Goal: Transaction & Acquisition: Purchase product/service

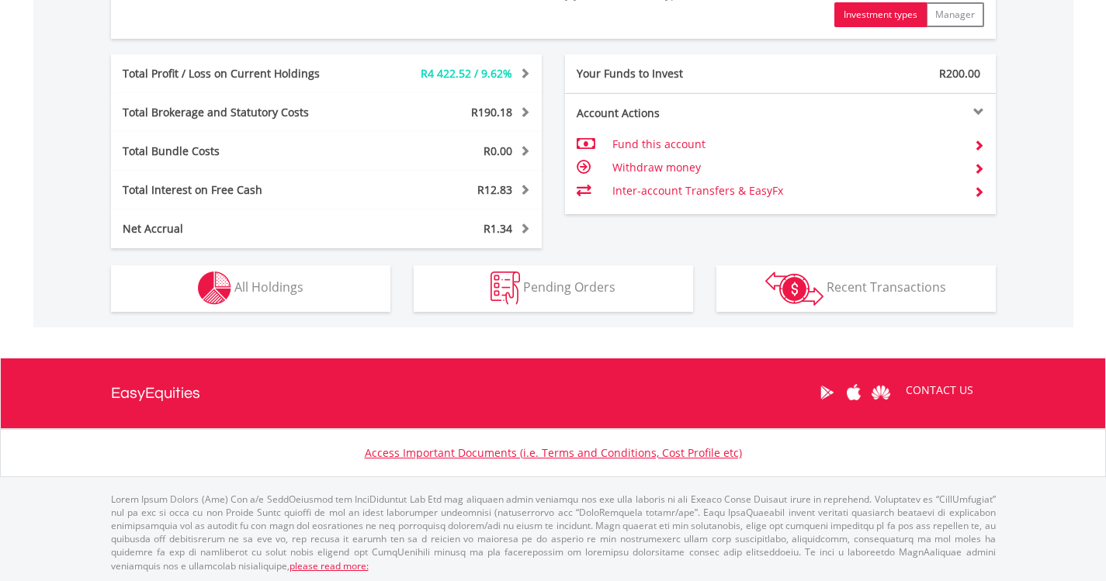
scroll to position [825, 0]
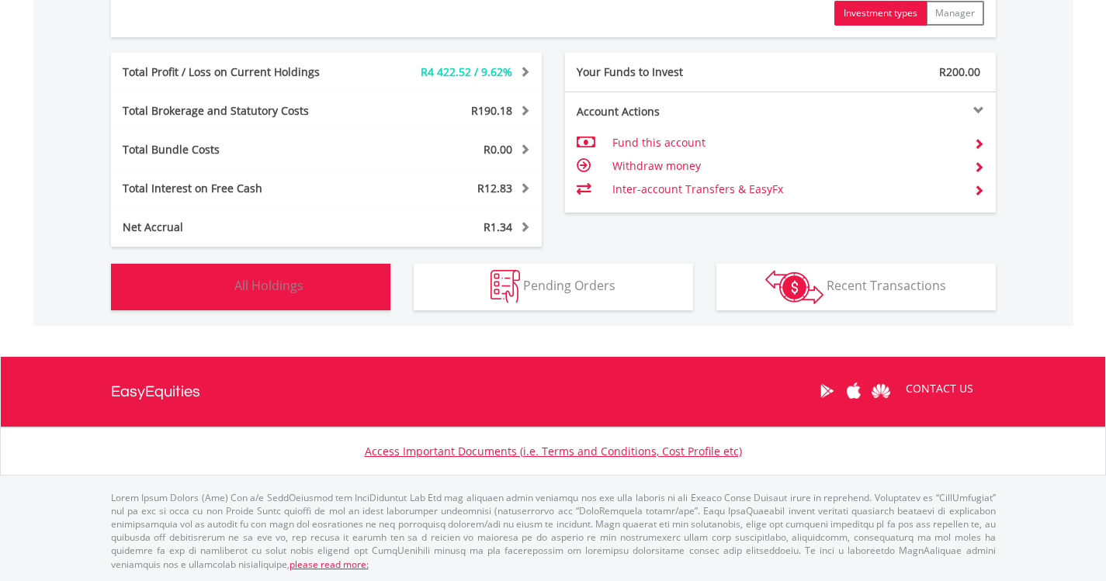
click at [329, 293] on button "Holdings All Holdings" at bounding box center [250, 287] width 279 height 47
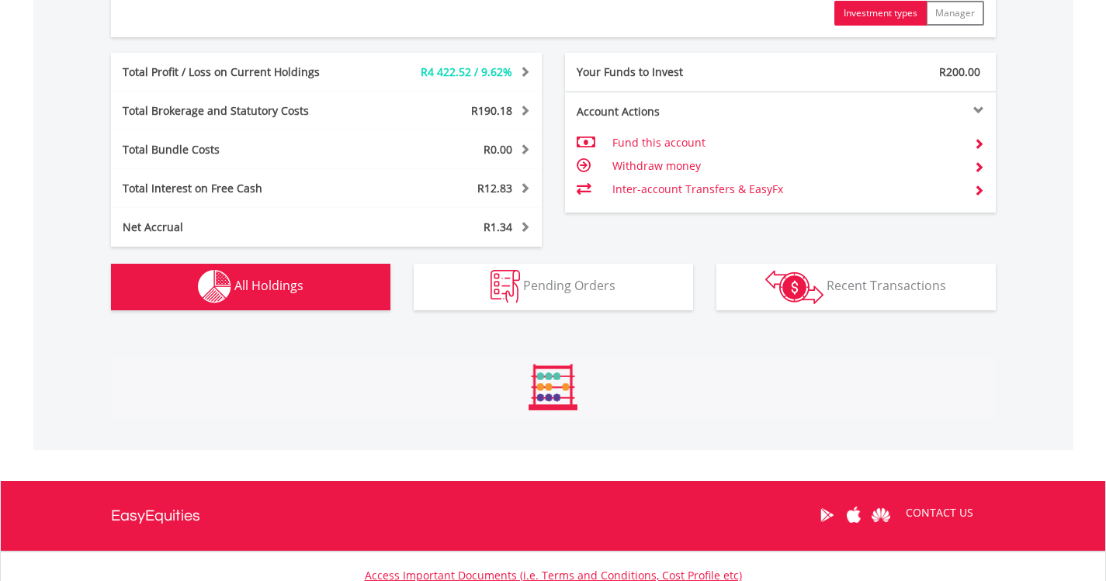
scroll to position [1182, 0]
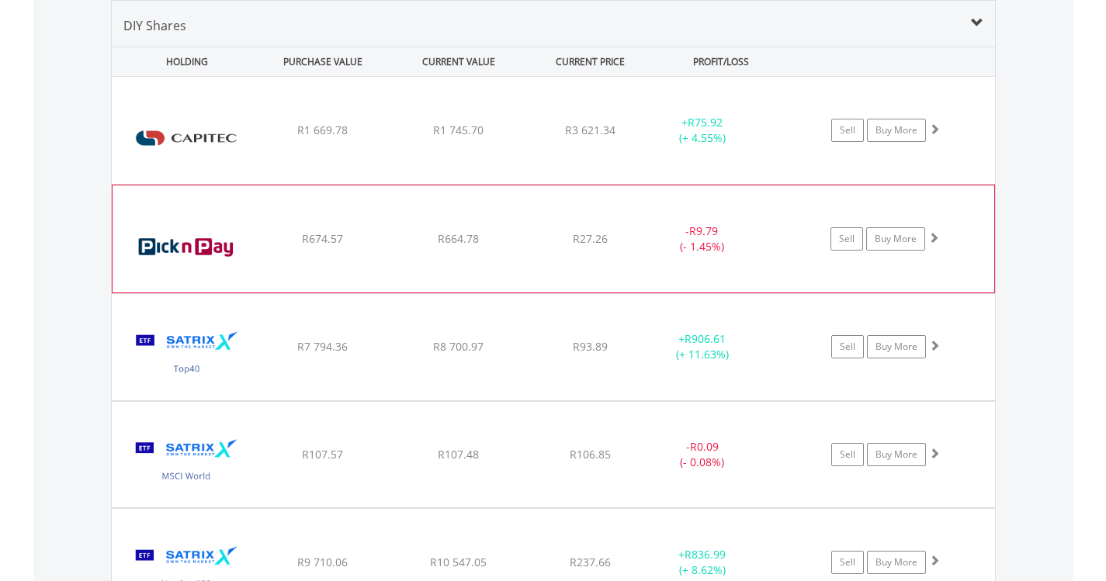
click at [243, 246] on img at bounding box center [186, 247] width 133 height 84
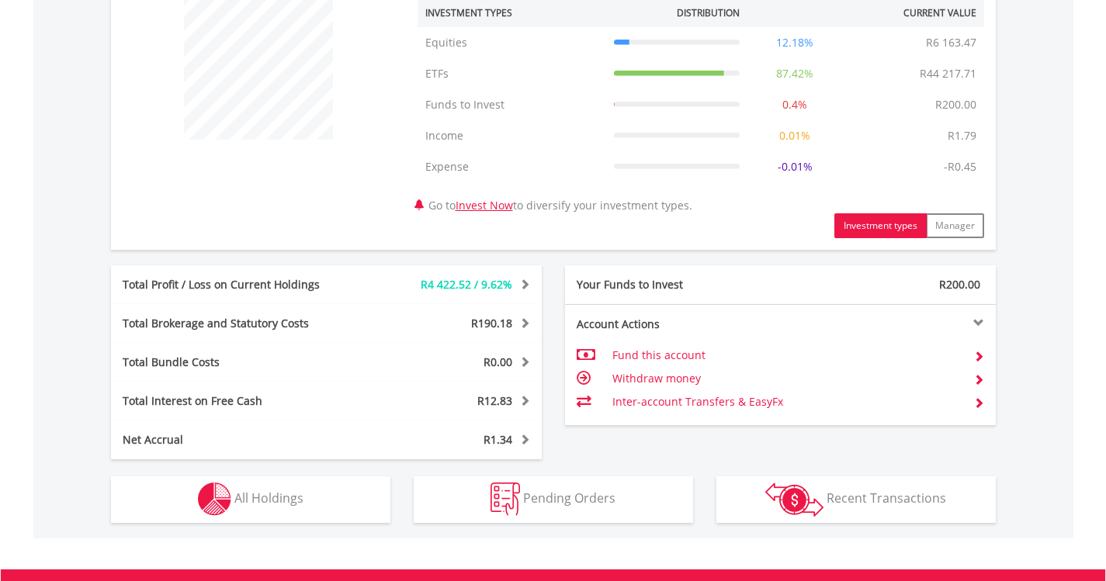
scroll to position [825, 0]
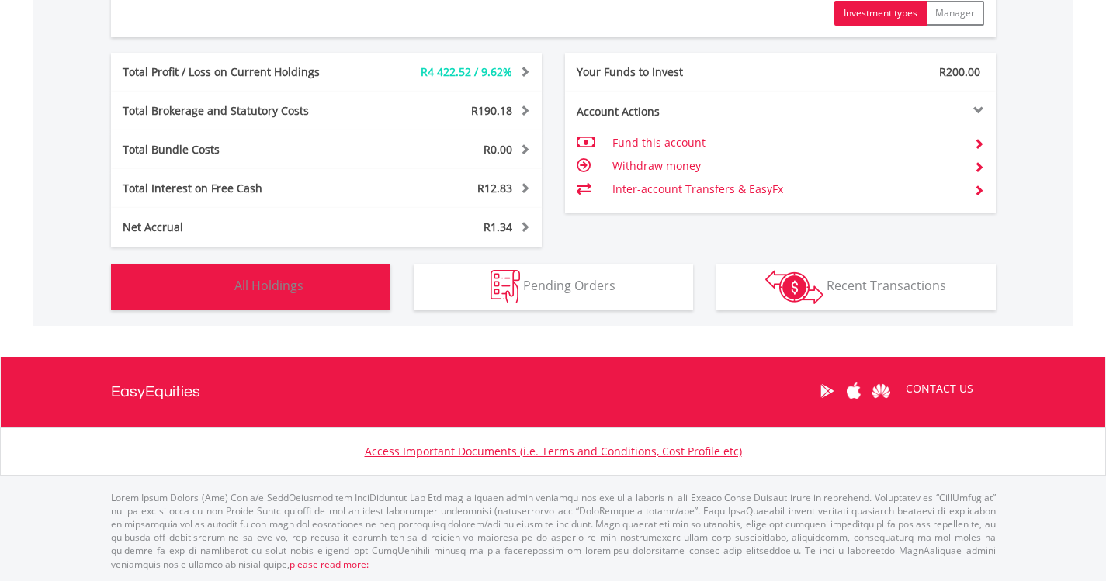
click at [295, 279] on span "All Holdings" at bounding box center [268, 285] width 69 height 17
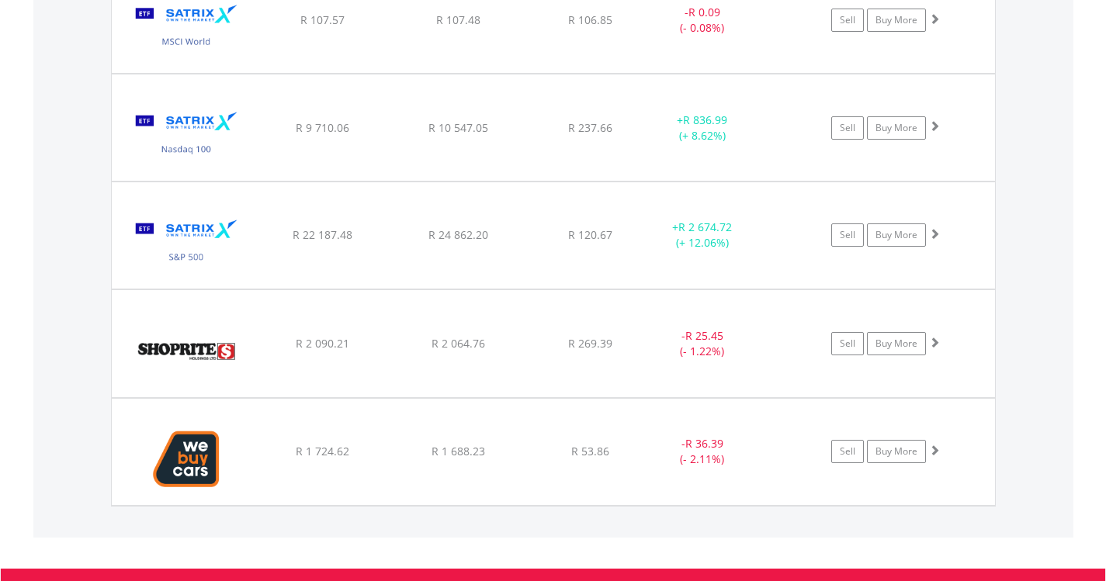
scroll to position [1648, 0]
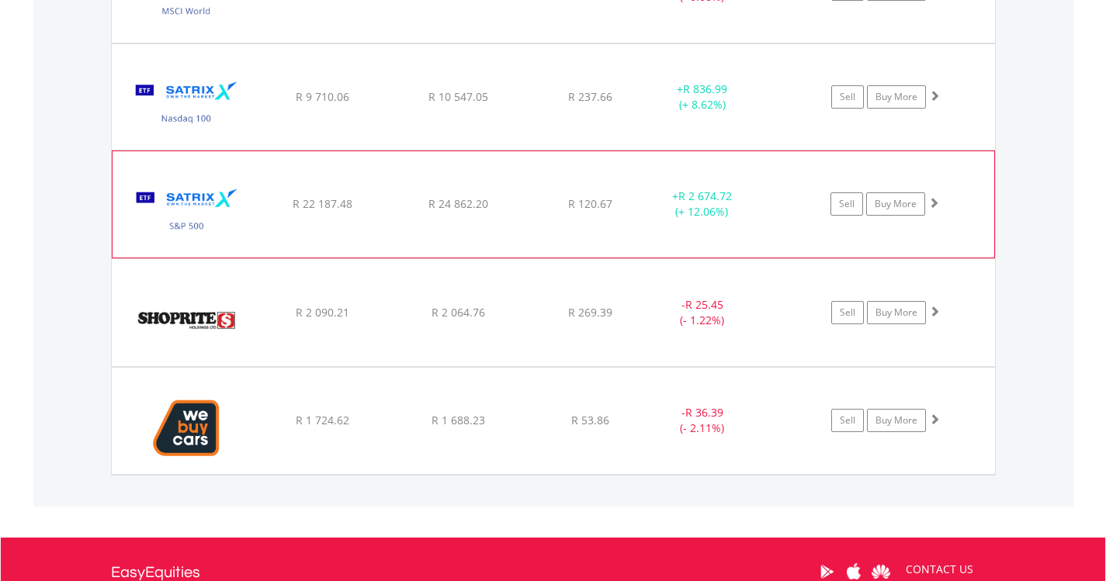
click at [201, 213] on img at bounding box center [186, 212] width 133 height 82
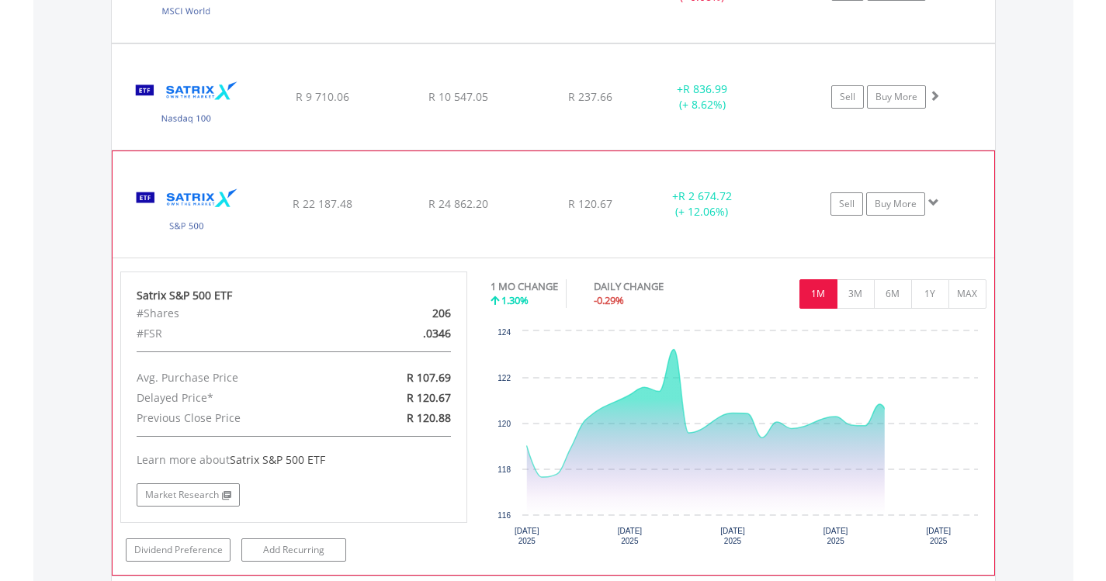
click at [201, 213] on img at bounding box center [186, 212] width 133 height 82
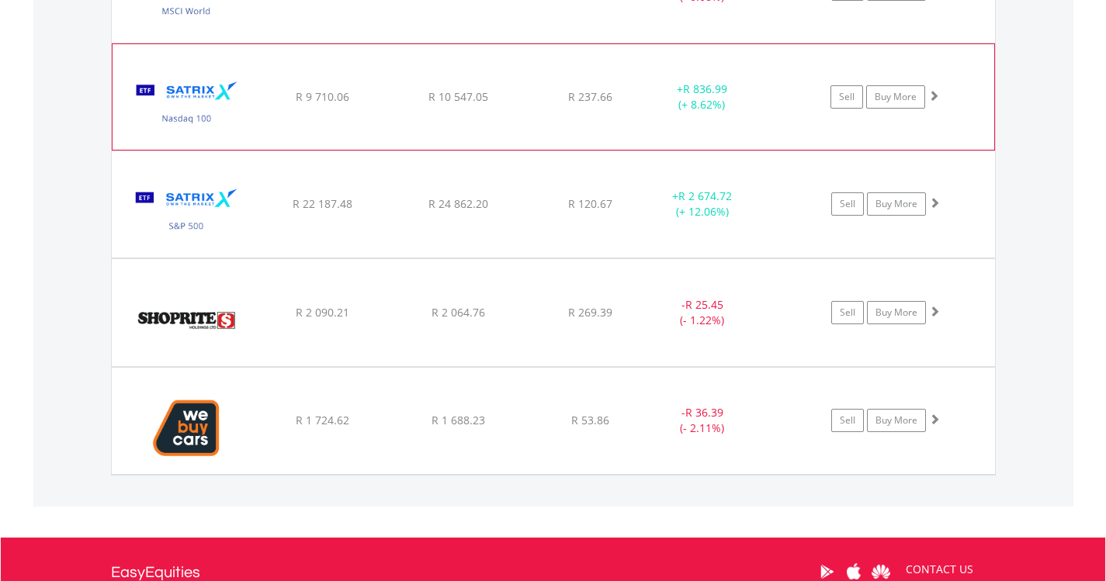
click at [185, 92] on img at bounding box center [186, 105] width 133 height 82
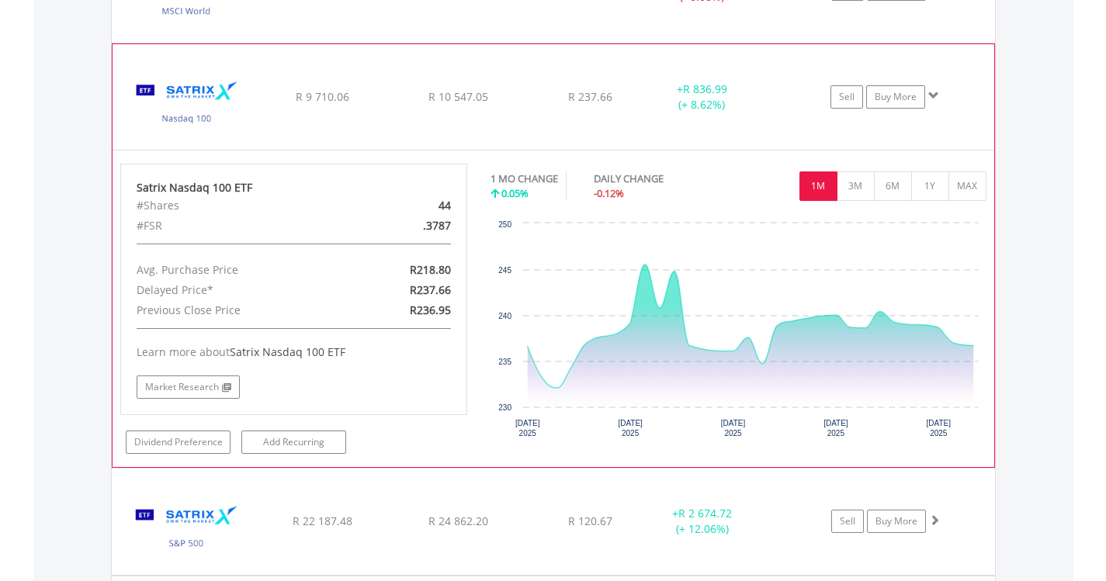
click at [208, 128] on img at bounding box center [186, 105] width 133 height 82
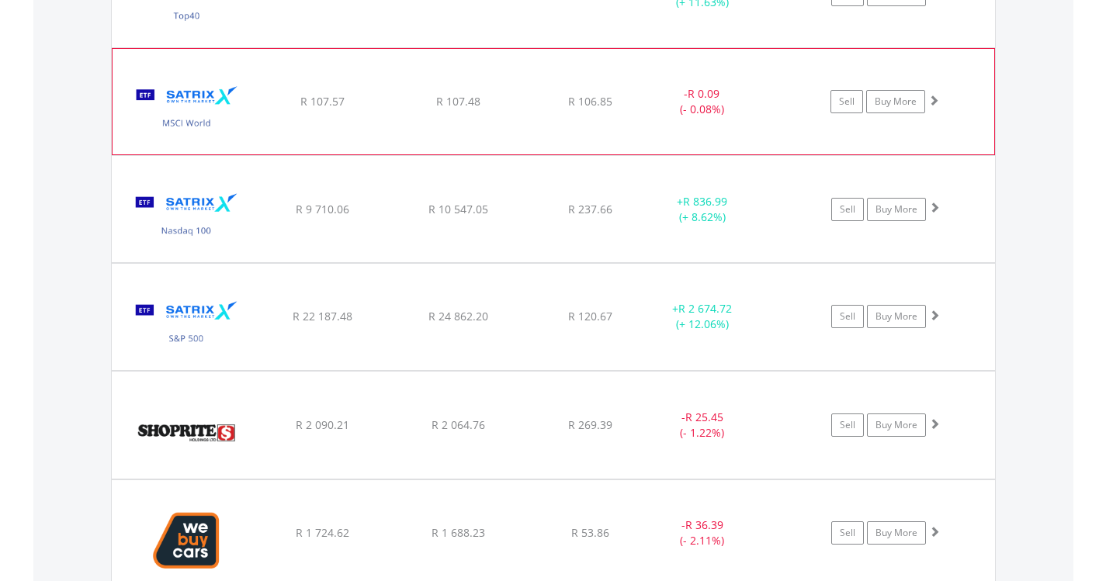
scroll to position [1492, 0]
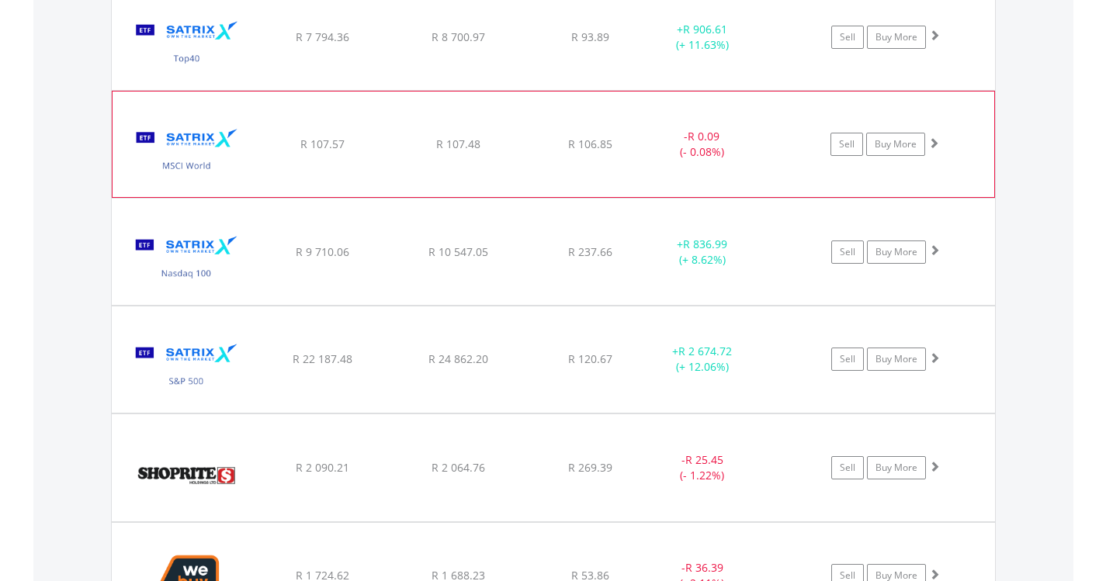
click at [221, 156] on img at bounding box center [186, 152] width 133 height 82
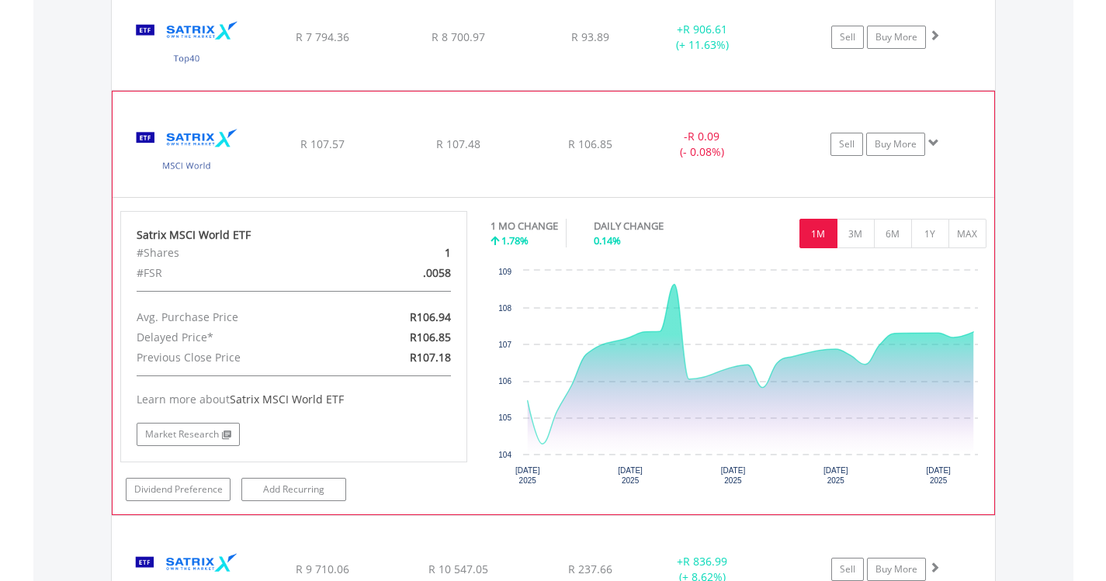
click at [221, 156] on img at bounding box center [186, 152] width 133 height 82
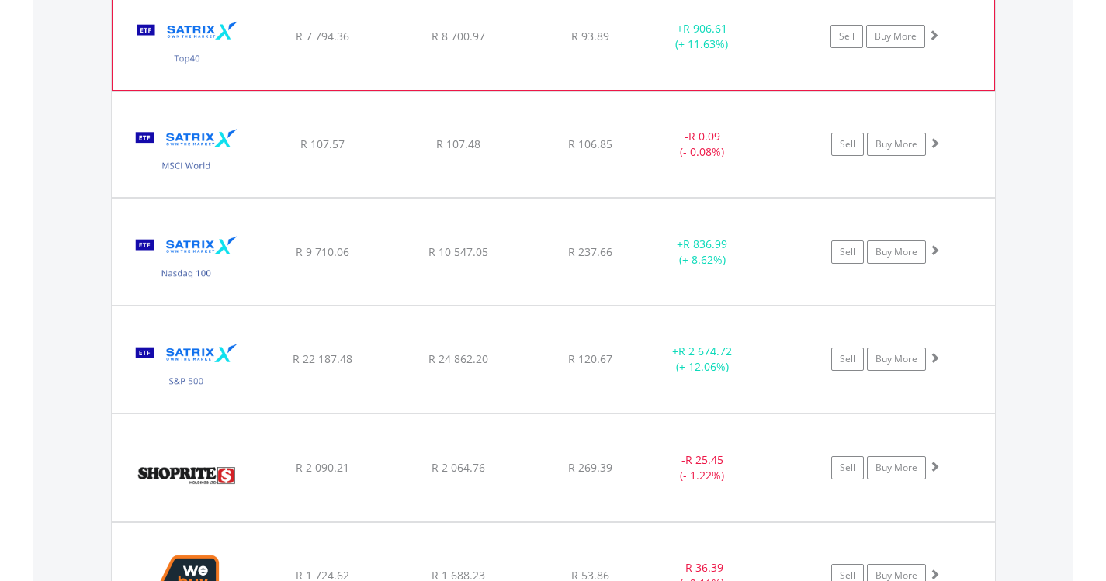
click at [217, 47] on img at bounding box center [186, 44] width 133 height 82
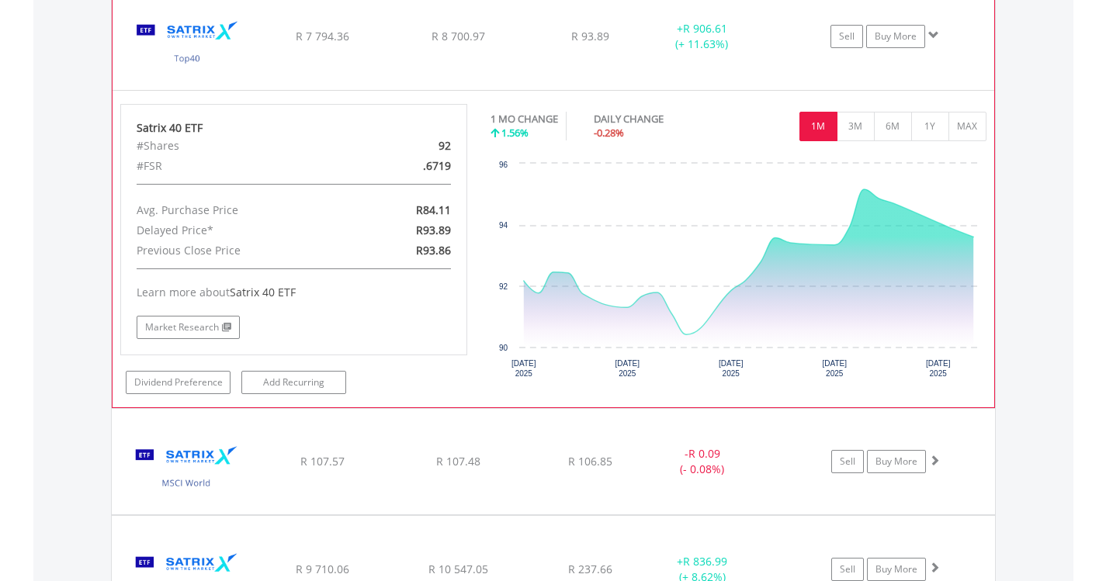
click at [217, 47] on img at bounding box center [186, 44] width 133 height 82
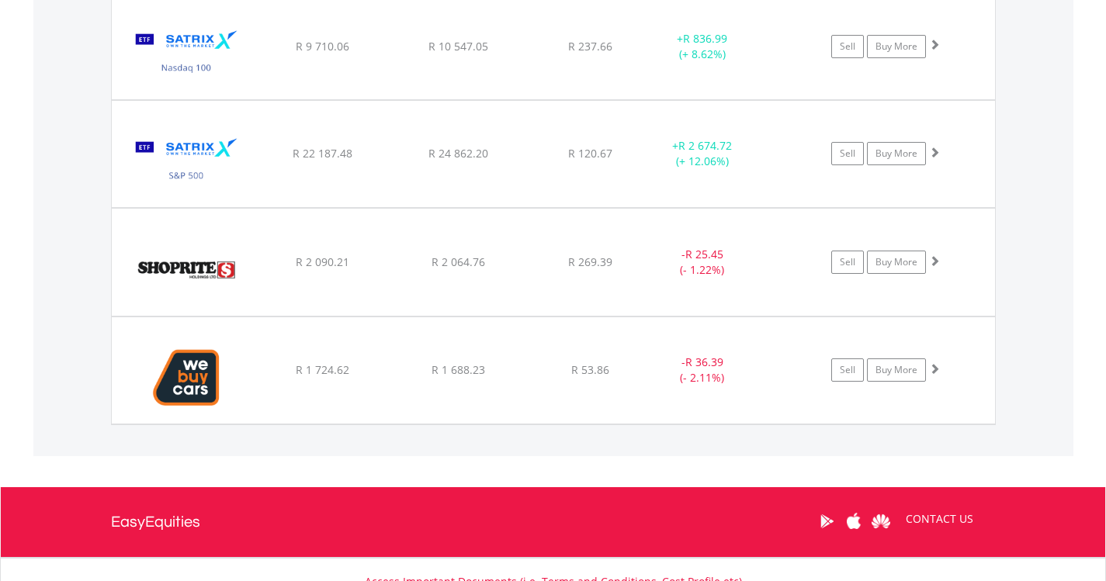
scroll to position [1725, 0]
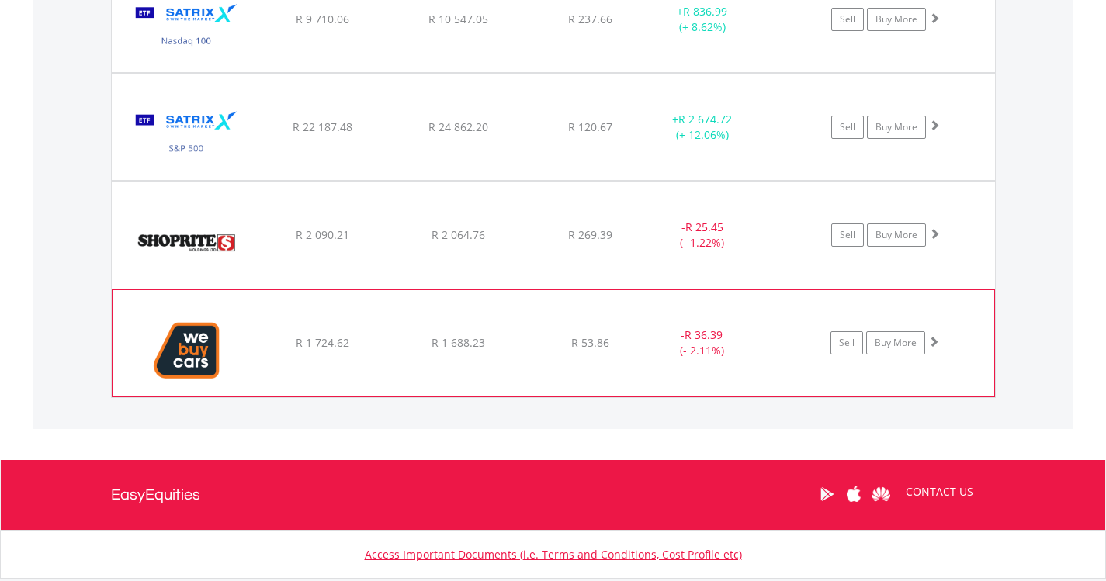
click at [190, 359] on img at bounding box center [186, 351] width 133 height 82
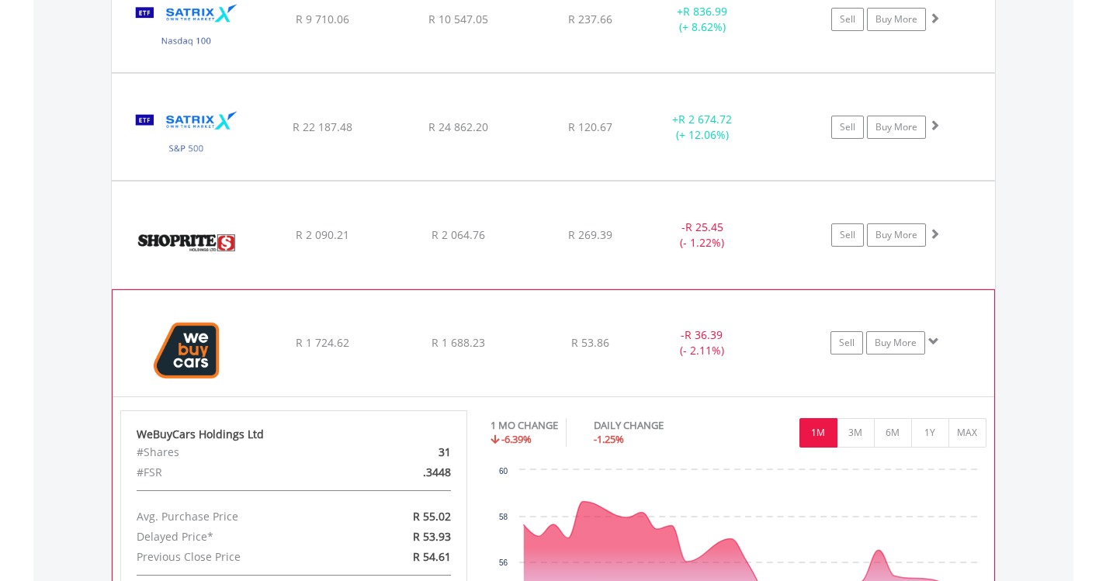
click at [191, 359] on img at bounding box center [186, 351] width 133 height 82
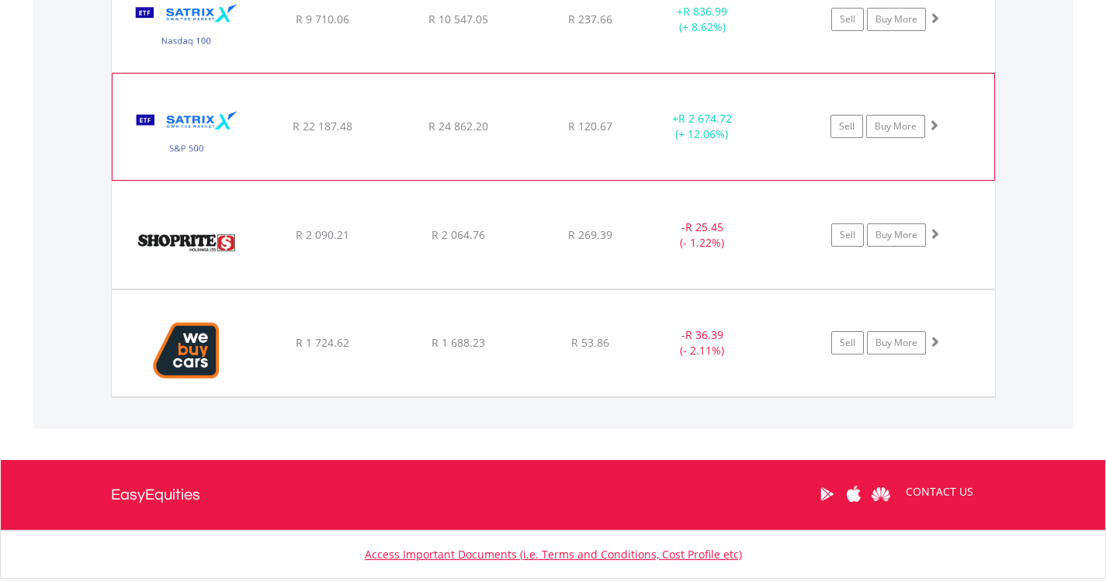
click at [204, 124] on img at bounding box center [186, 134] width 133 height 82
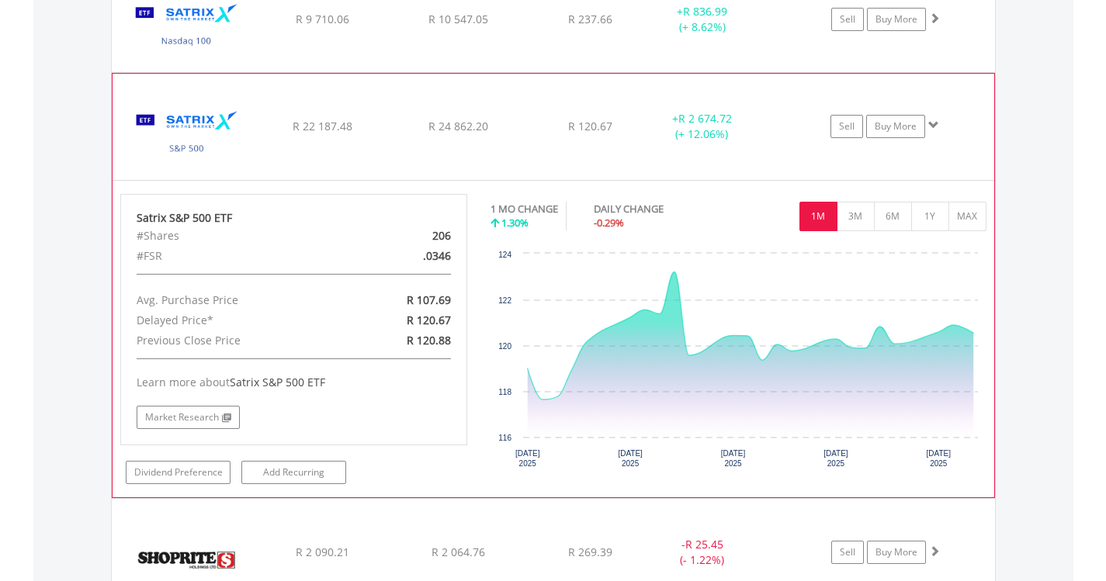
click at [204, 124] on img at bounding box center [186, 134] width 133 height 82
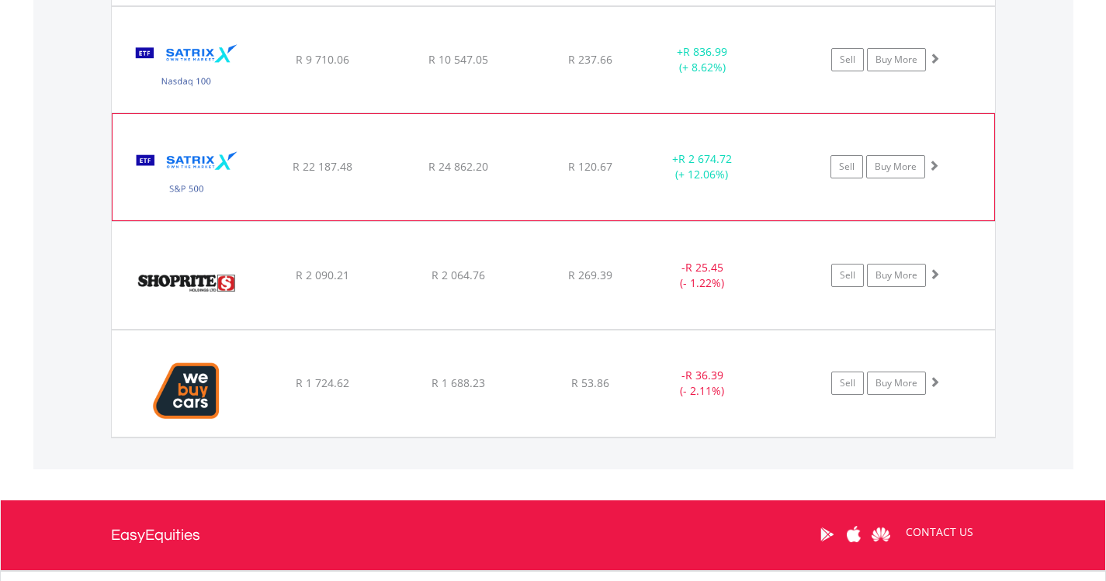
scroll to position [1648, 0]
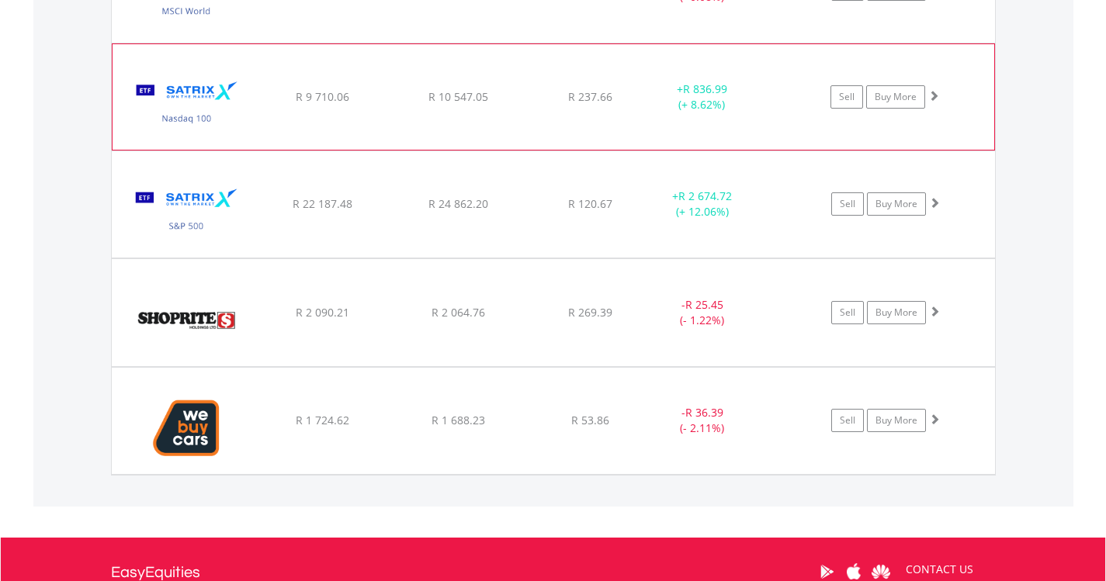
click at [213, 112] on img at bounding box center [186, 105] width 133 height 82
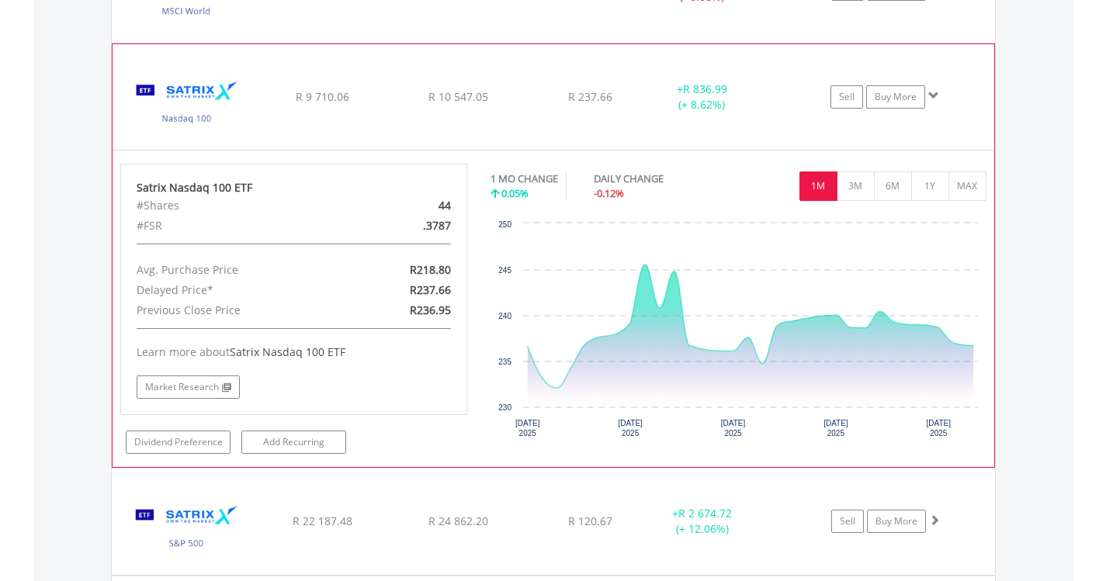
click at [213, 112] on img at bounding box center [186, 105] width 133 height 82
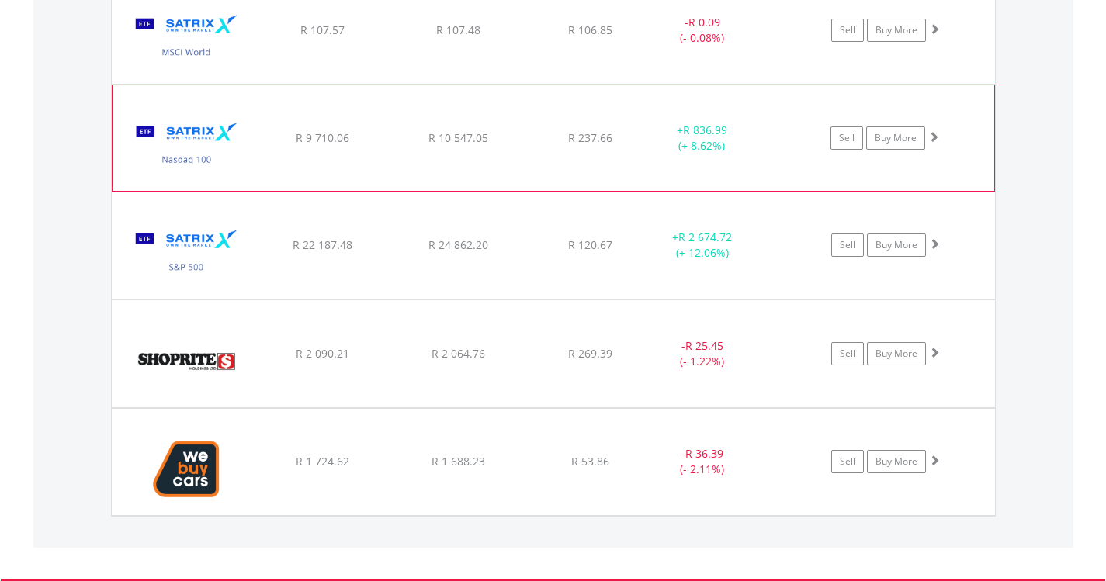
scroll to position [1570, 0]
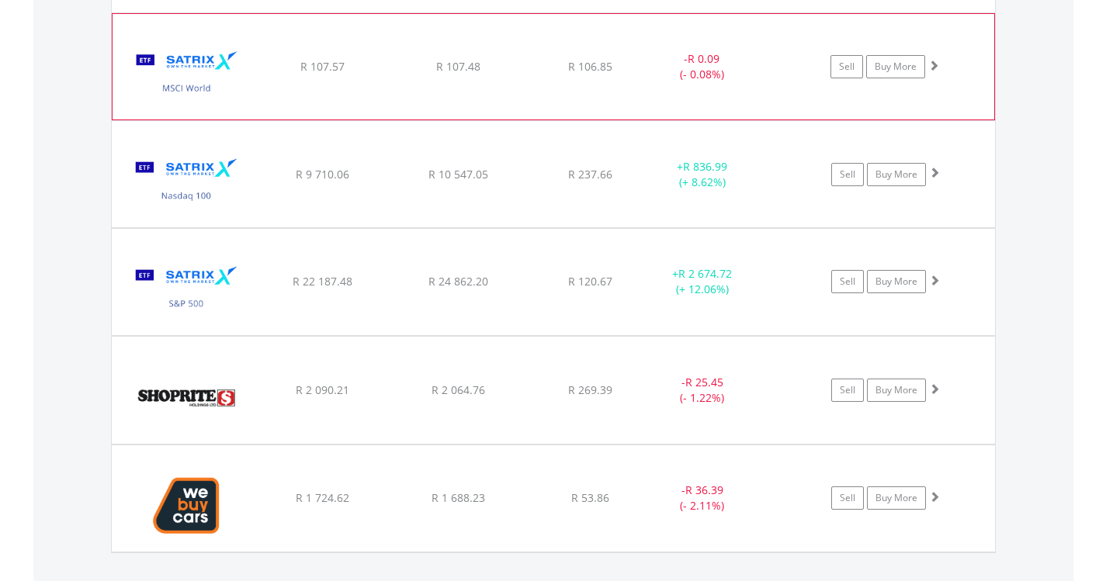
click at [213, 97] on img at bounding box center [186, 74] width 133 height 82
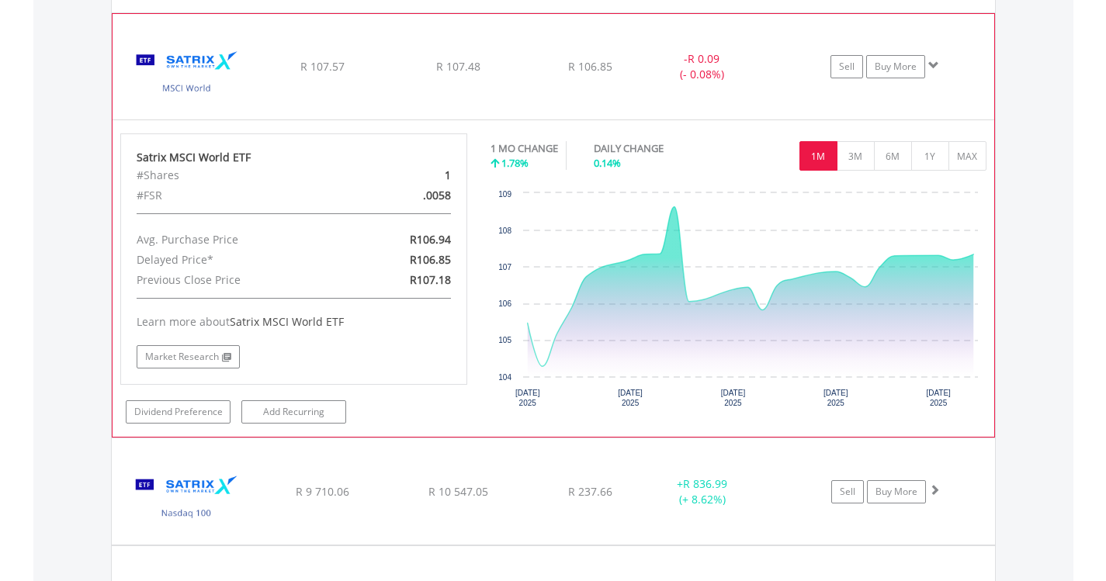
click at [213, 97] on img at bounding box center [186, 74] width 133 height 82
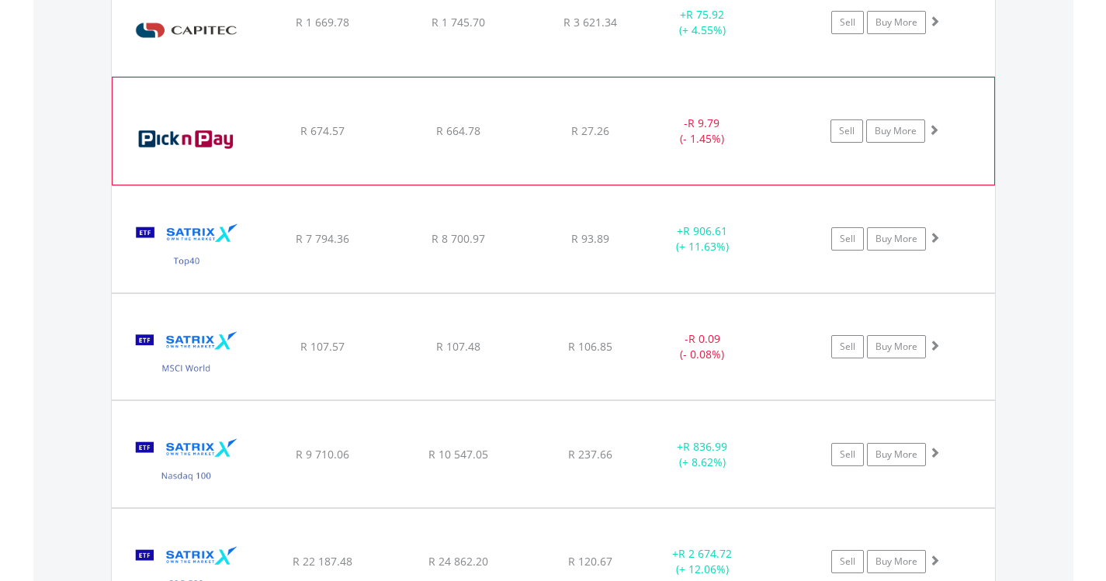
scroll to position [1259, 0]
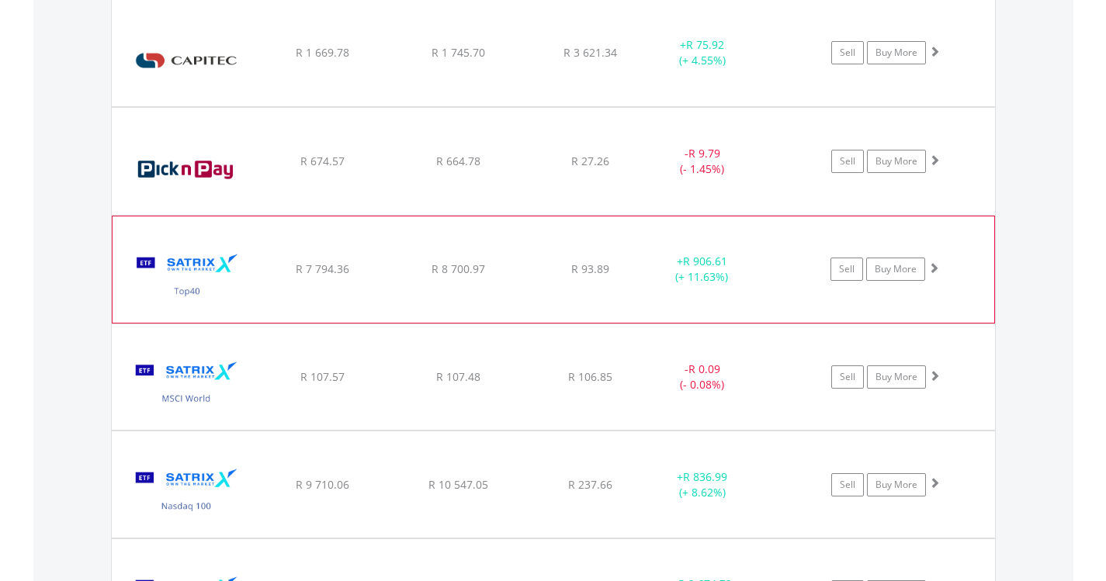
click at [214, 276] on img at bounding box center [186, 277] width 133 height 82
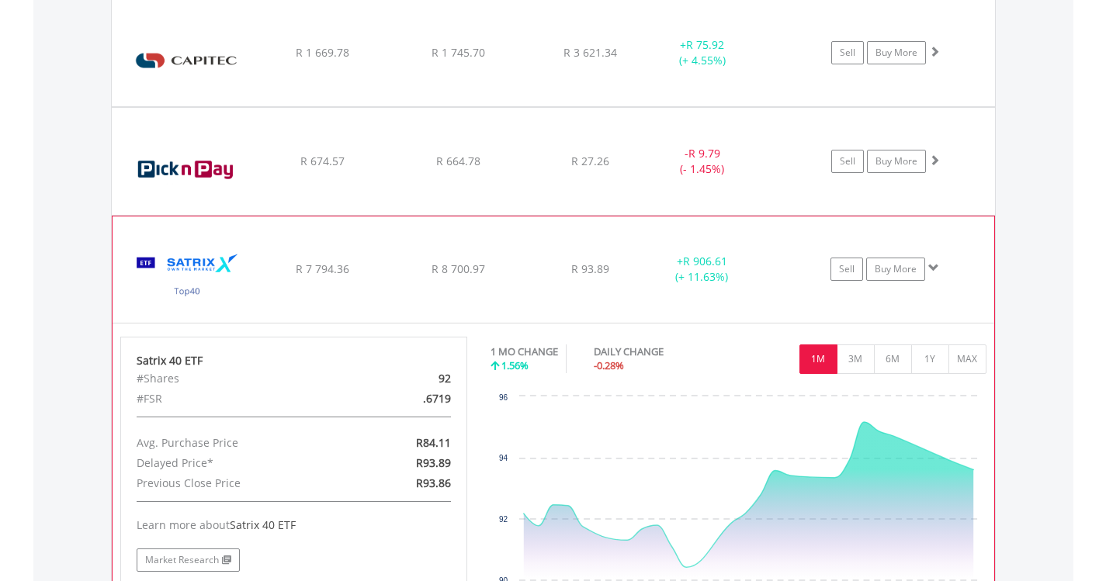
click at [217, 275] on img at bounding box center [186, 277] width 133 height 82
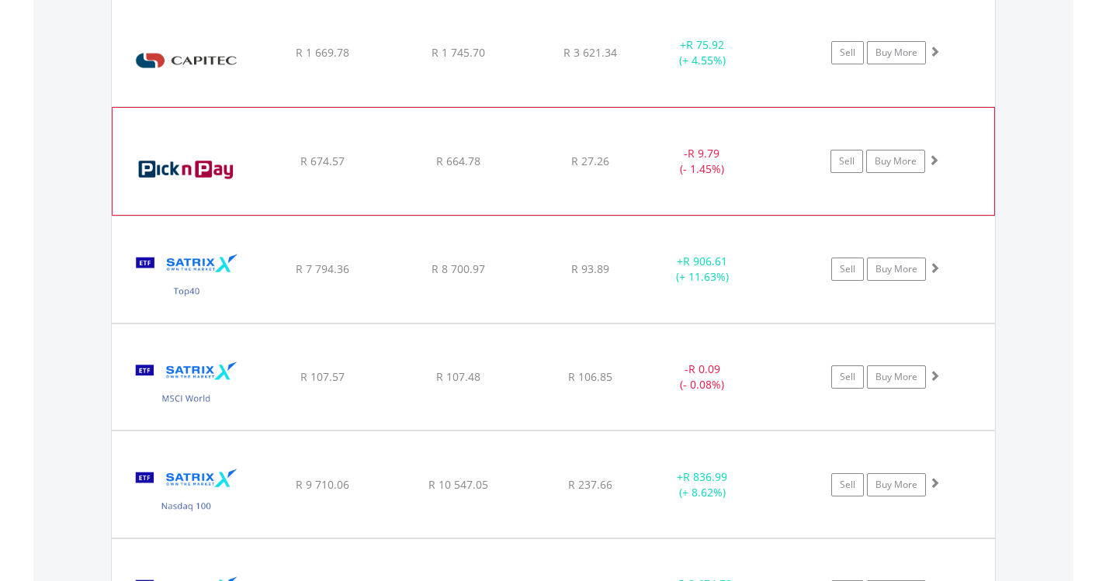
click at [220, 175] on img at bounding box center [186, 169] width 133 height 84
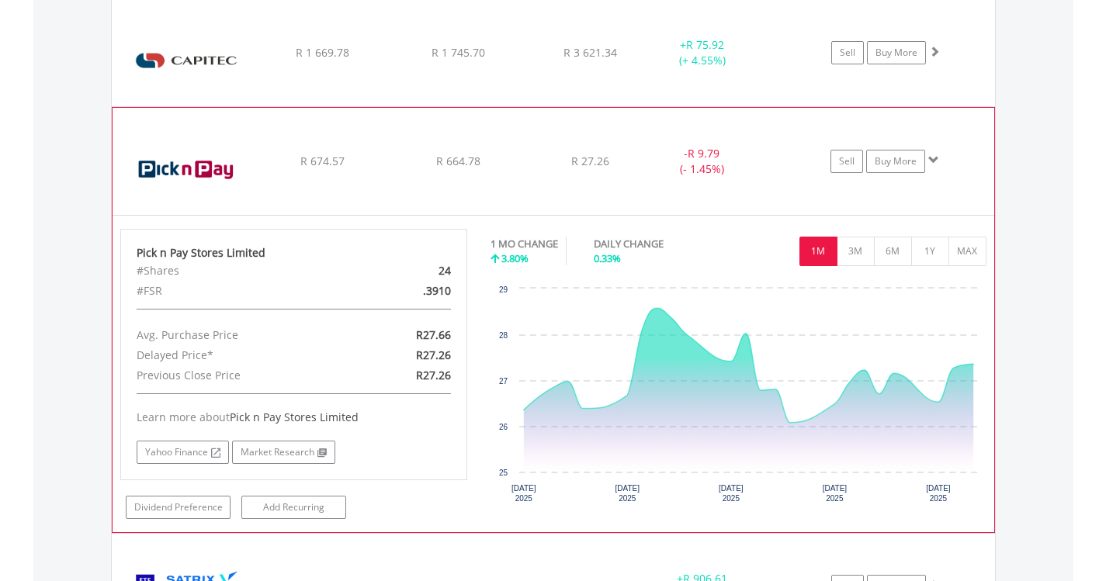
click at [220, 175] on img at bounding box center [186, 169] width 133 height 84
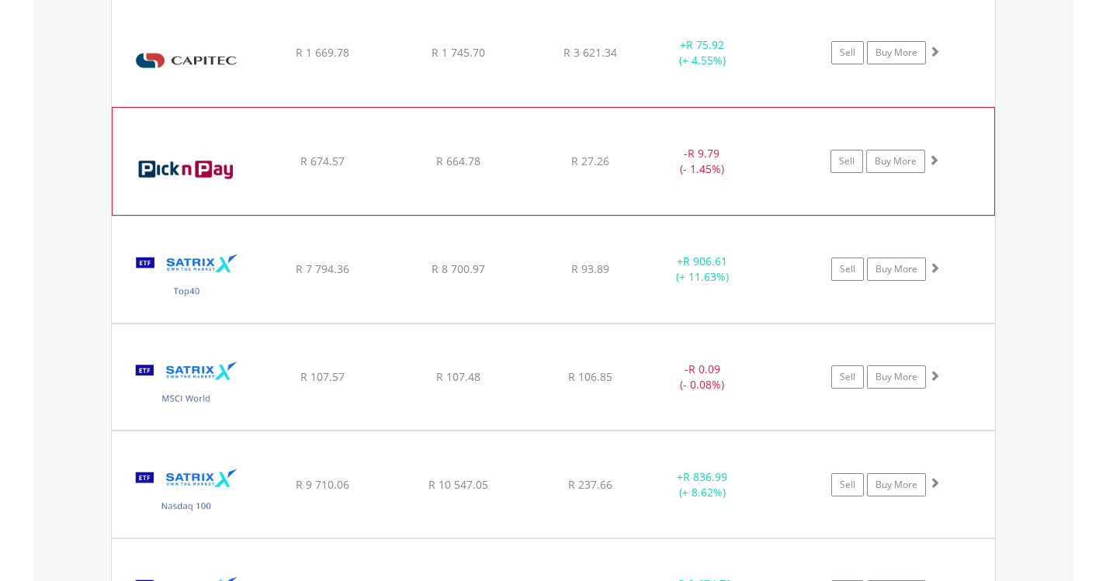
scroll to position [1182, 0]
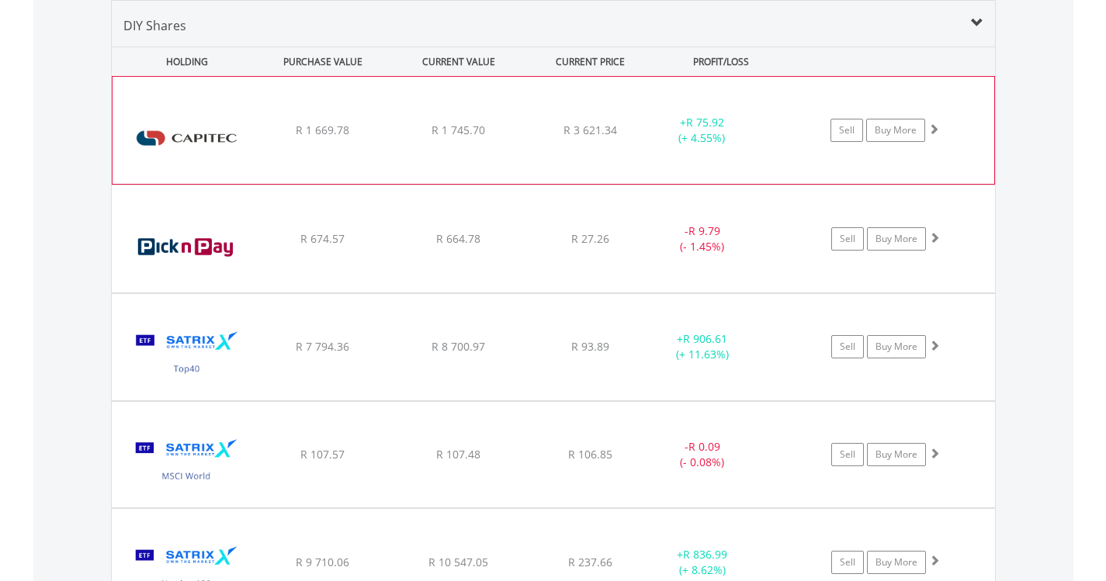
click at [220, 151] on img at bounding box center [186, 138] width 133 height 84
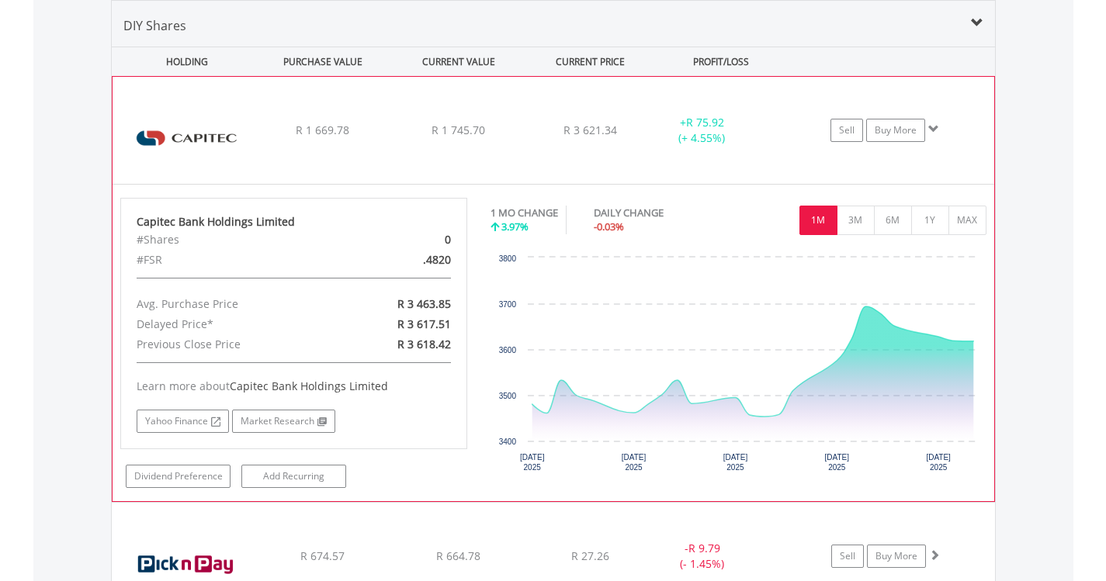
click at [220, 151] on img at bounding box center [186, 138] width 133 height 84
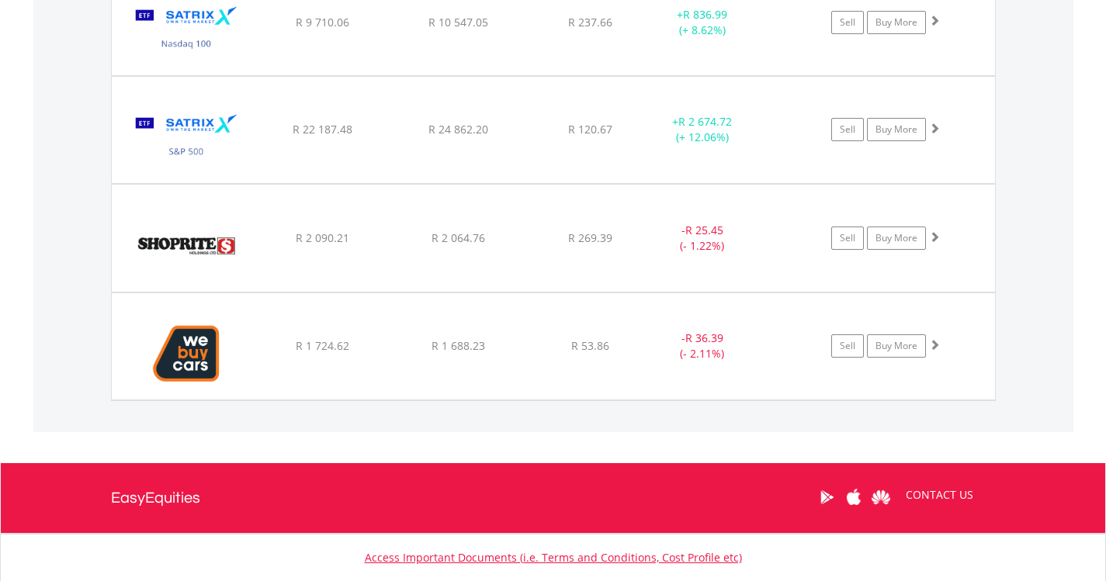
scroll to position [1725, 0]
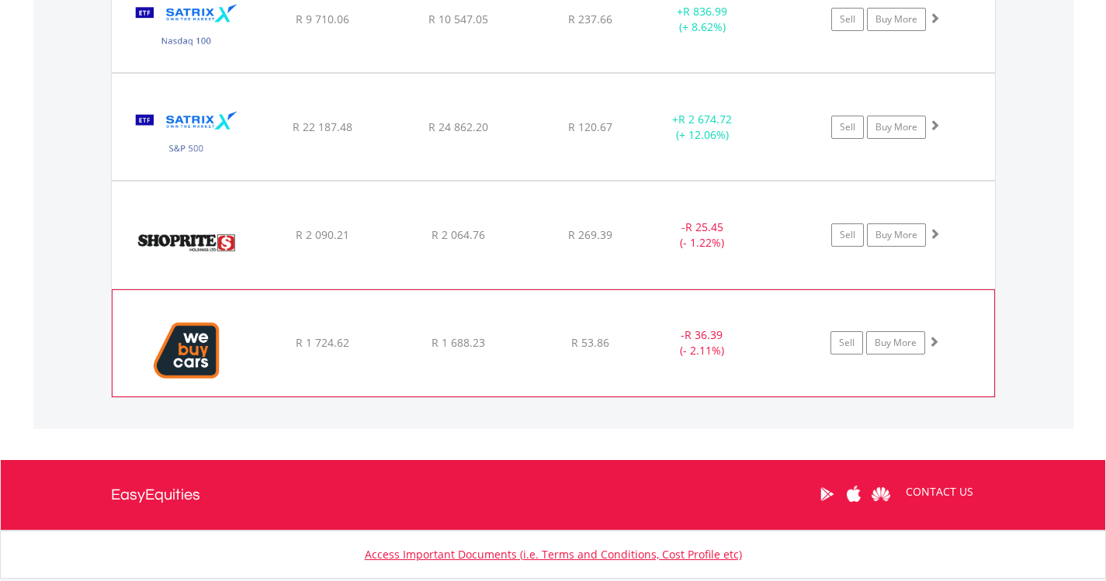
click at [201, 359] on img at bounding box center [186, 351] width 133 height 82
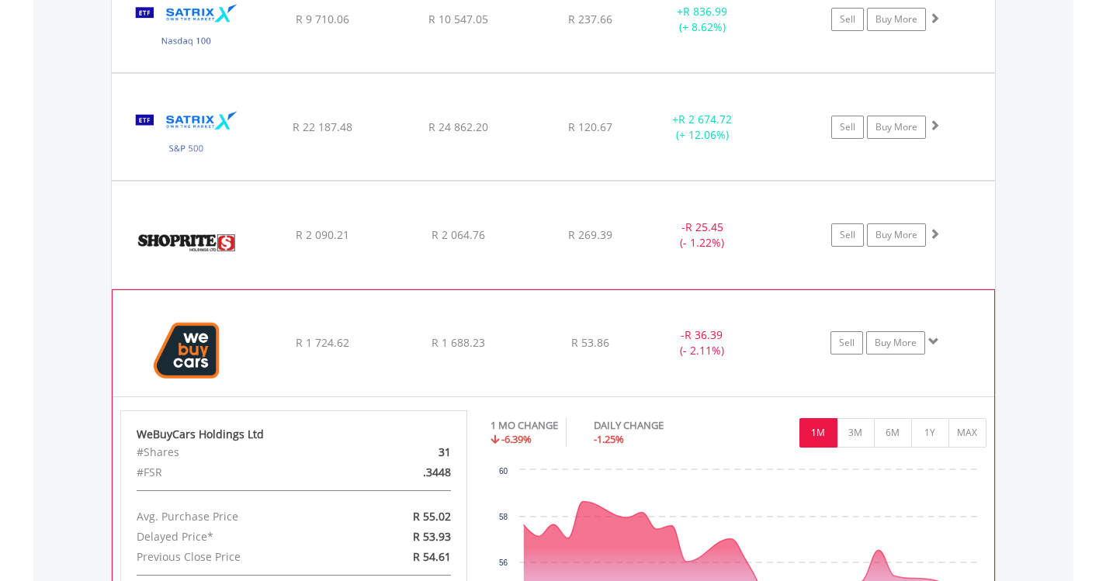
click at [201, 359] on img at bounding box center [186, 351] width 133 height 82
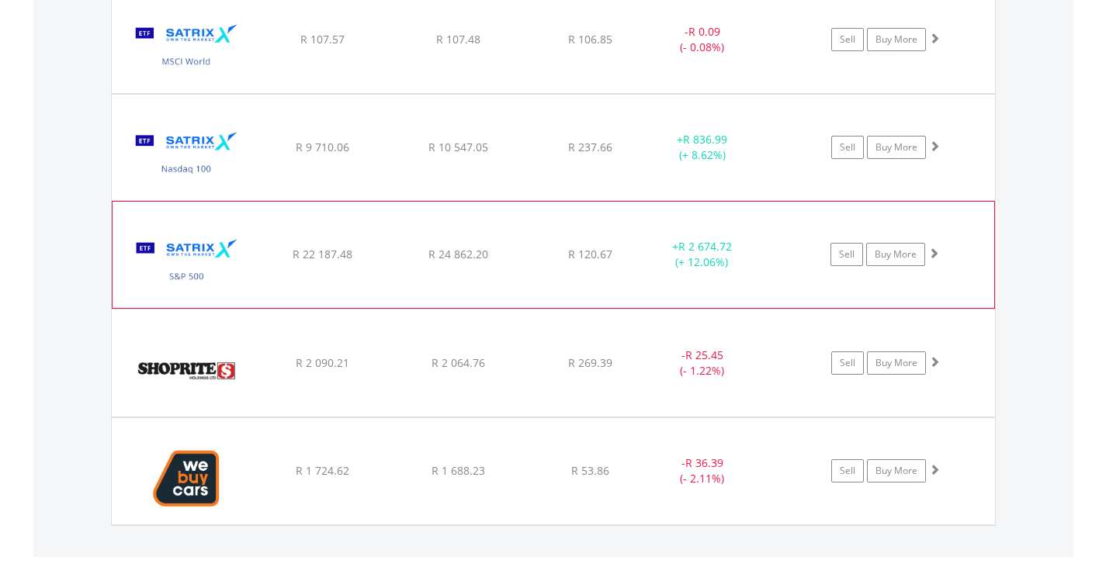
scroll to position [1570, 0]
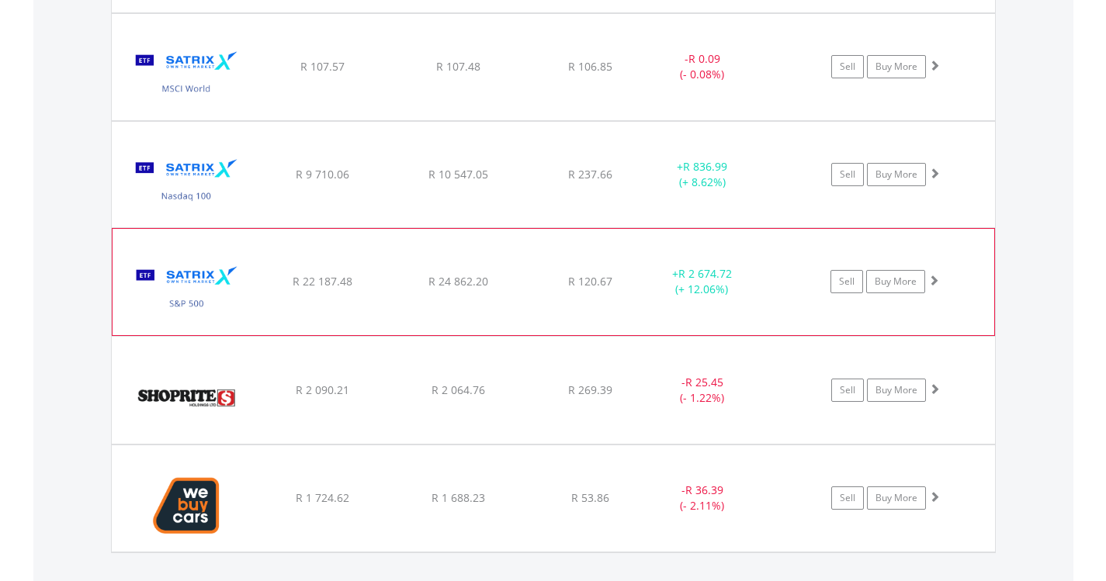
click at [202, 260] on img at bounding box center [186, 289] width 133 height 82
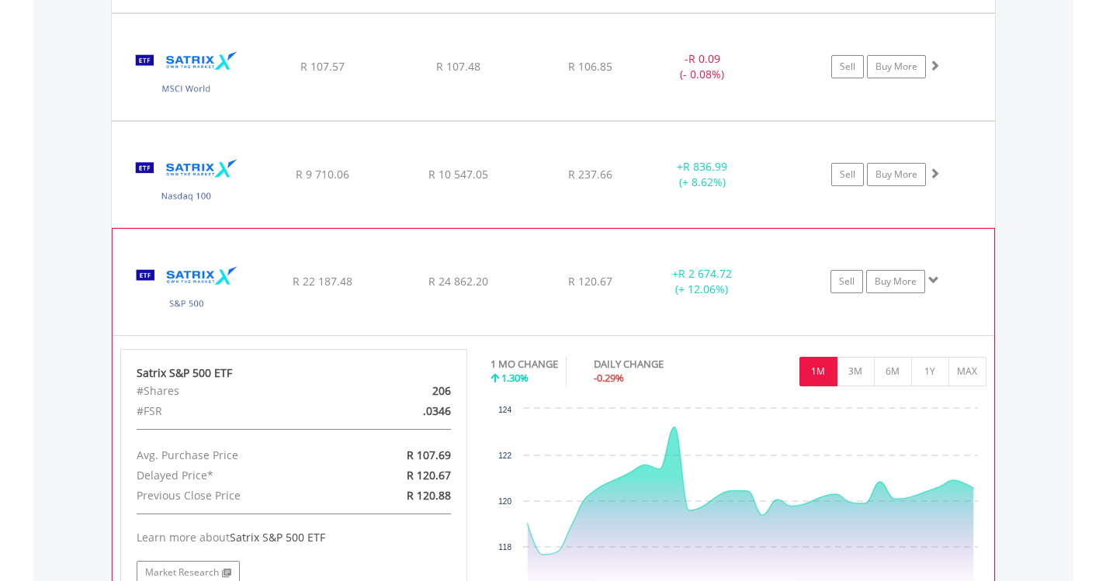
click at [205, 265] on img at bounding box center [186, 289] width 133 height 82
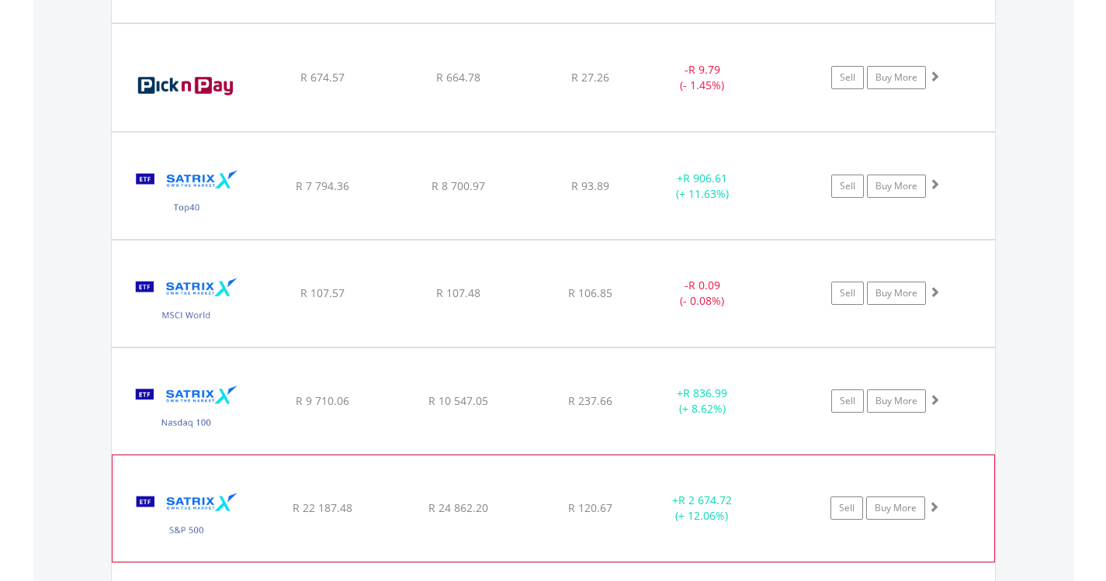
scroll to position [1337, 0]
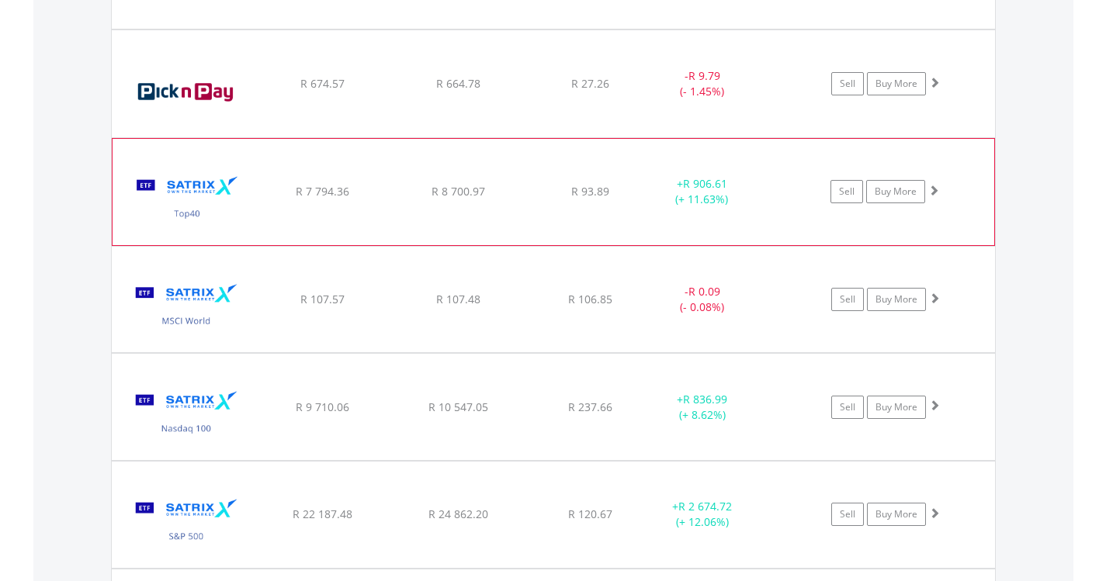
click at [214, 193] on img at bounding box center [186, 199] width 133 height 82
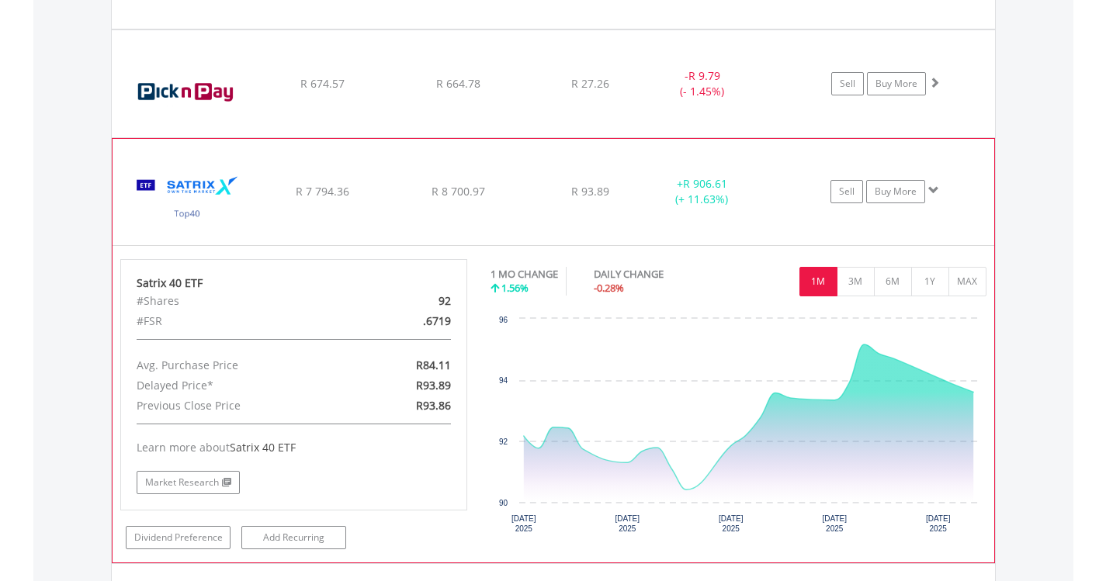
click at [213, 193] on img at bounding box center [186, 199] width 133 height 82
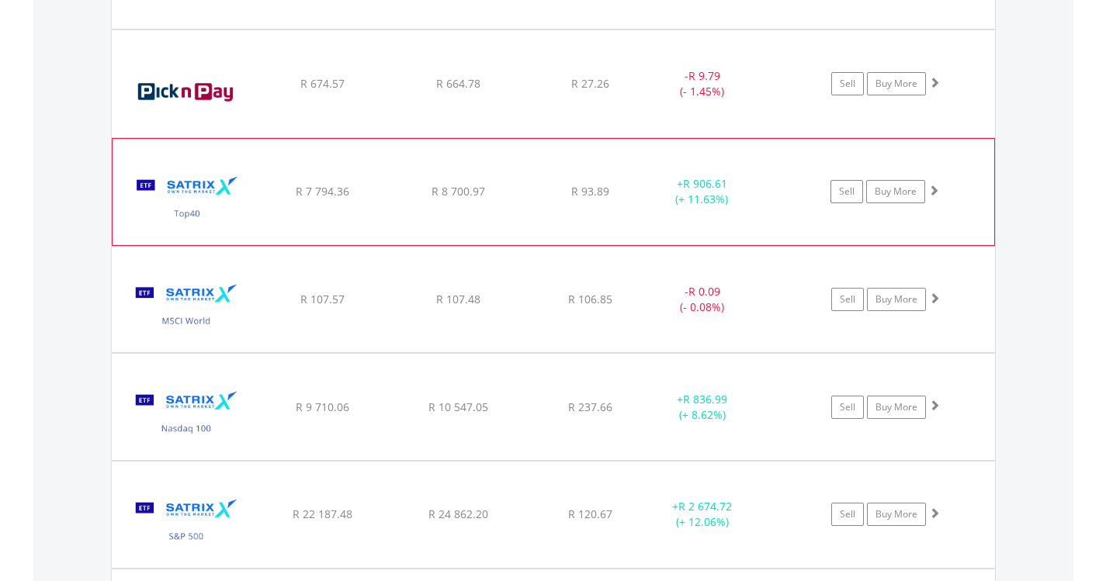
click at [212, 193] on img at bounding box center [186, 199] width 133 height 82
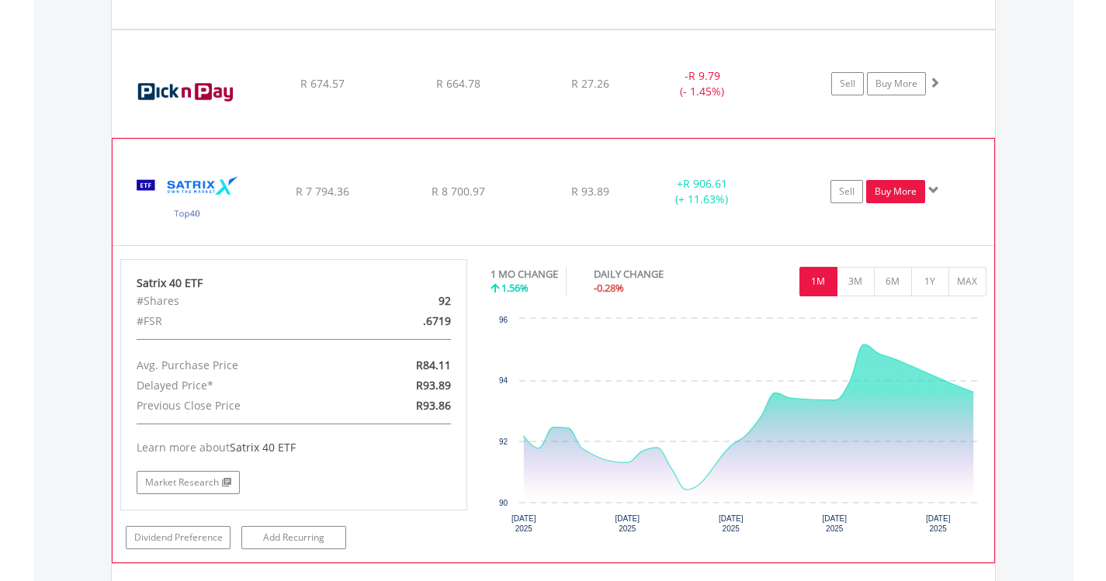
click at [908, 192] on link "Buy More" at bounding box center [895, 191] width 59 height 23
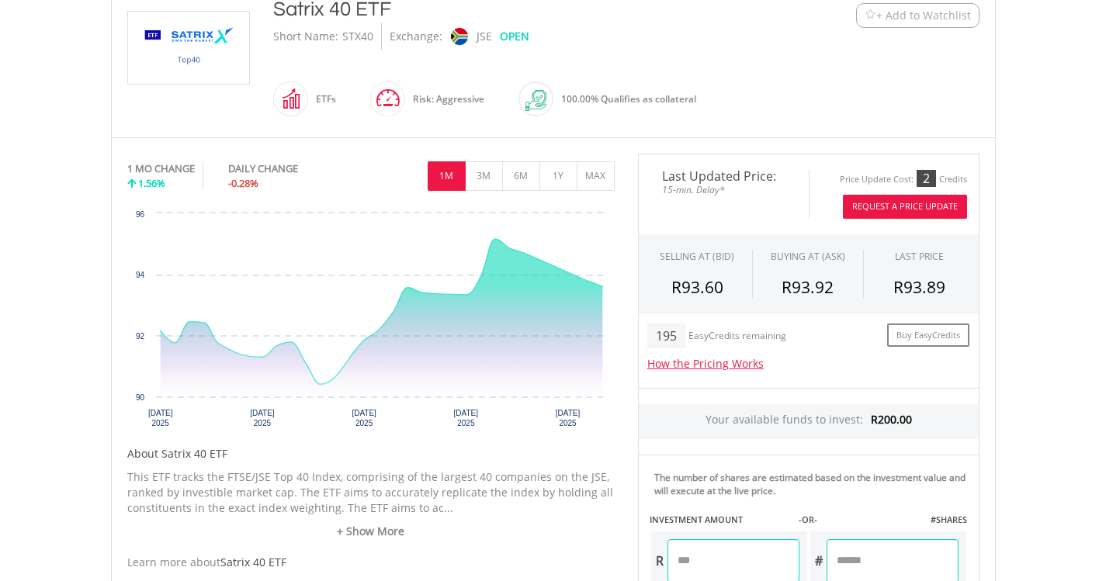
scroll to position [310, 0]
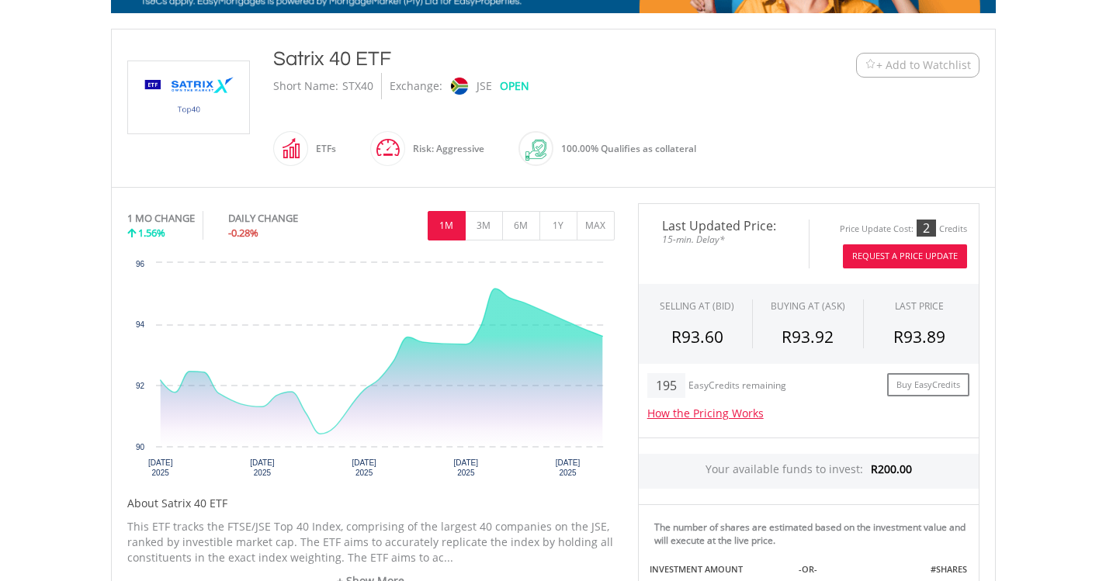
click at [912, 251] on button "Request A Price Update" at bounding box center [905, 256] width 124 height 24
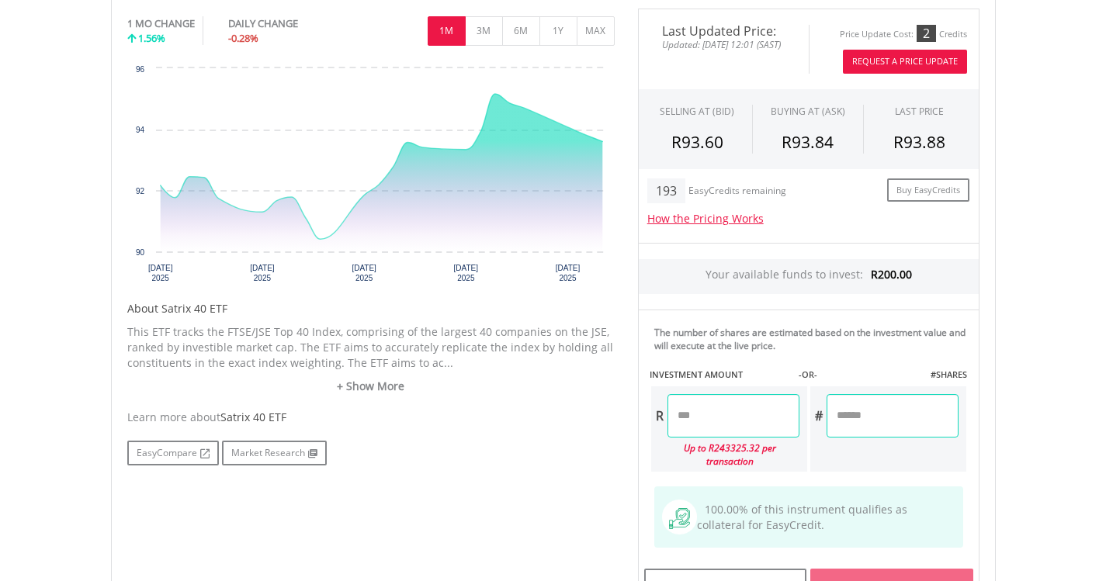
scroll to position [543, 0]
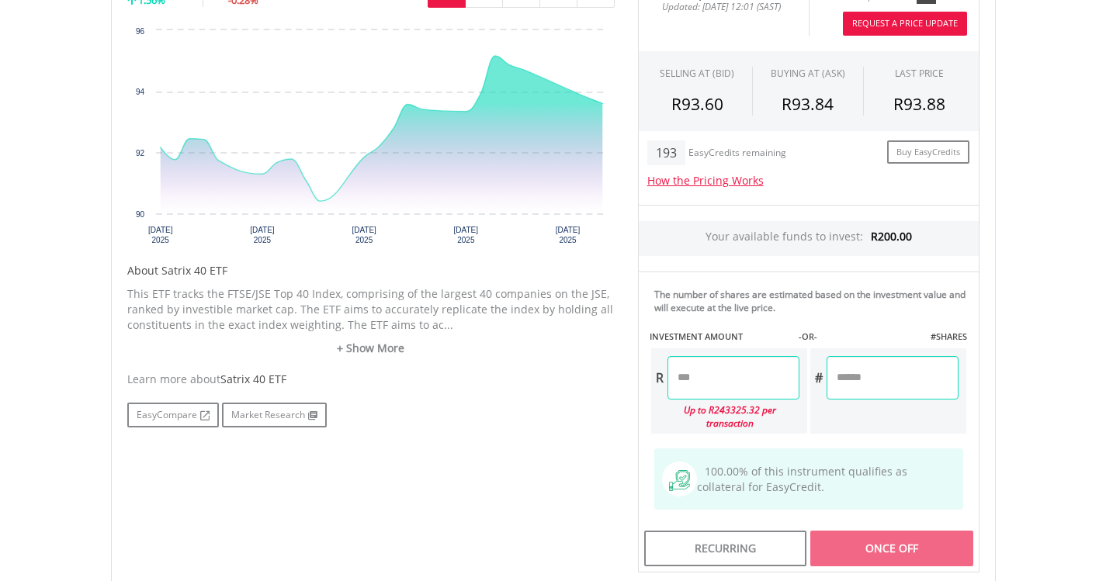
click at [709, 380] on input "number" at bounding box center [733, 377] width 132 height 43
type input "******"
click at [902, 379] on div "Last Updated Price: Updated: 2025/08/20 12:01 (SAST) Price Update Cost: 2 Credi…" at bounding box center [808, 272] width 365 height 603
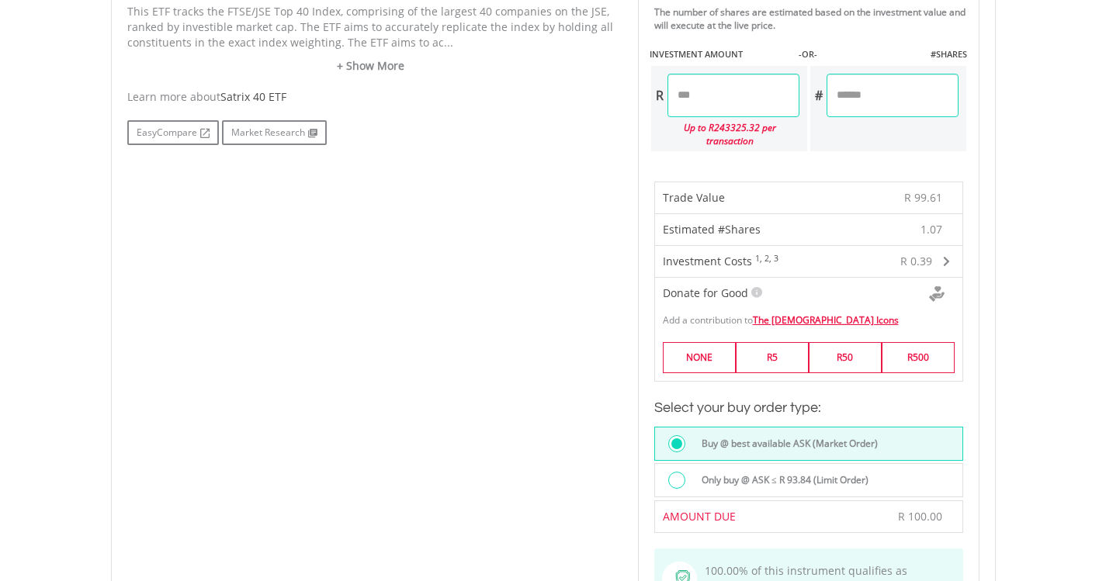
scroll to position [931, 0]
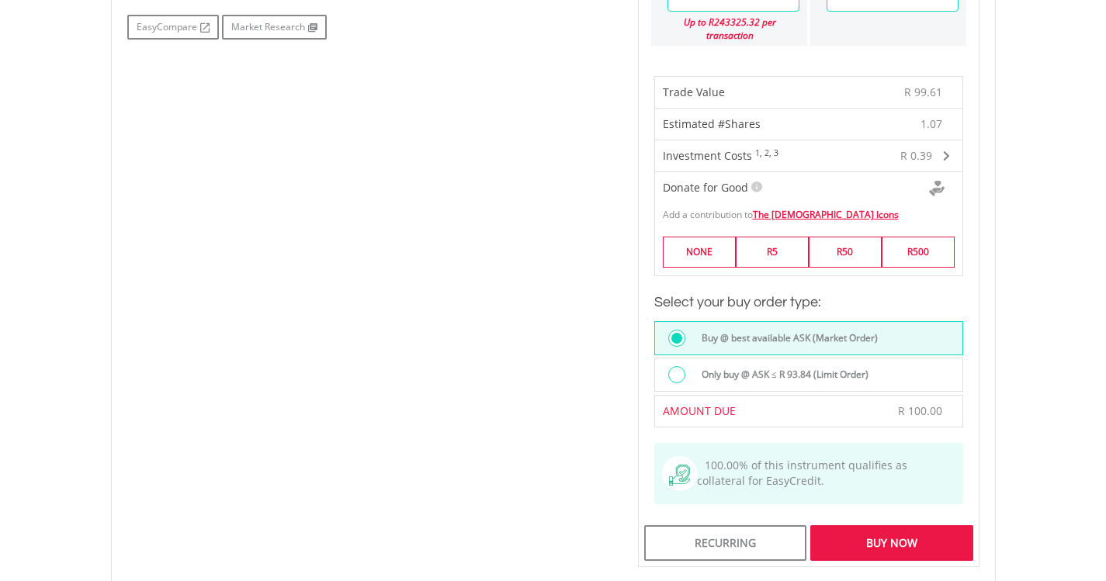
click at [681, 370] on div at bounding box center [680, 376] width 25 height 20
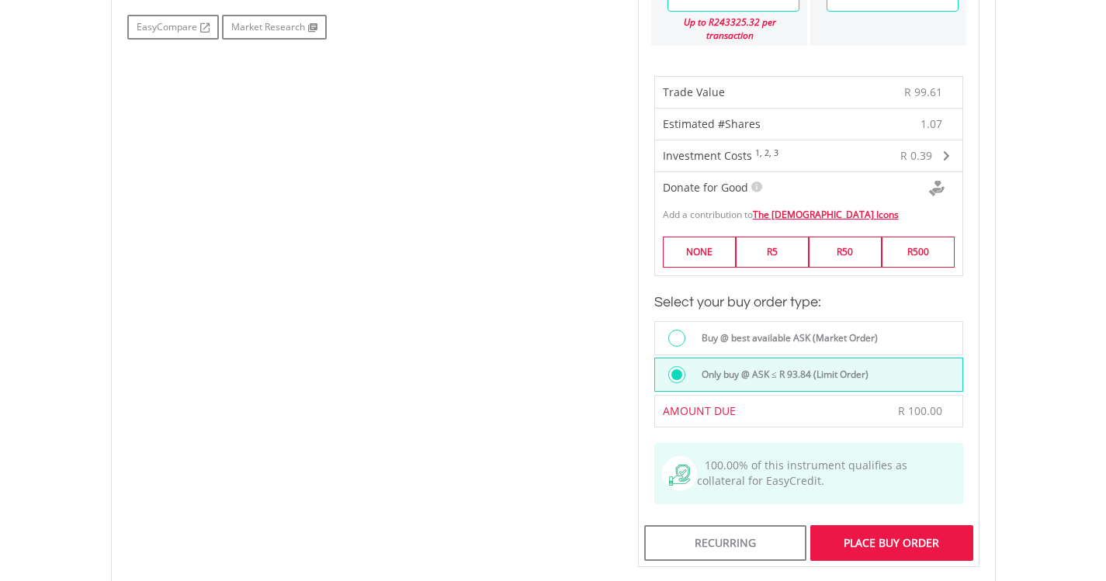
click at [868, 528] on div "Place Buy Order" at bounding box center [891, 543] width 162 height 36
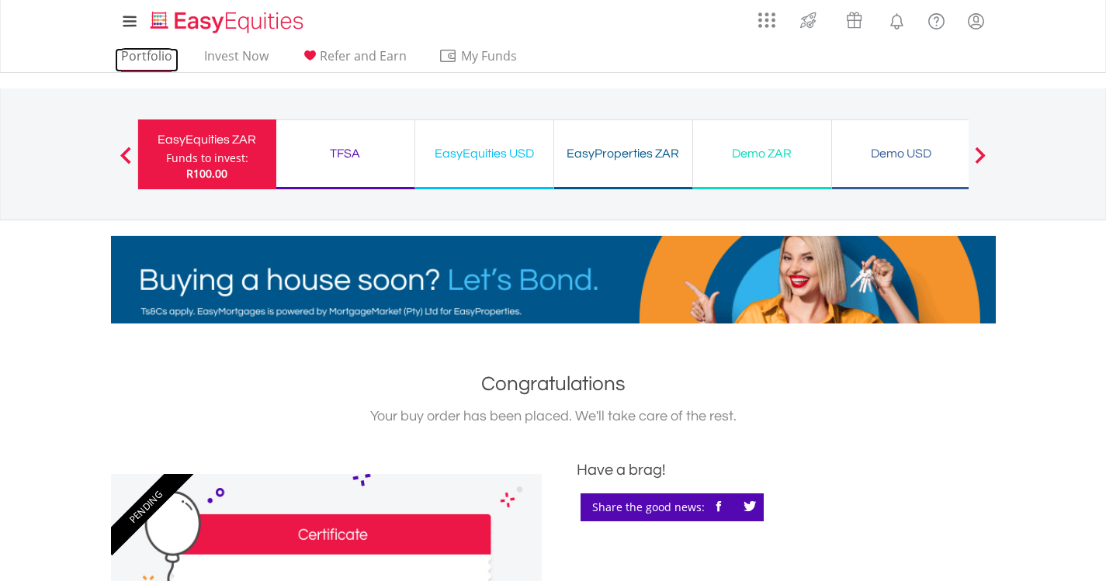
click at [153, 53] on link "Portfolio" at bounding box center [147, 60] width 64 height 24
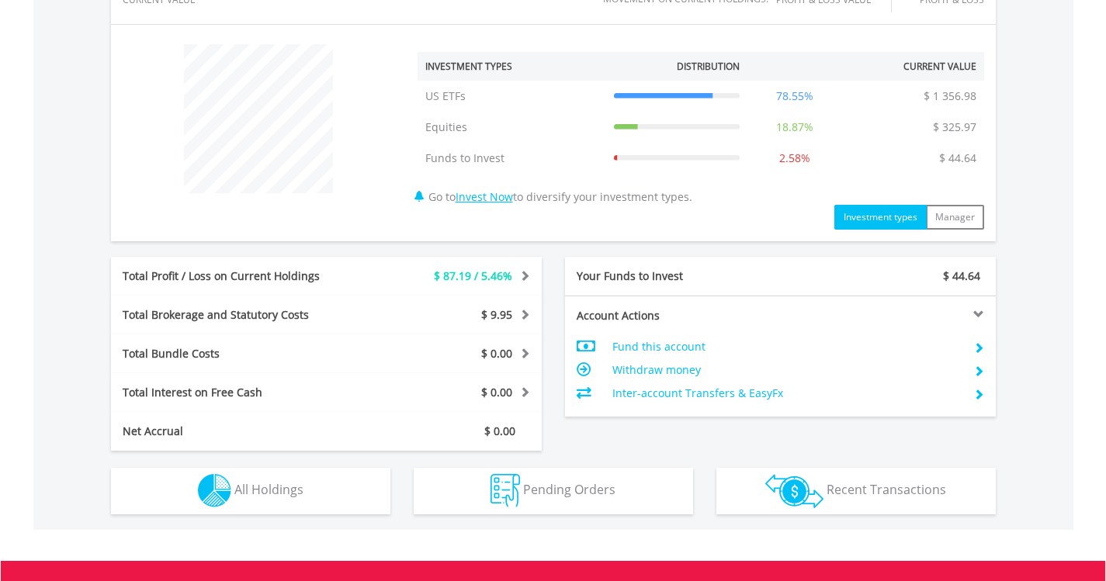
scroll to position [763, 0]
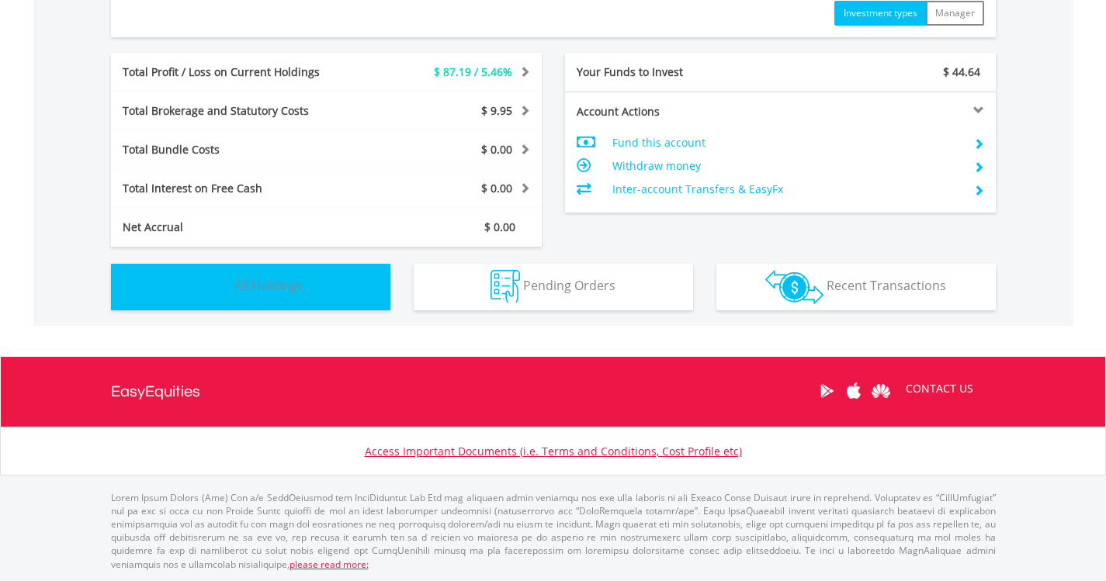
click at [309, 290] on button "Holdings All Holdings" at bounding box center [250, 287] width 279 height 47
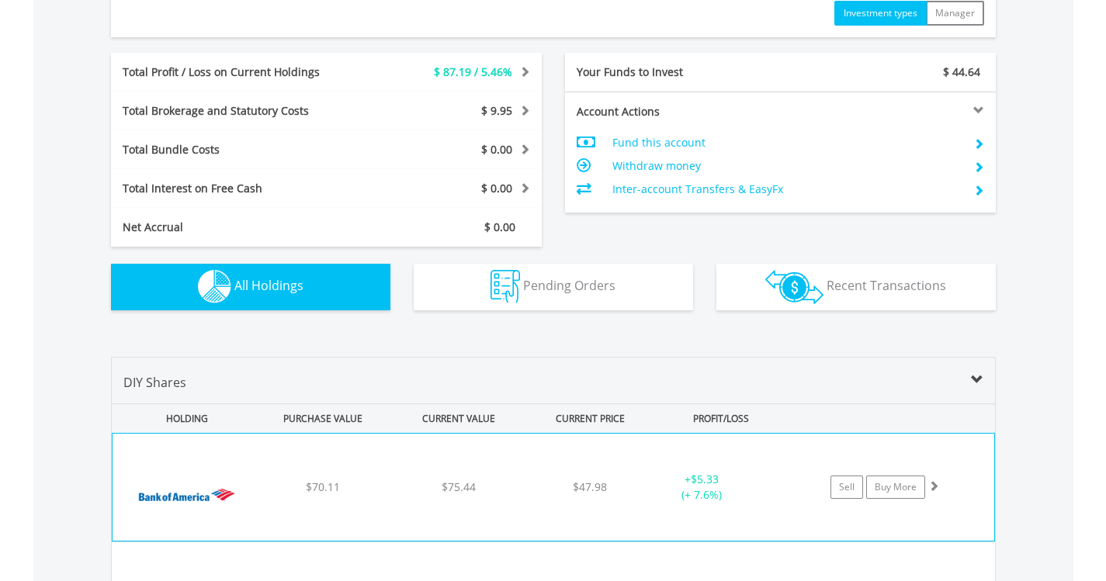
scroll to position [1120, 0]
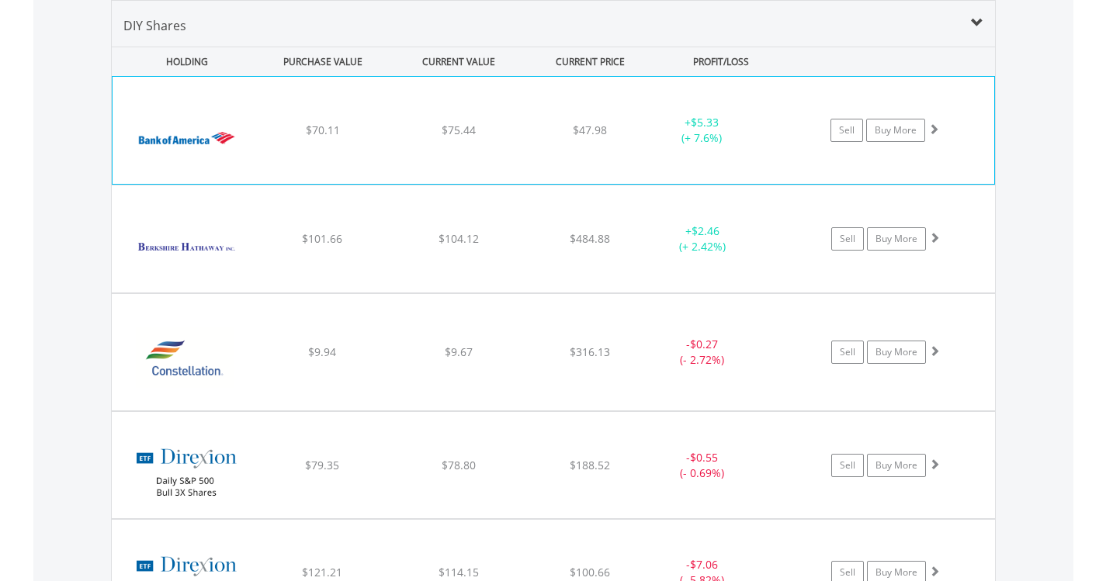
click at [172, 148] on img at bounding box center [186, 138] width 133 height 84
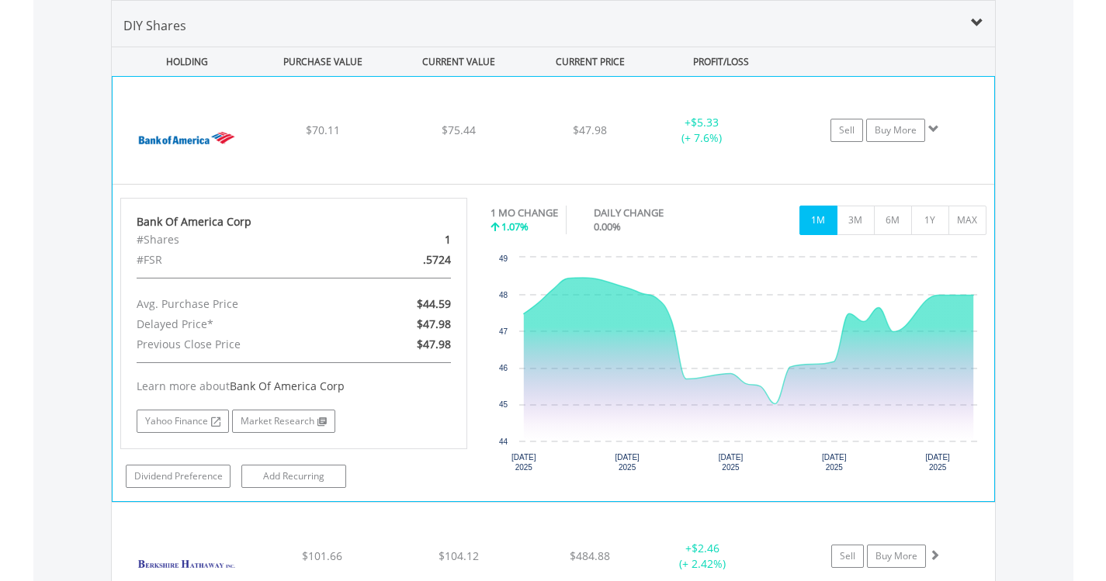
click at [172, 147] on img at bounding box center [186, 138] width 133 height 84
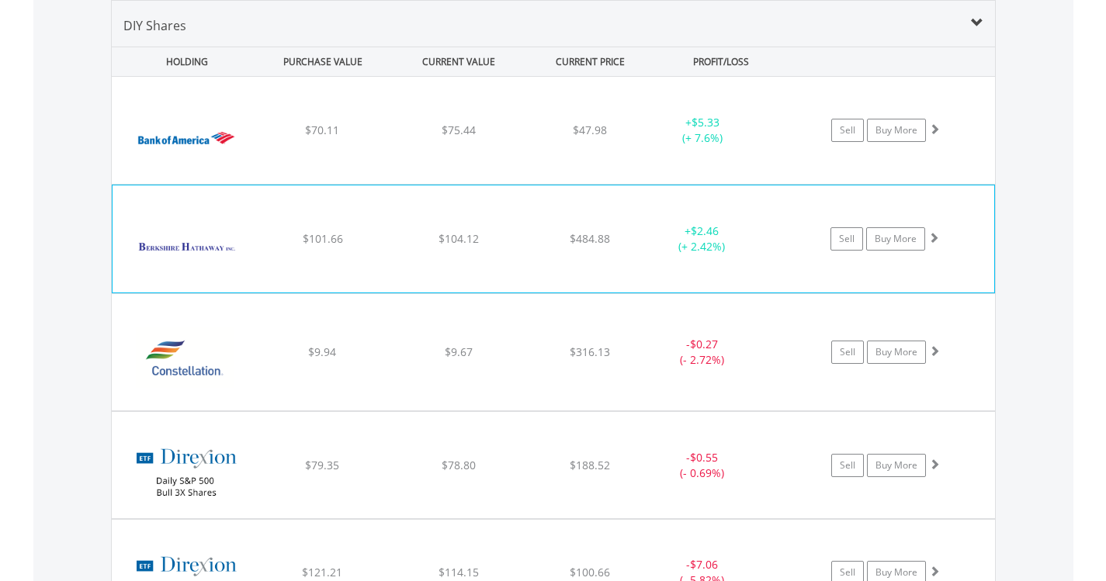
click at [194, 234] on img at bounding box center [186, 247] width 133 height 84
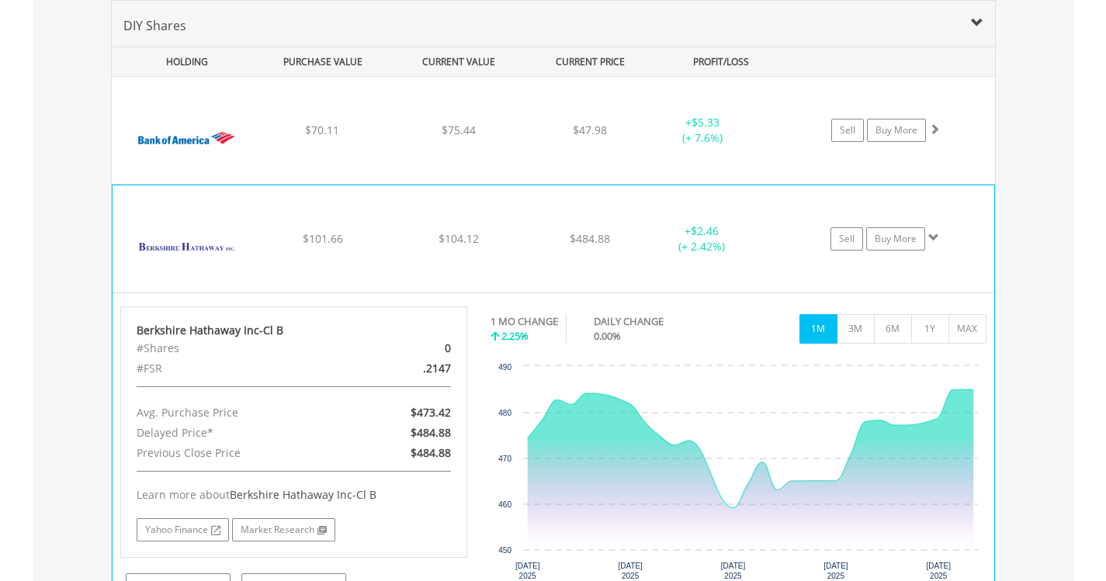
click at [196, 234] on img at bounding box center [186, 247] width 133 height 84
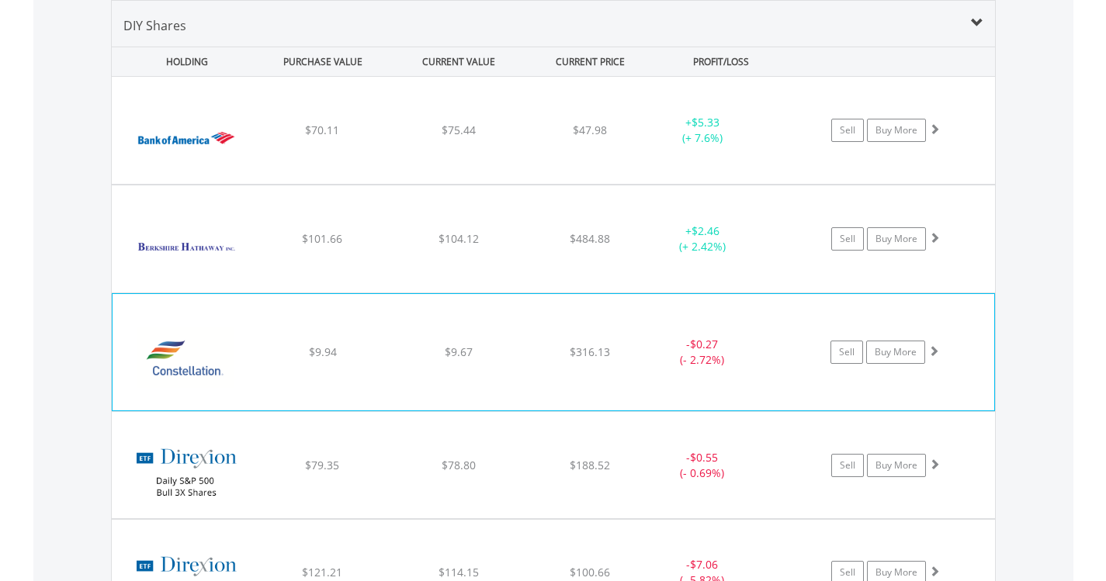
click at [198, 365] on img at bounding box center [186, 360] width 133 height 93
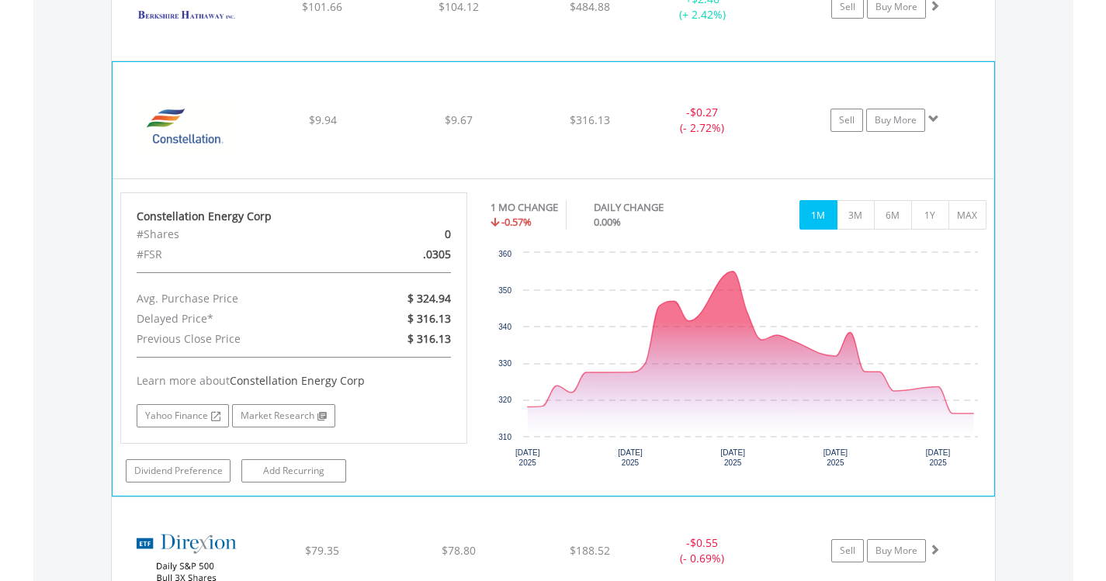
scroll to position [1353, 0]
click at [195, 130] on img at bounding box center [186, 127] width 133 height 93
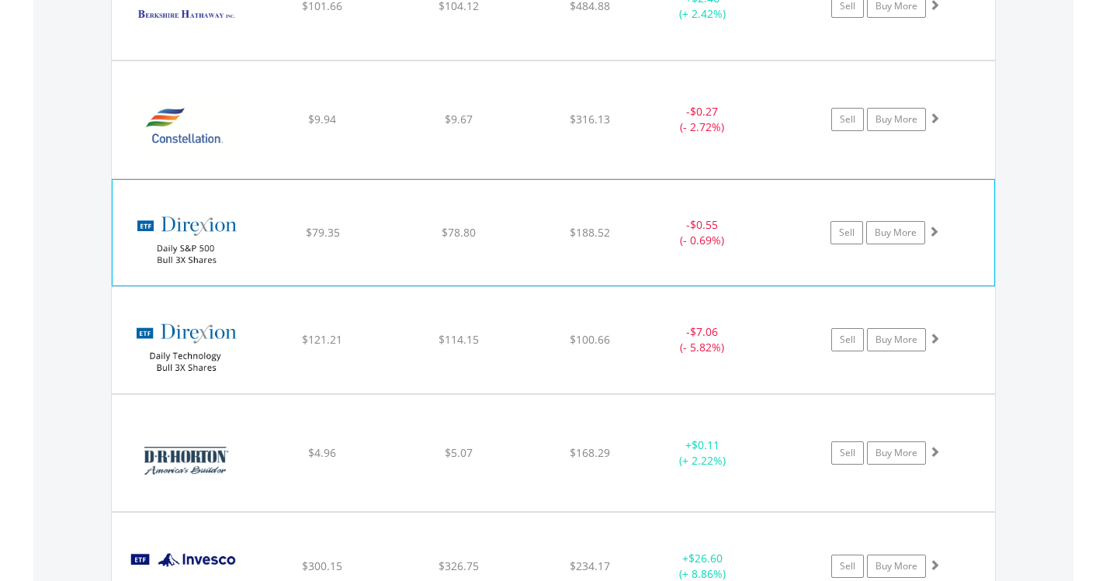
click at [203, 220] on img at bounding box center [186, 240] width 133 height 82
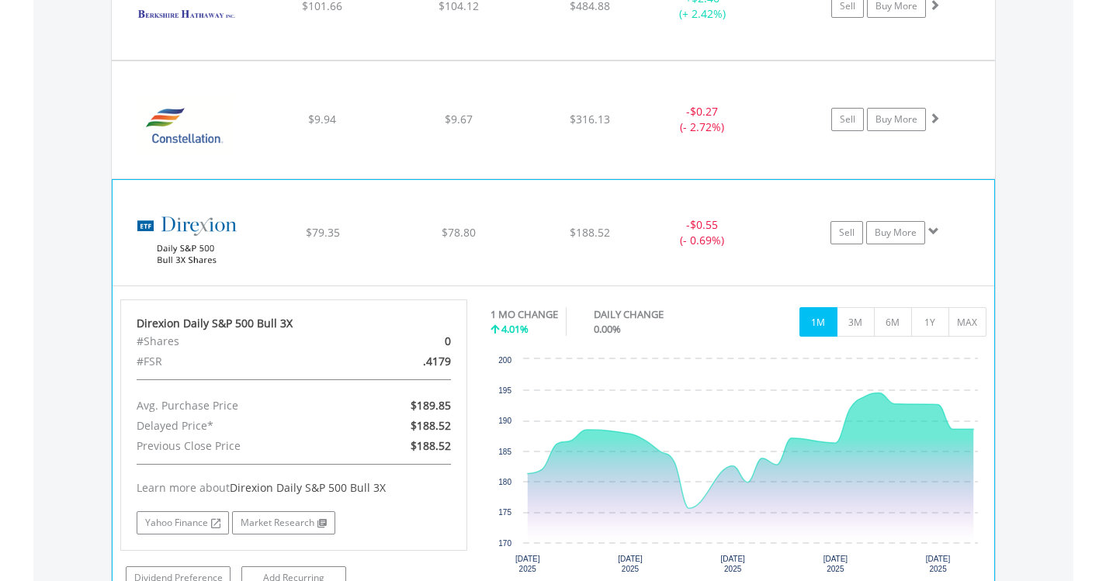
click at [204, 220] on img at bounding box center [186, 240] width 133 height 82
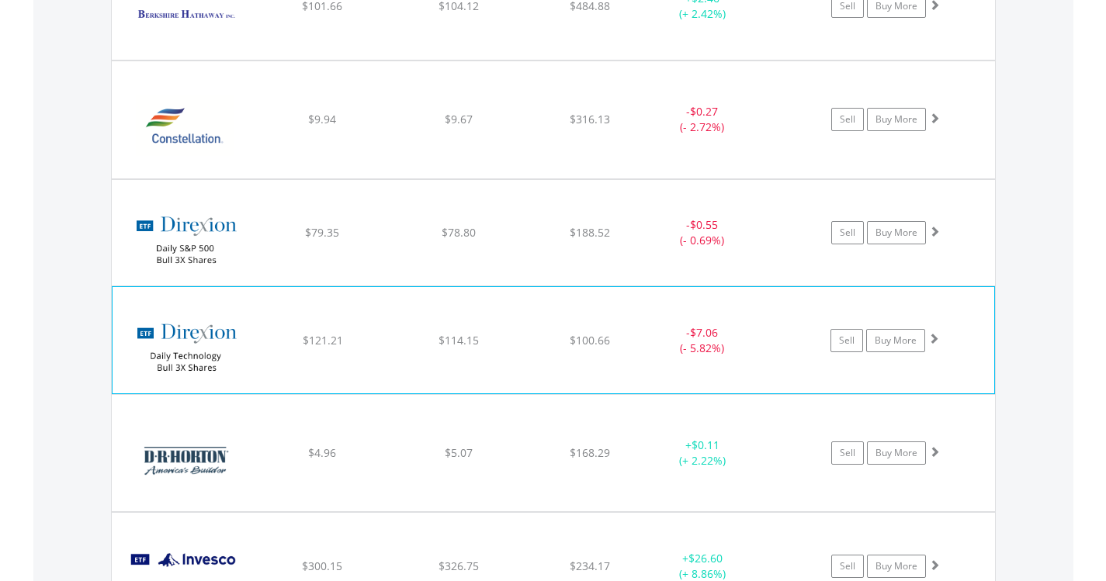
click at [211, 345] on img at bounding box center [186, 348] width 133 height 82
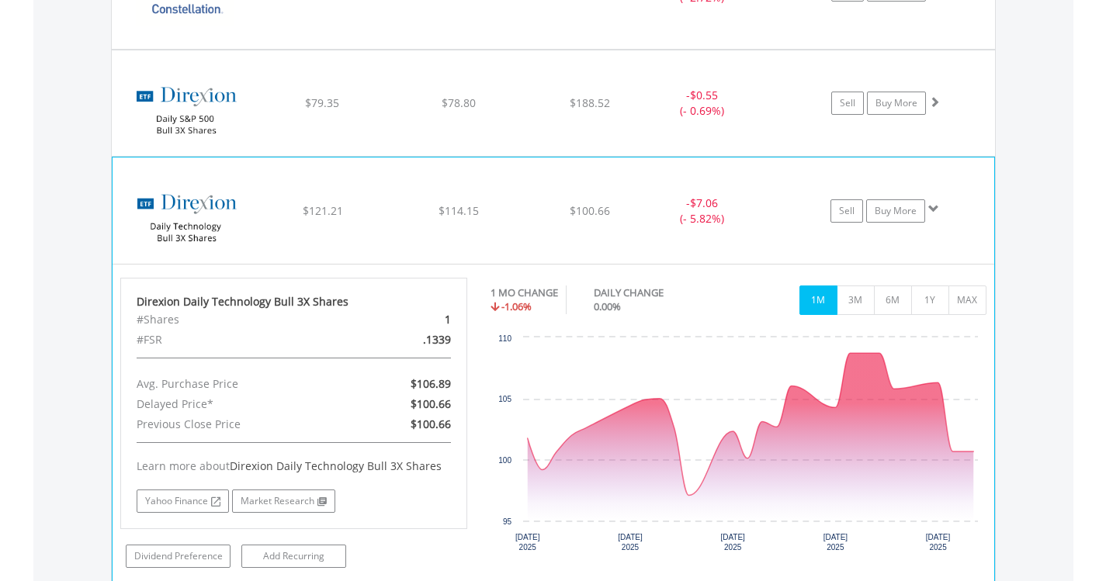
scroll to position [1508, 0]
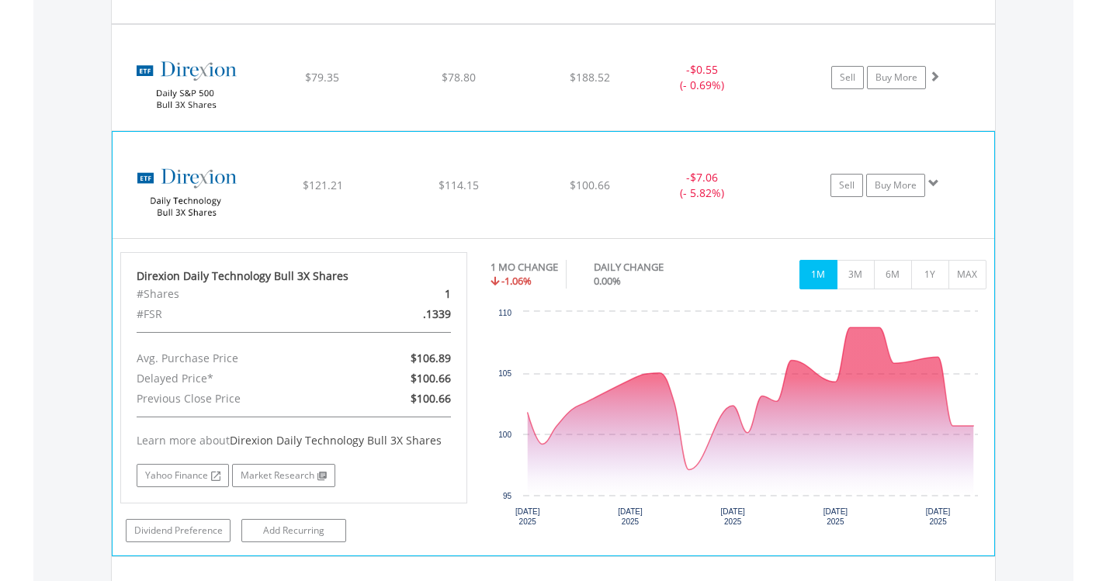
click at [201, 189] on img at bounding box center [186, 192] width 133 height 82
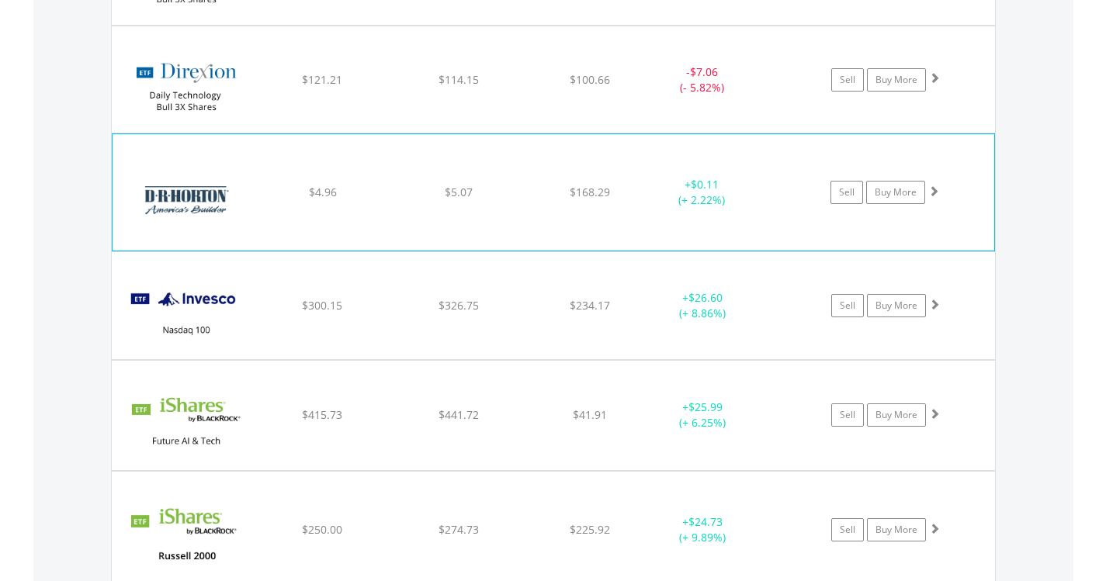
scroll to position [1663, 0]
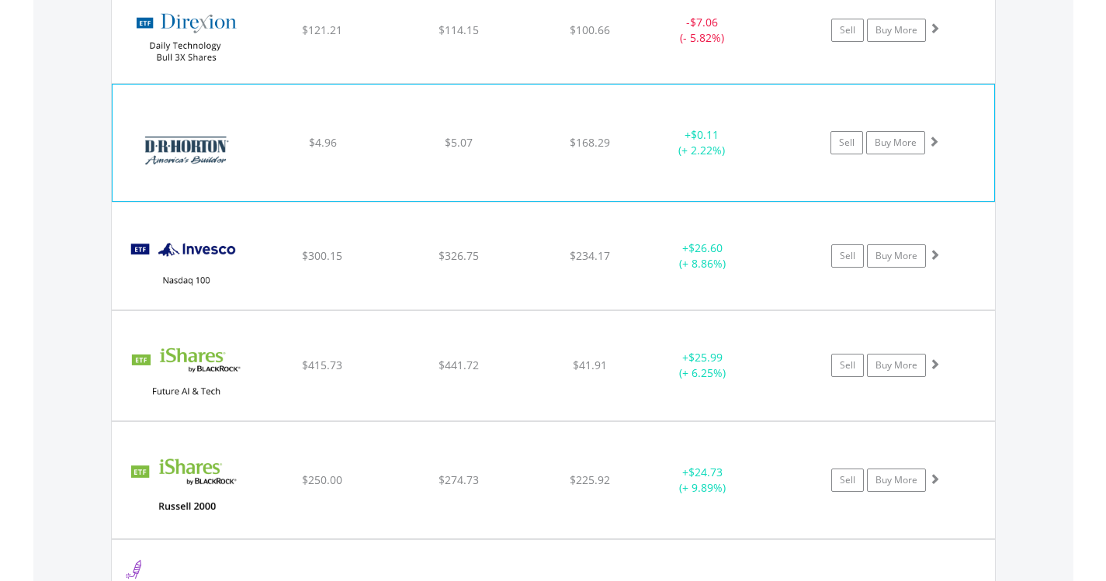
click at [200, 157] on img at bounding box center [186, 150] width 133 height 93
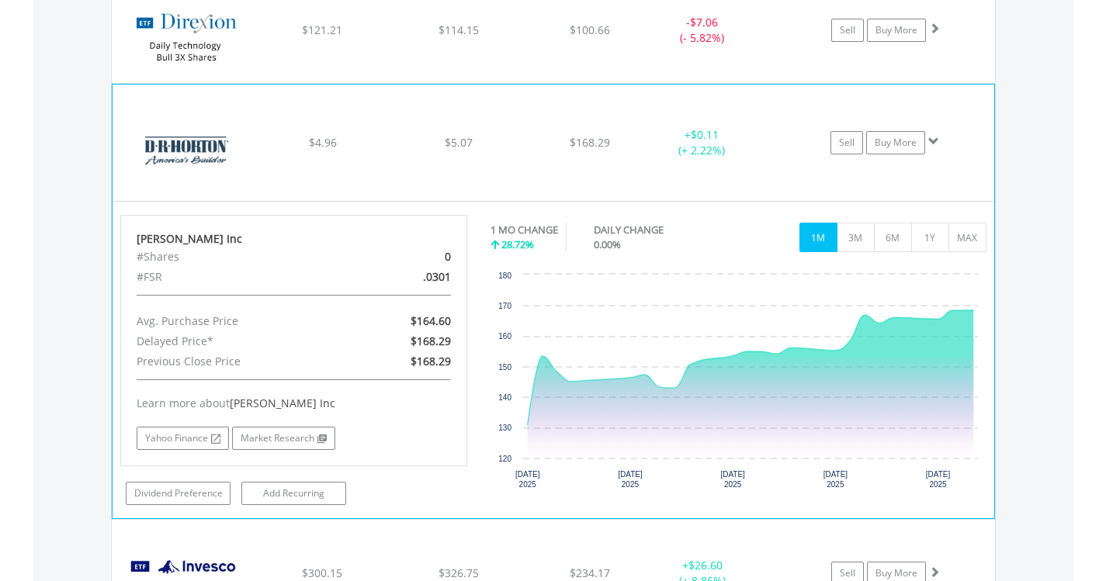
click at [200, 157] on img at bounding box center [186, 150] width 133 height 93
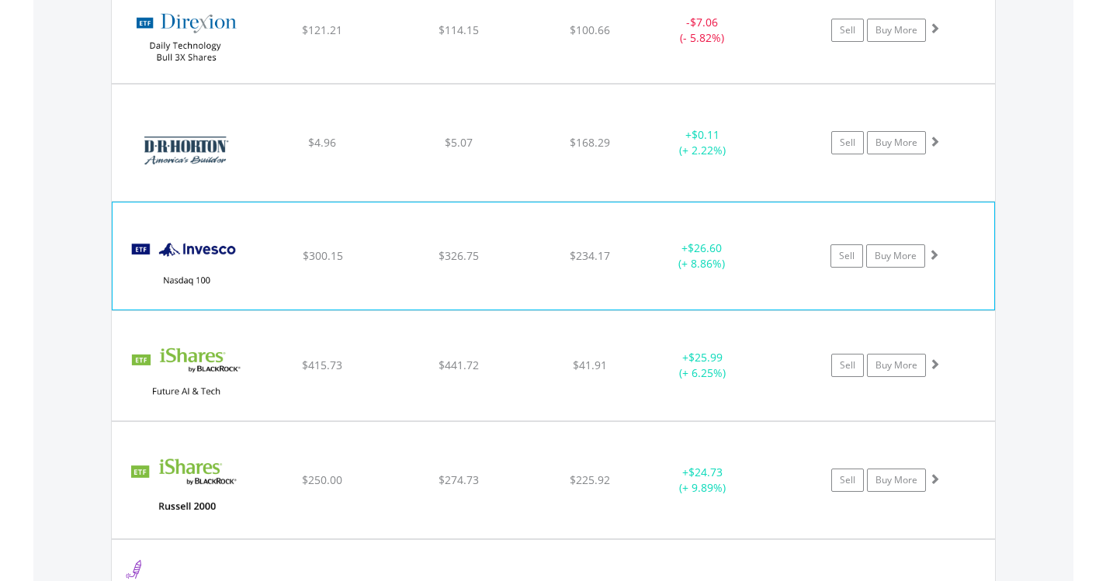
click at [206, 263] on img at bounding box center [186, 263] width 133 height 83
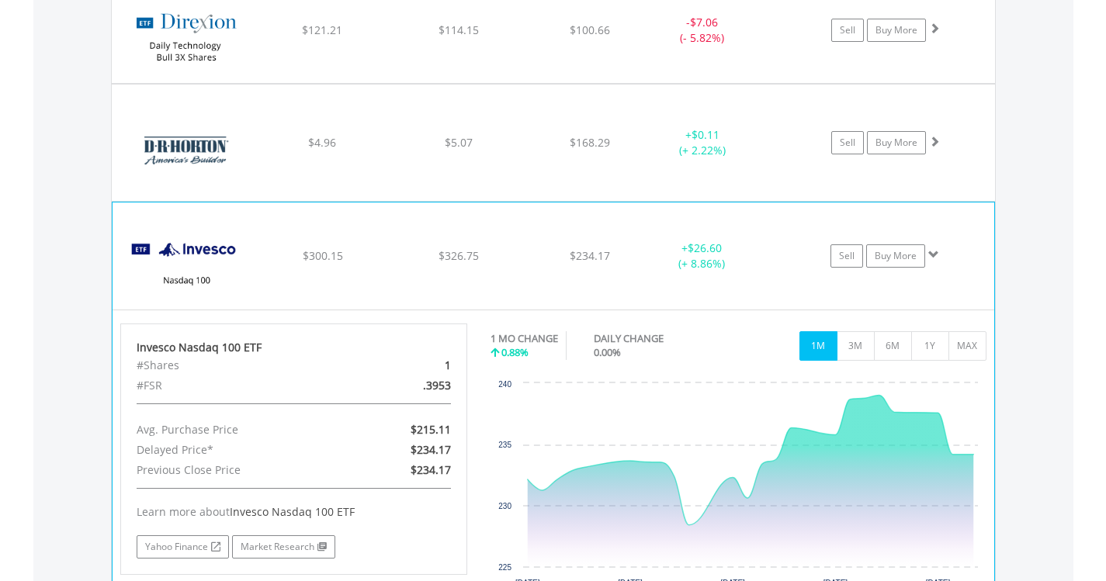
click at [206, 263] on img at bounding box center [186, 263] width 133 height 83
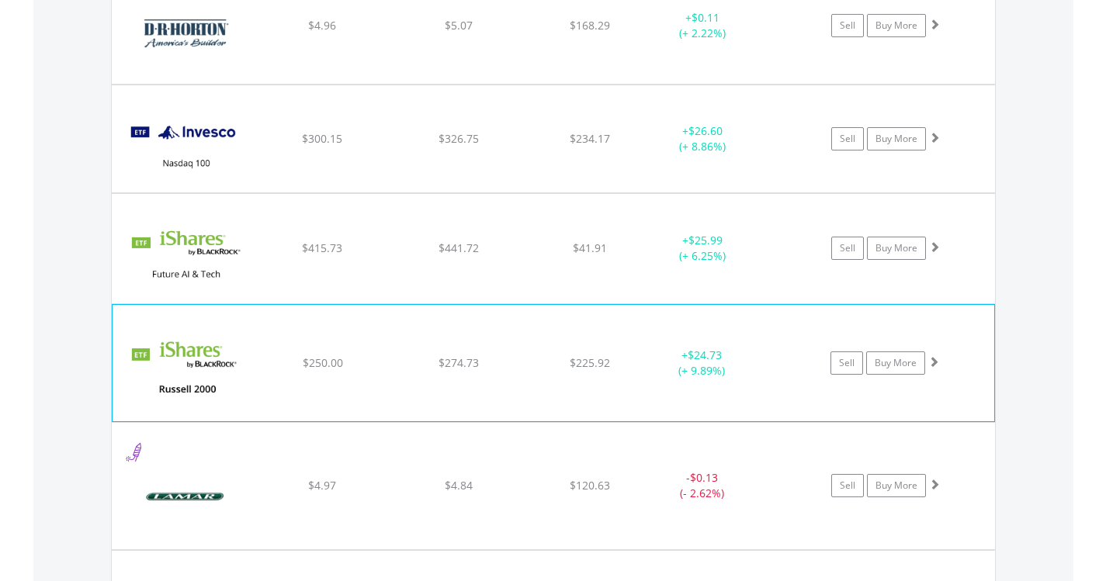
scroll to position [1818, 0]
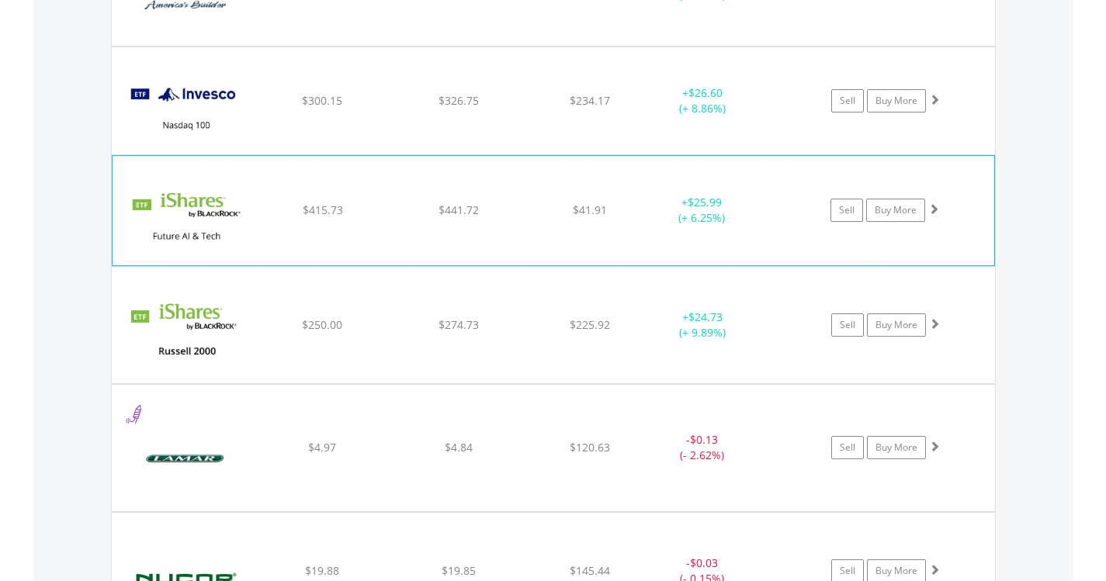
click at [208, 222] on img at bounding box center [186, 218] width 133 height 86
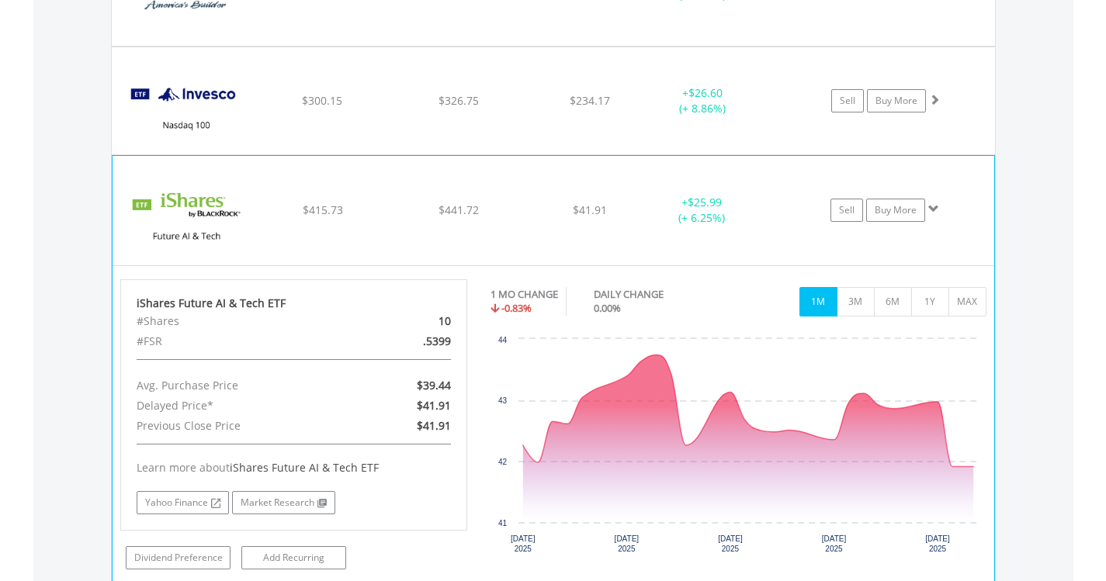
click at [208, 222] on img at bounding box center [186, 218] width 133 height 86
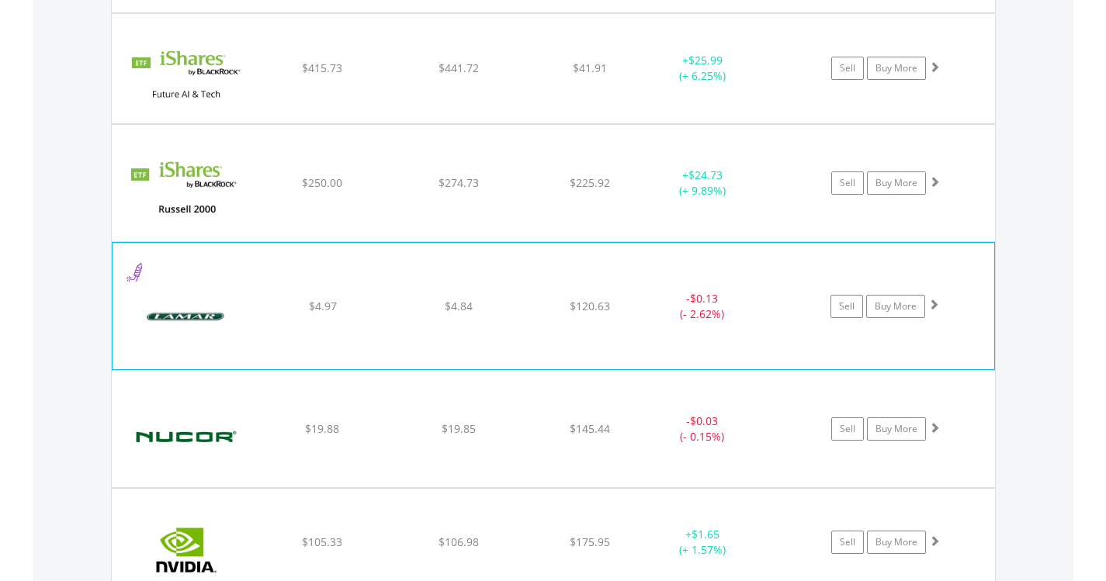
scroll to position [1973, 0]
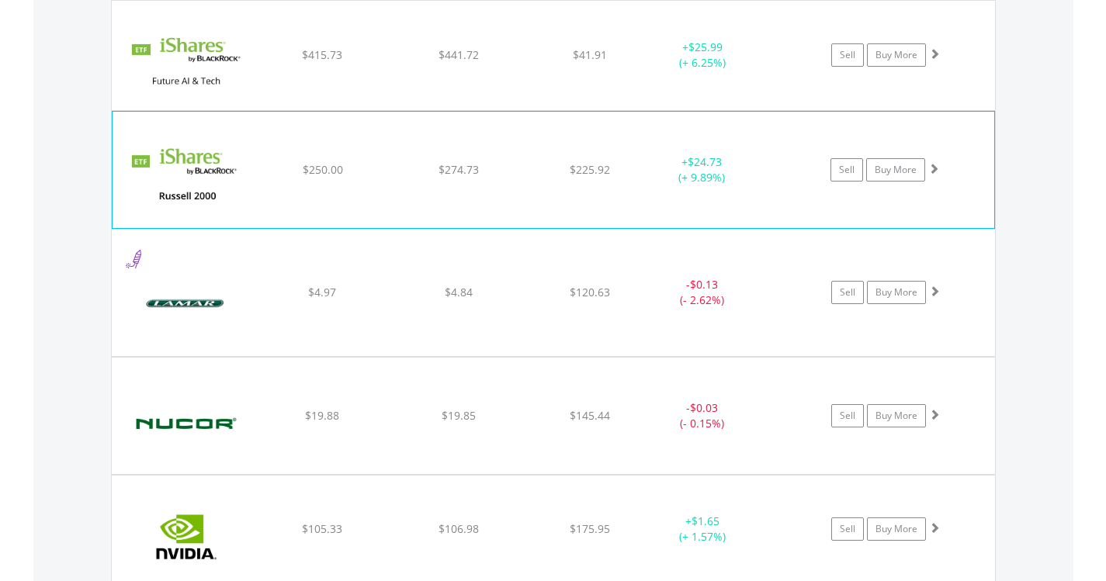
click at [216, 212] on img at bounding box center [186, 177] width 133 height 93
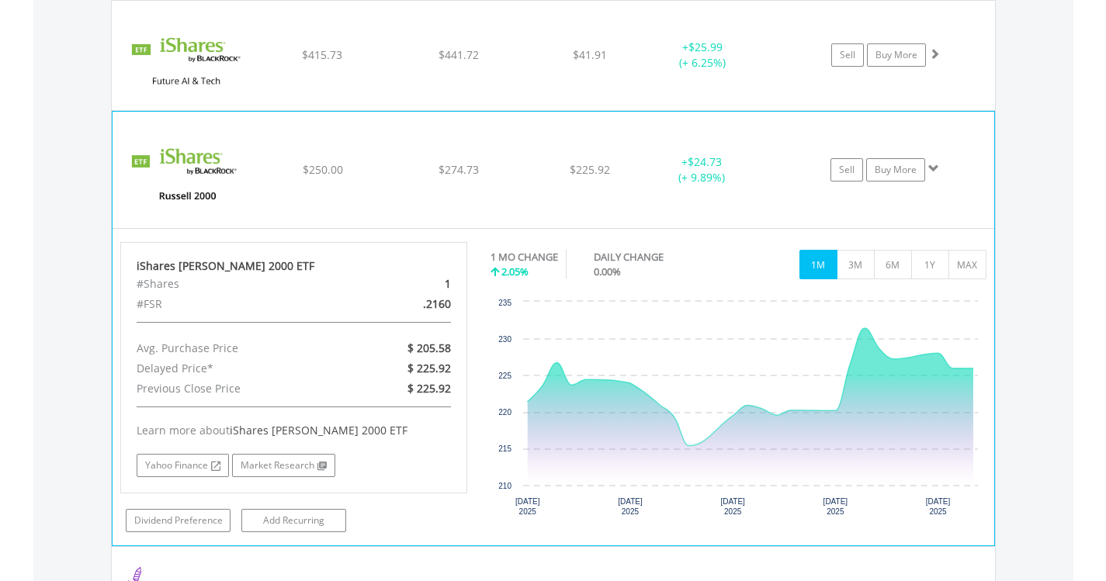
click at [216, 211] on img at bounding box center [186, 177] width 133 height 93
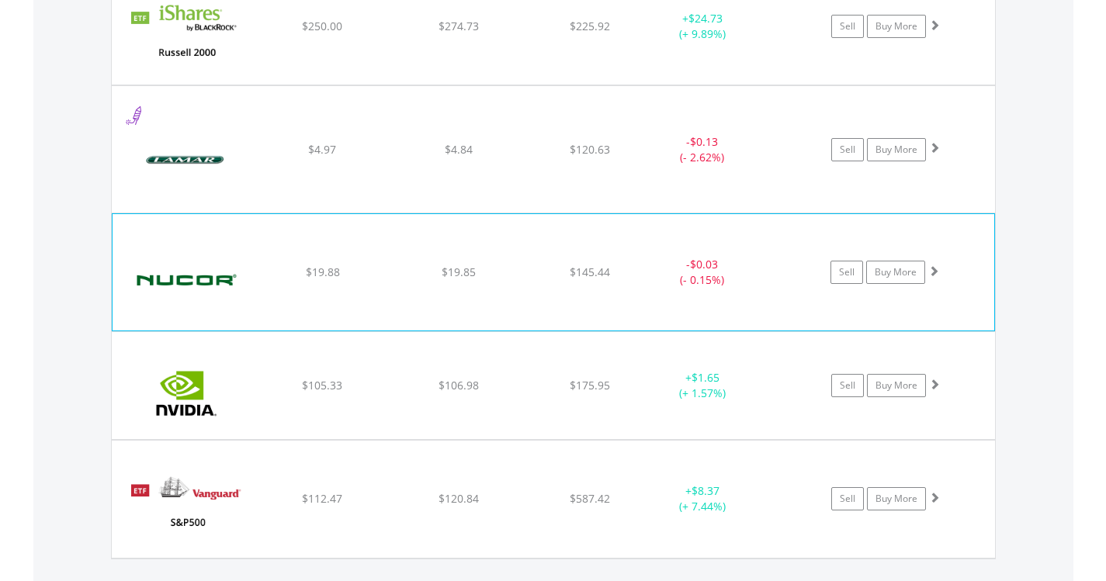
scroll to position [2129, 0]
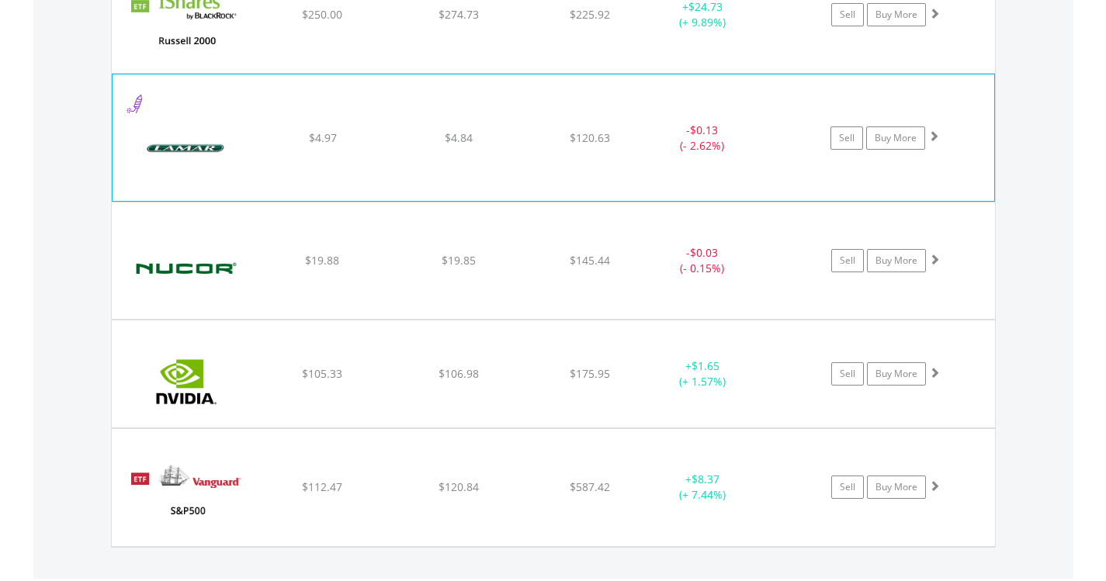
click at [218, 181] on img at bounding box center [186, 145] width 133 height 102
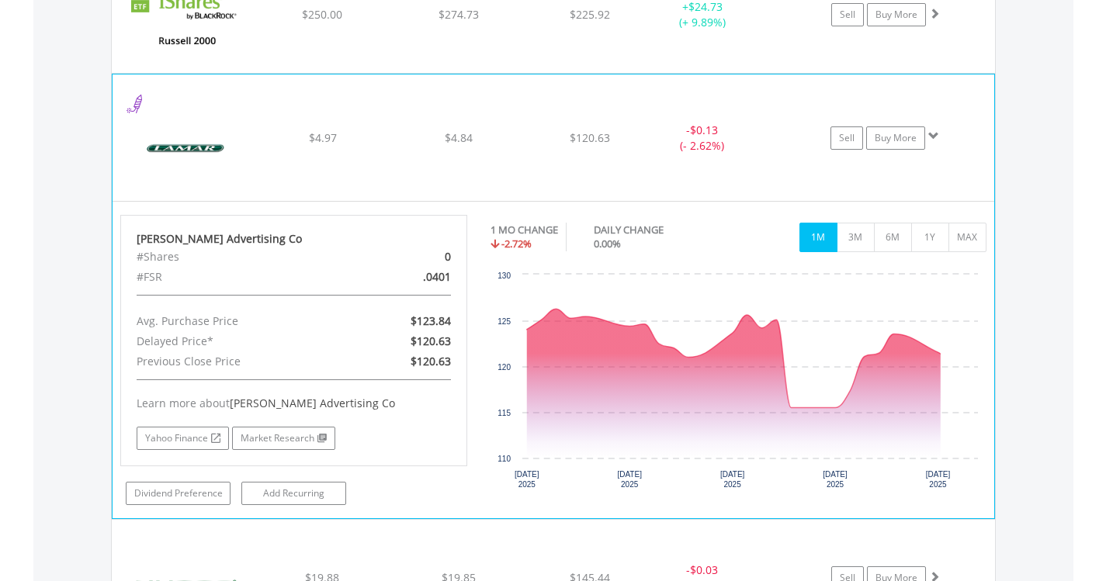
click at [217, 181] on img at bounding box center [186, 145] width 133 height 102
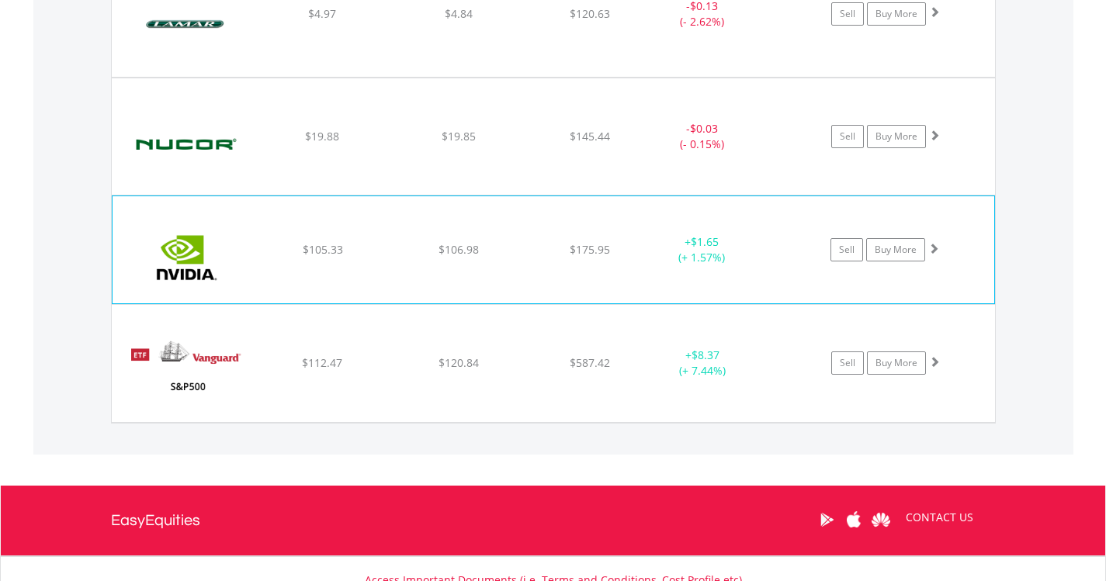
scroll to position [2284, 0]
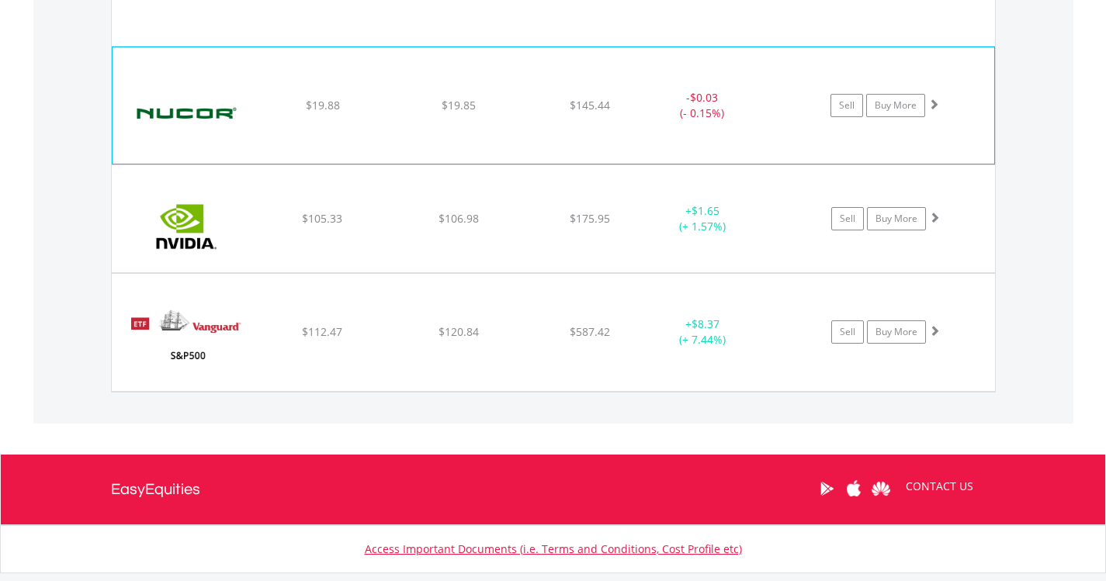
click at [214, 119] on img at bounding box center [186, 113] width 133 height 93
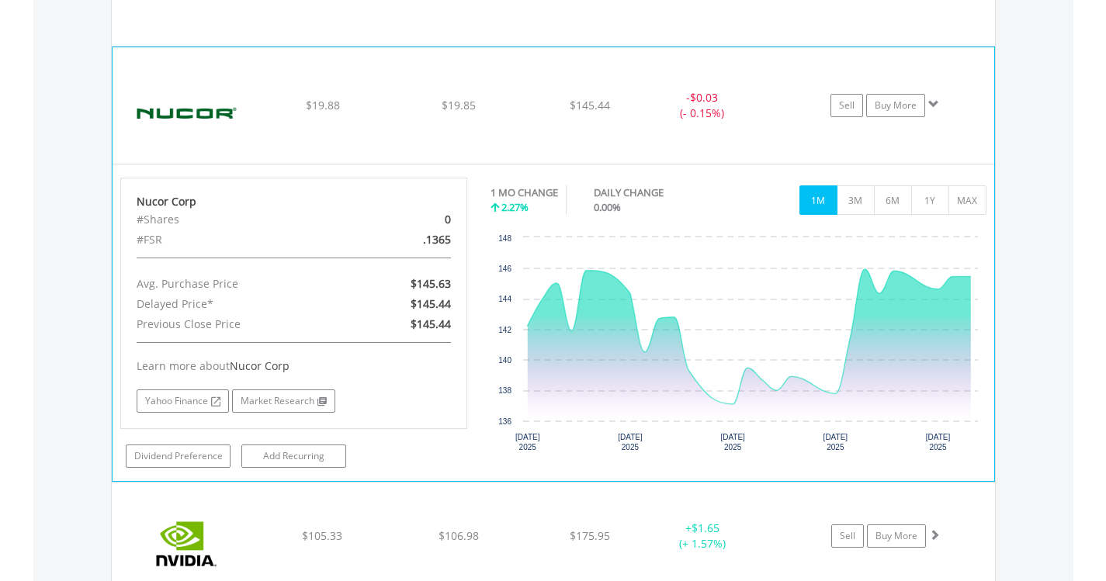
click at [214, 119] on img at bounding box center [186, 113] width 133 height 93
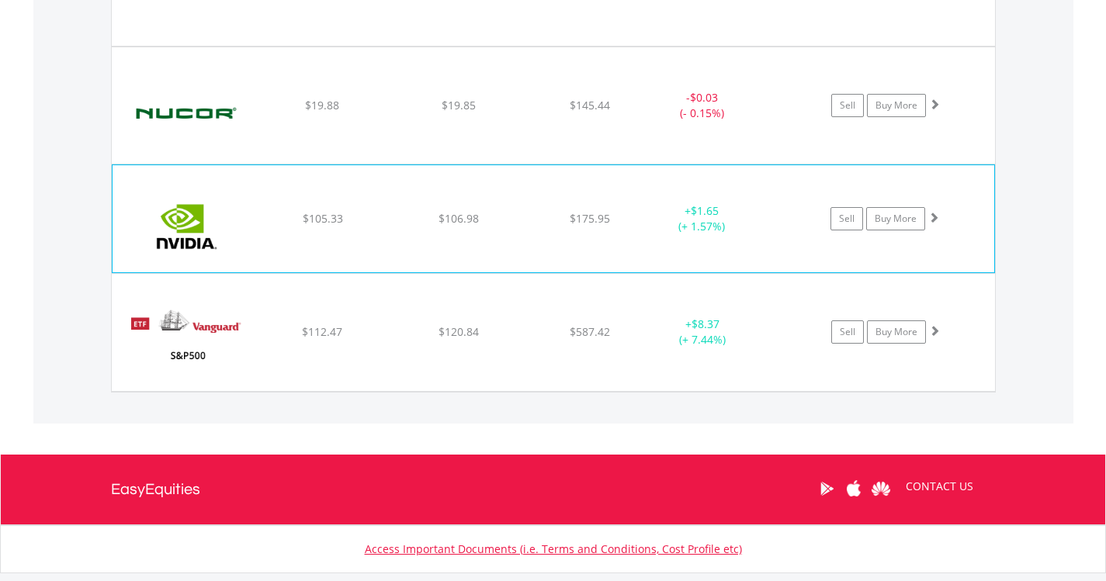
scroll to position [2361, 0]
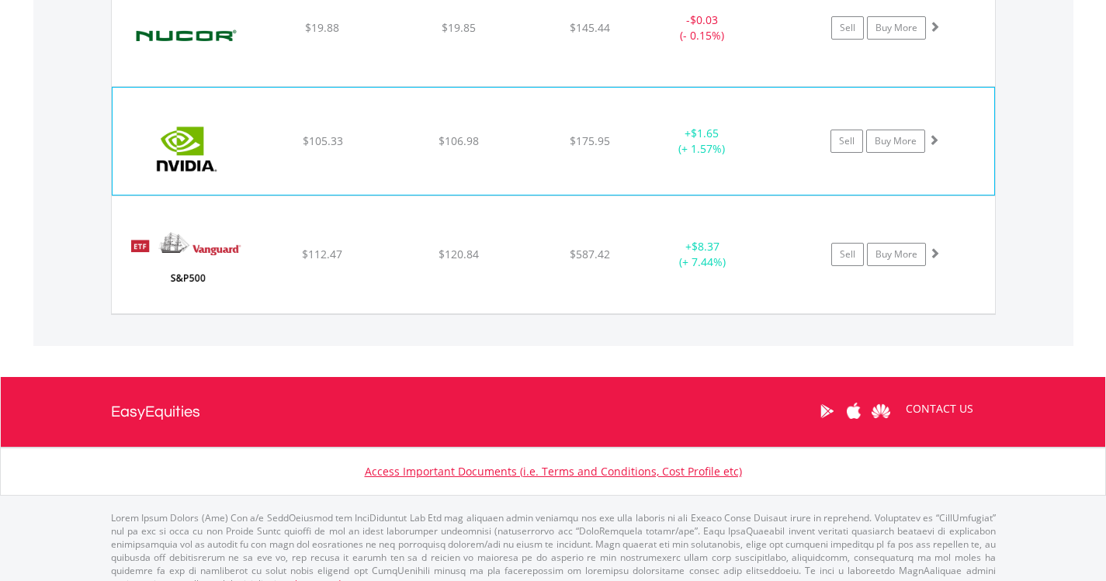
click at [206, 159] on img at bounding box center [186, 149] width 133 height 84
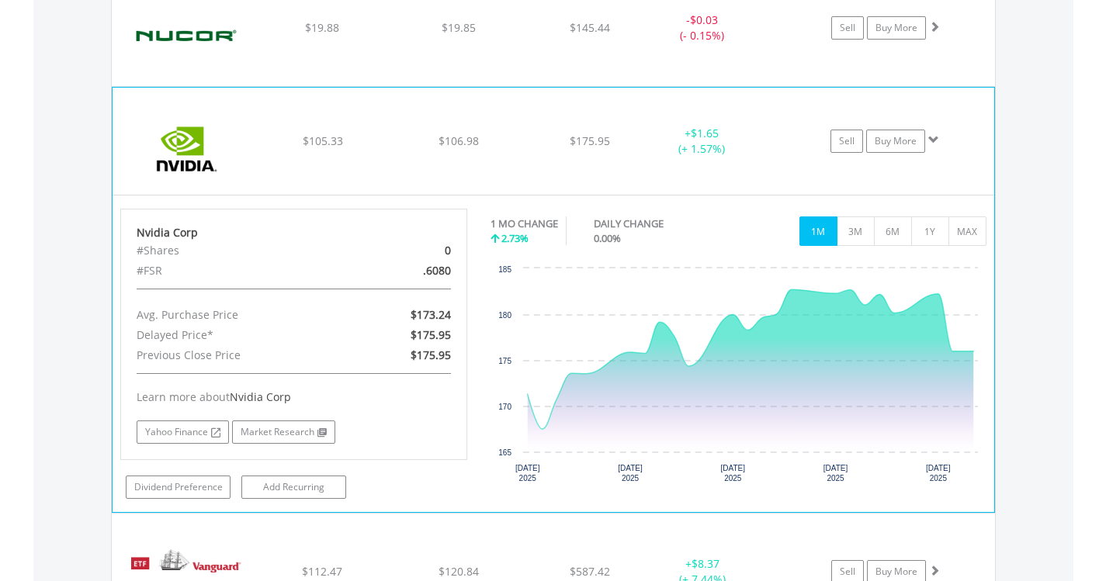
click at [205, 159] on img at bounding box center [186, 149] width 133 height 84
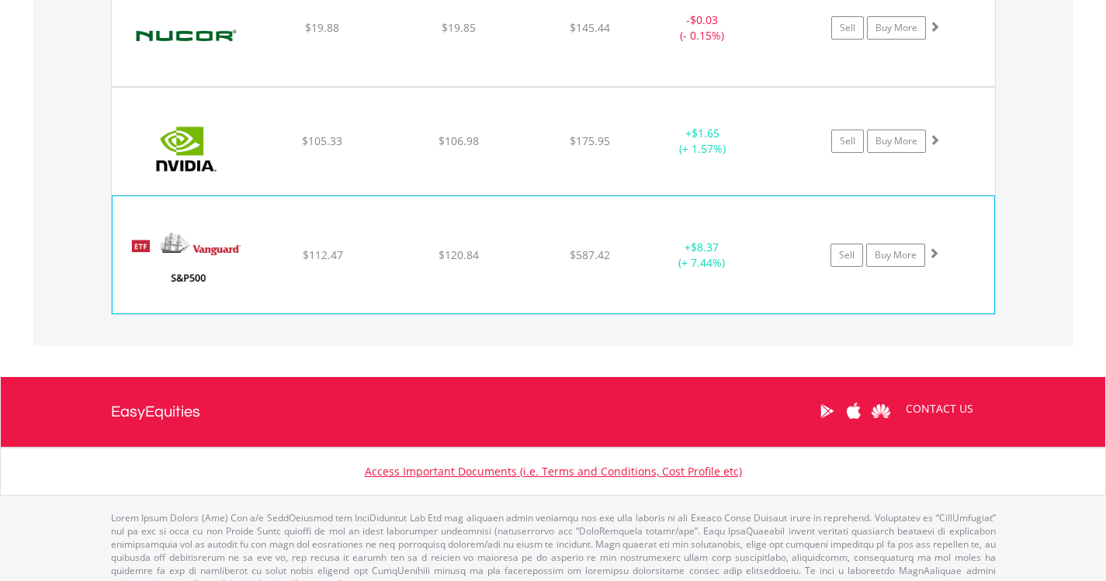
click at [213, 272] on img at bounding box center [186, 262] width 133 height 93
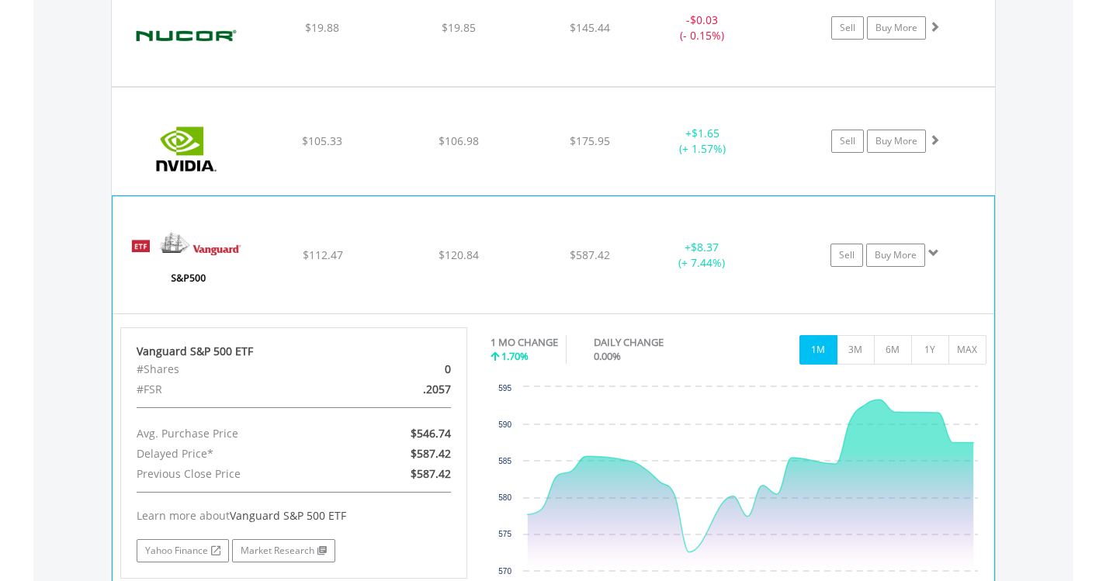
click at [217, 272] on img at bounding box center [186, 262] width 133 height 93
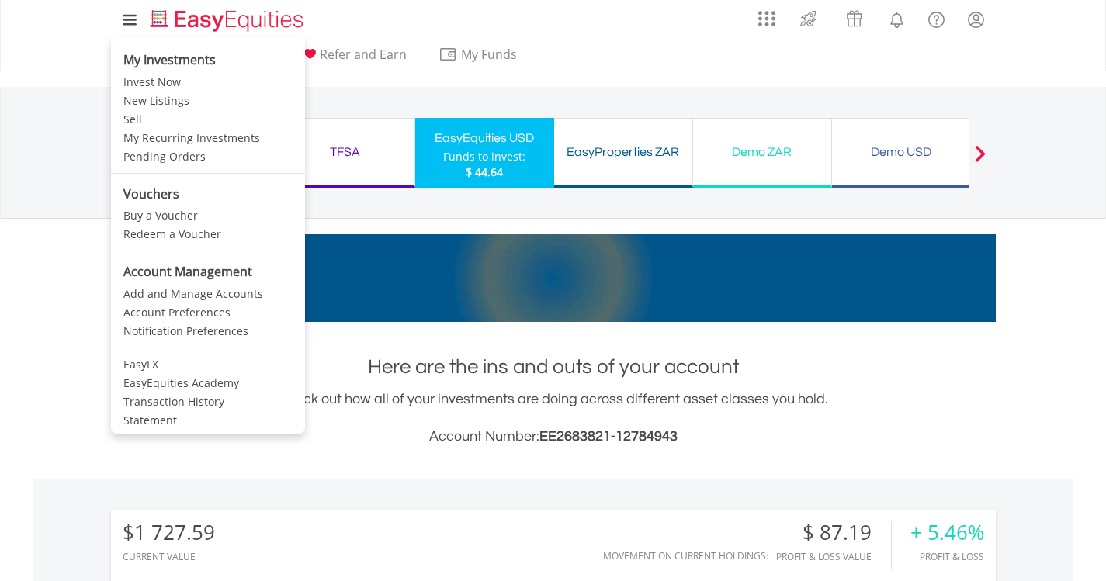
scroll to position [0, 0]
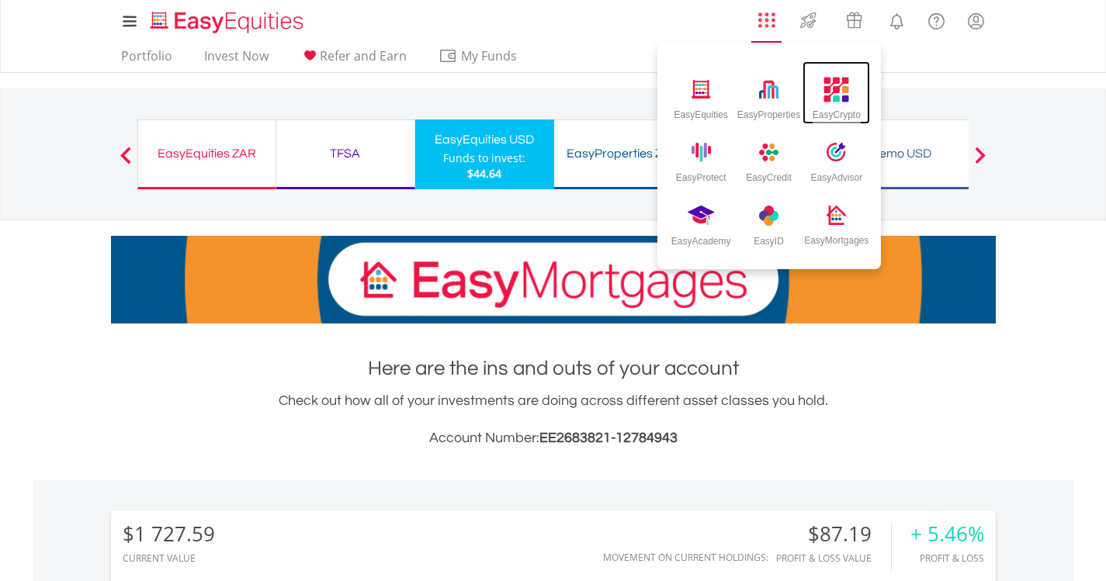
click at [835, 98] on img at bounding box center [837, 90] width 26 height 26
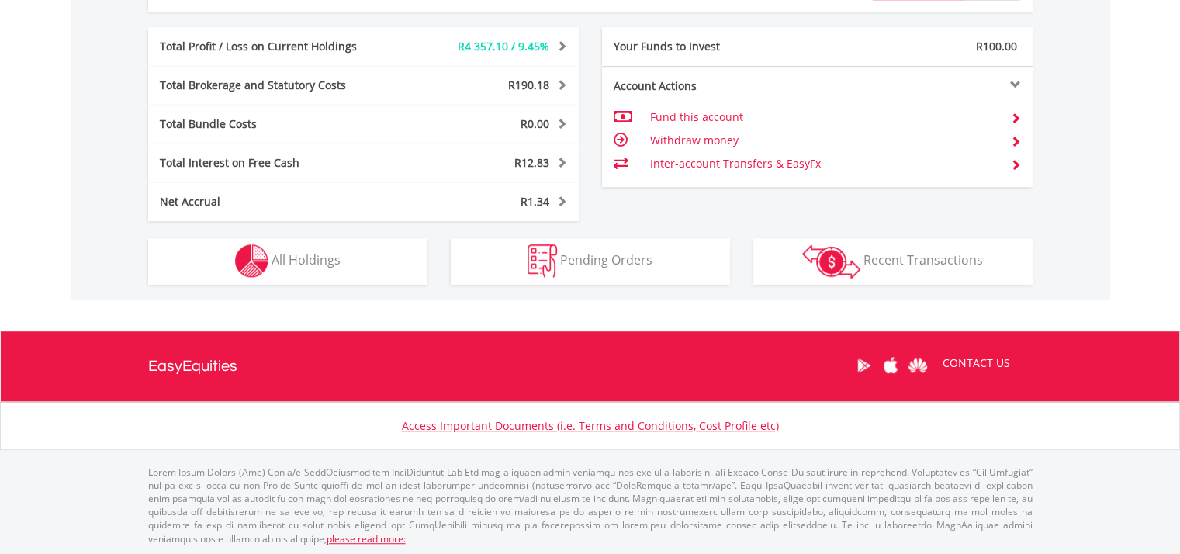
scroll to position [149, 295]
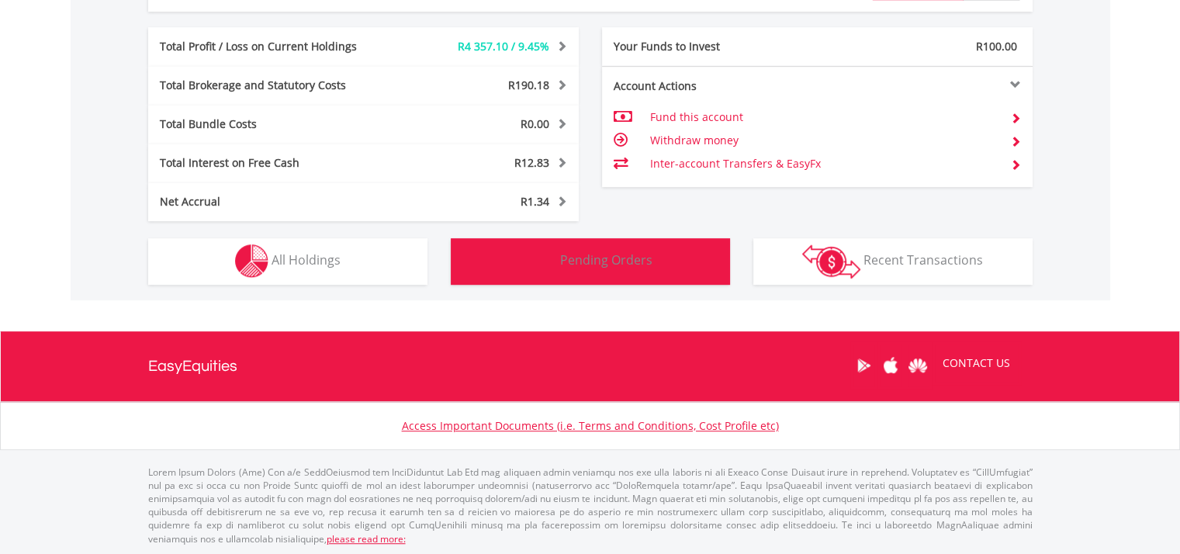
click at [650, 266] on span "Pending Orders" at bounding box center [606, 259] width 92 height 17
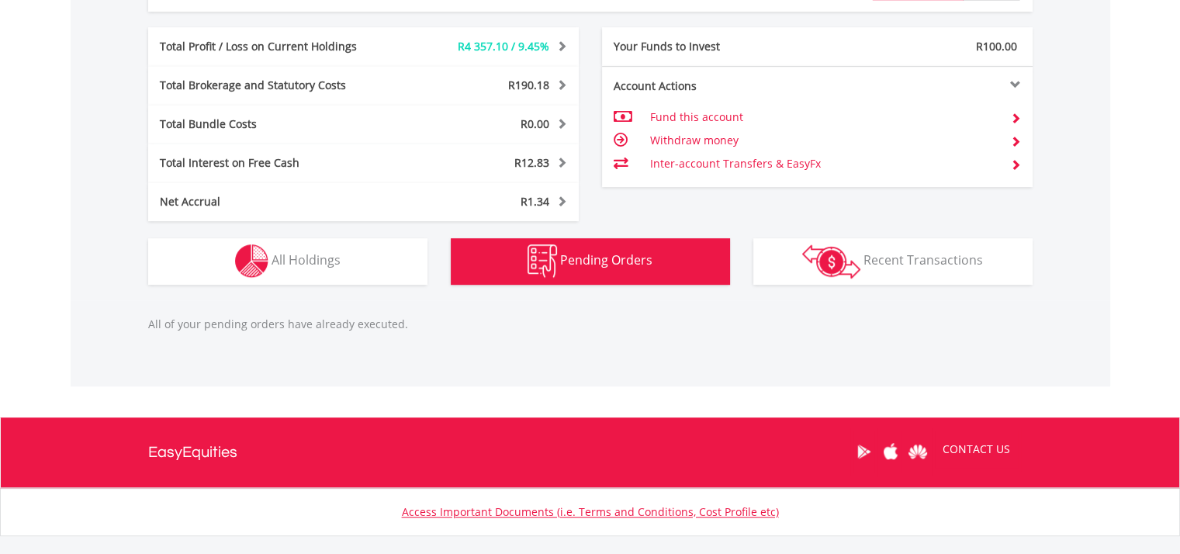
scroll to position [937, 0]
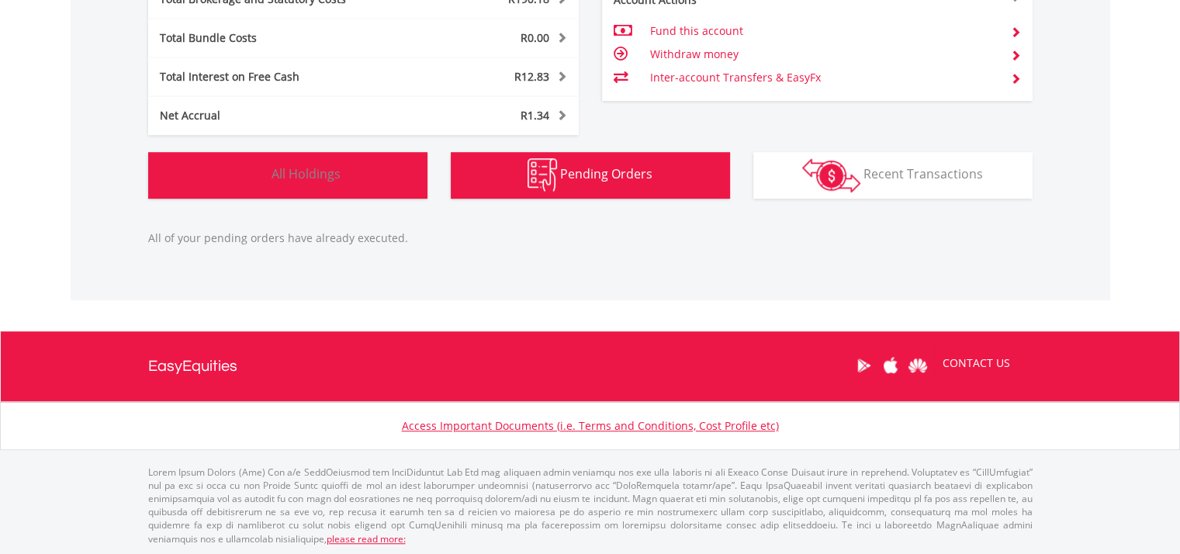
click at [343, 176] on button "Holdings All Holdings" at bounding box center [287, 175] width 279 height 47
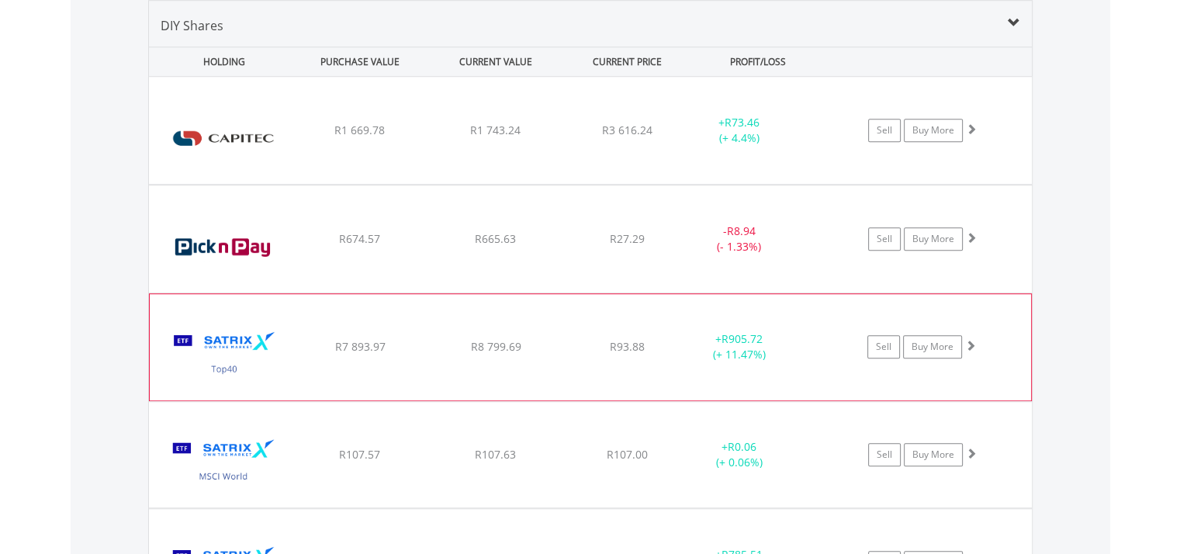
scroll to position [1181, 0]
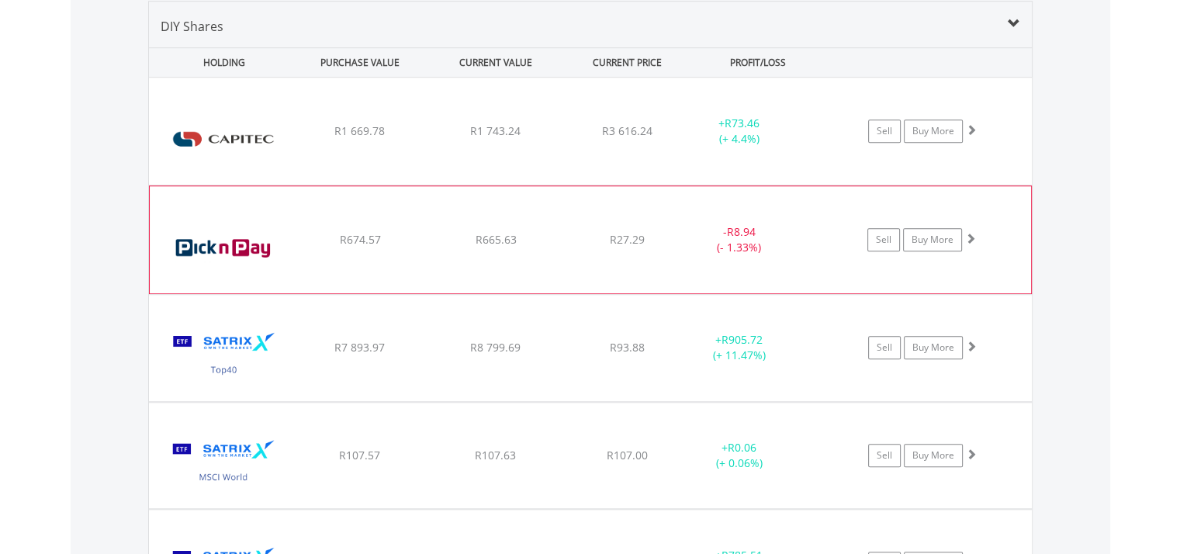
click at [248, 257] on img at bounding box center [224, 248] width 133 height 84
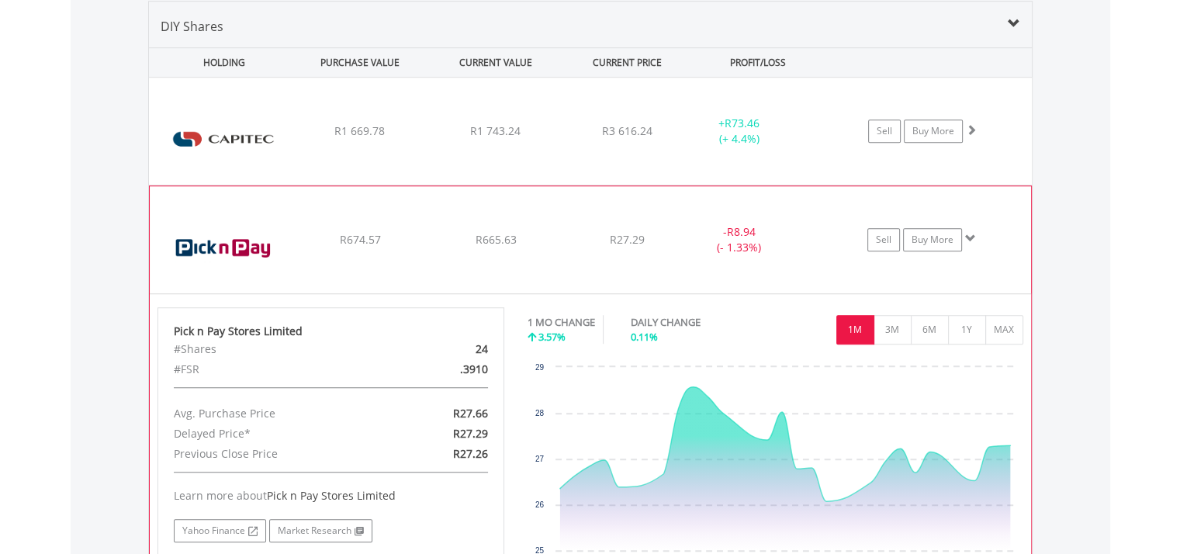
click at [249, 256] on img at bounding box center [224, 248] width 133 height 84
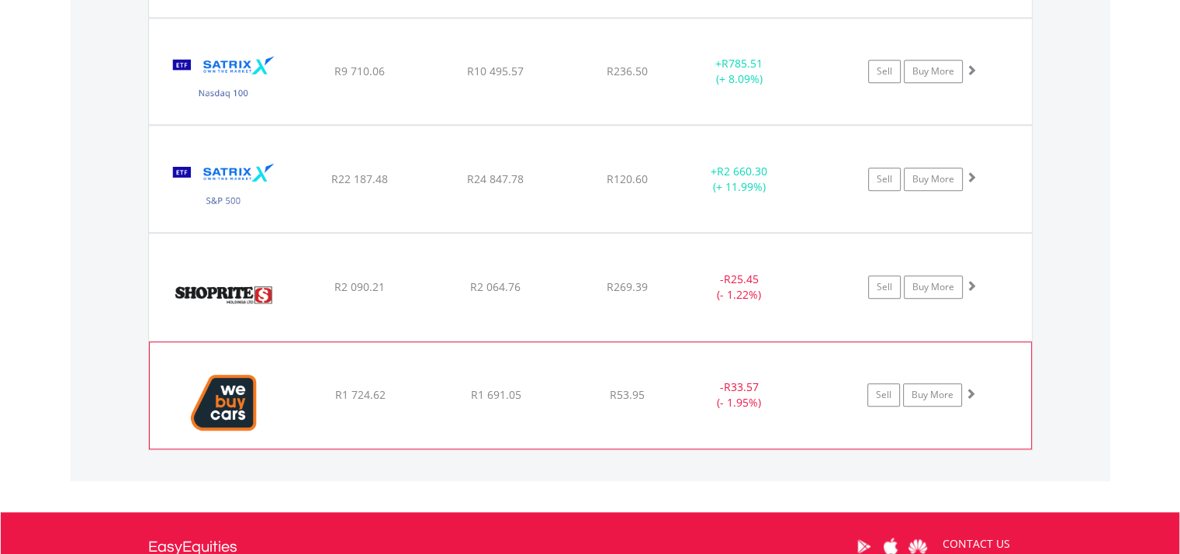
scroll to position [1724, 0]
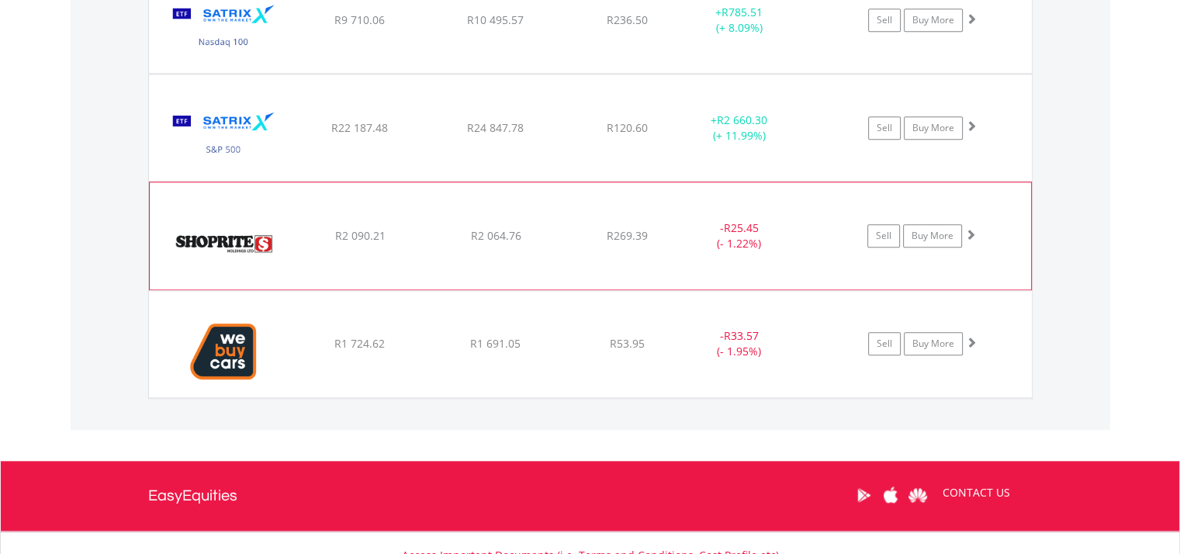
click at [237, 254] on img at bounding box center [224, 244] width 133 height 84
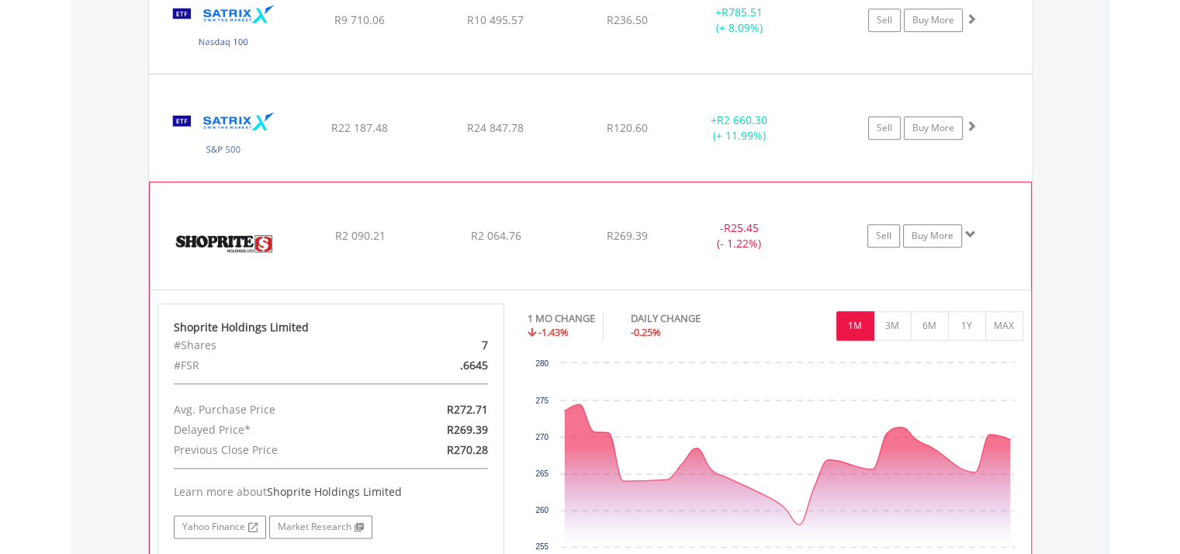
click at [240, 258] on img at bounding box center [224, 244] width 133 height 84
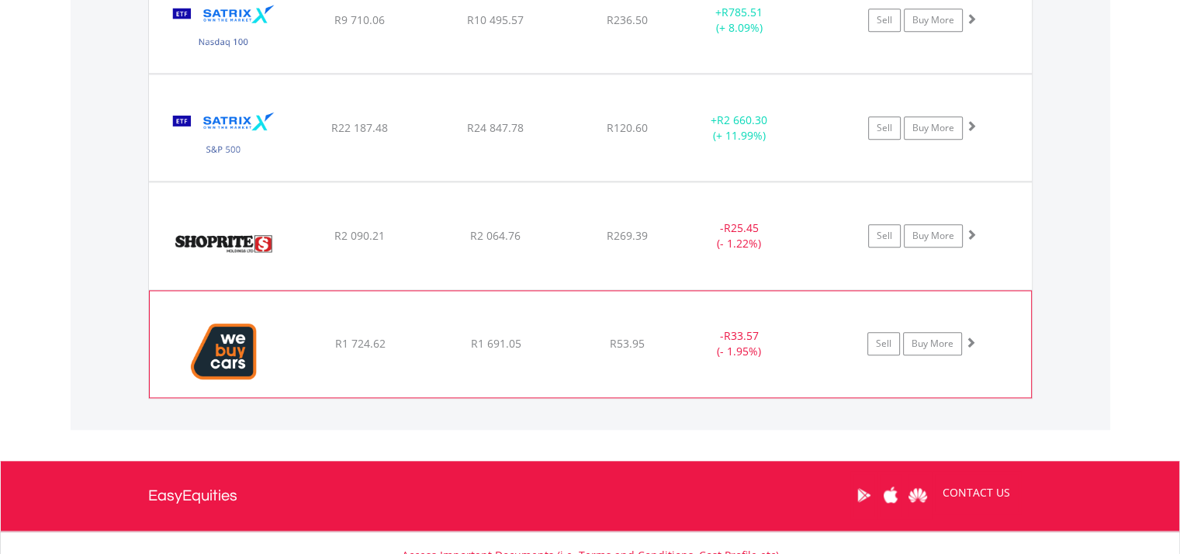
click at [232, 350] on img at bounding box center [224, 351] width 133 height 82
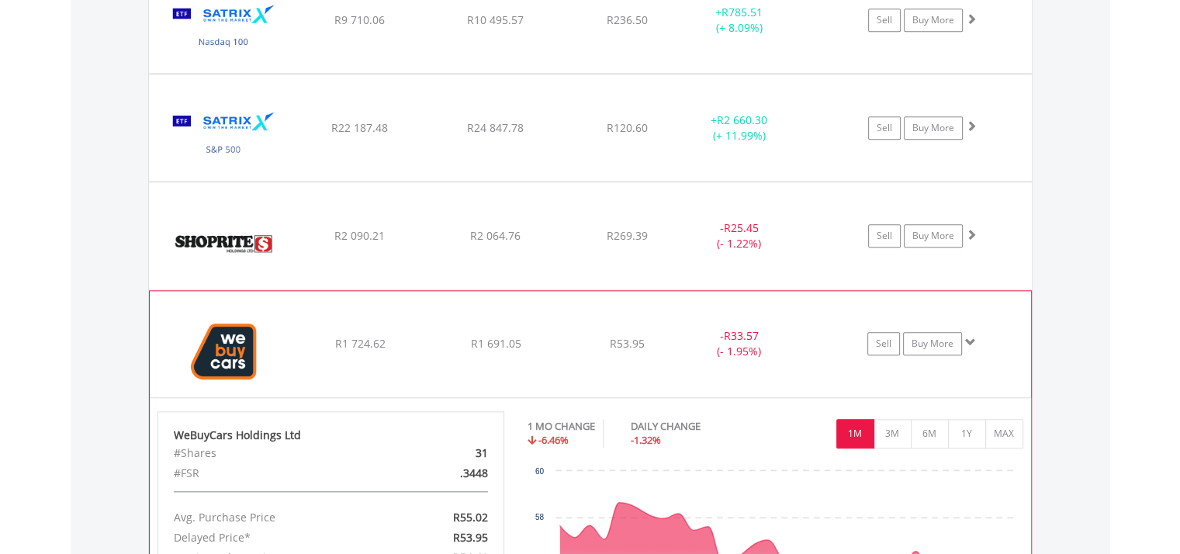
click at [233, 349] on img at bounding box center [224, 351] width 133 height 82
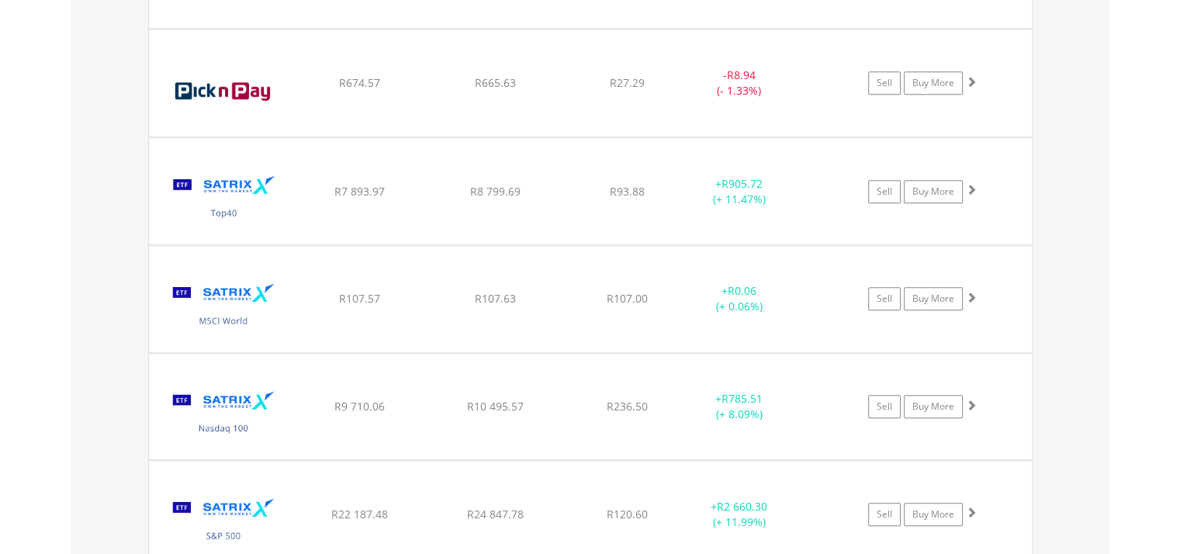
scroll to position [1336, 0]
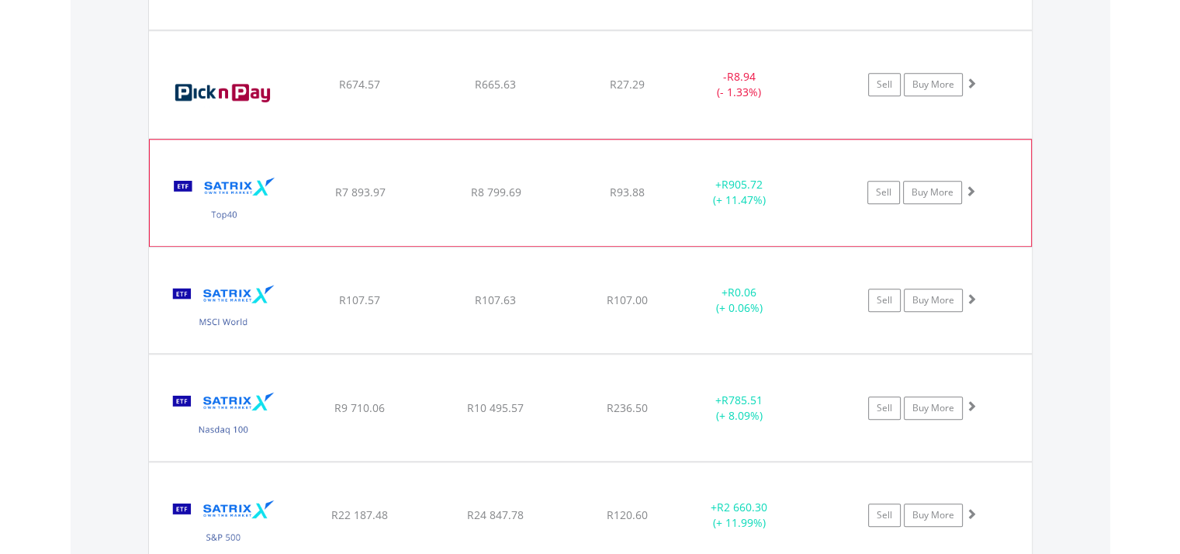
click at [234, 210] on img at bounding box center [224, 200] width 133 height 82
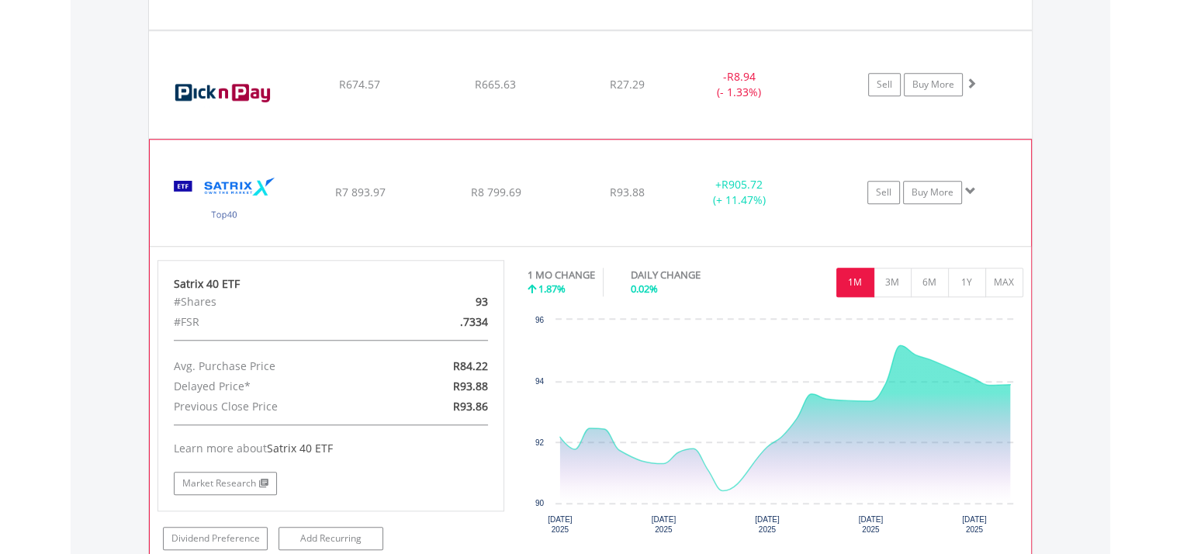
click at [234, 210] on img at bounding box center [224, 200] width 133 height 82
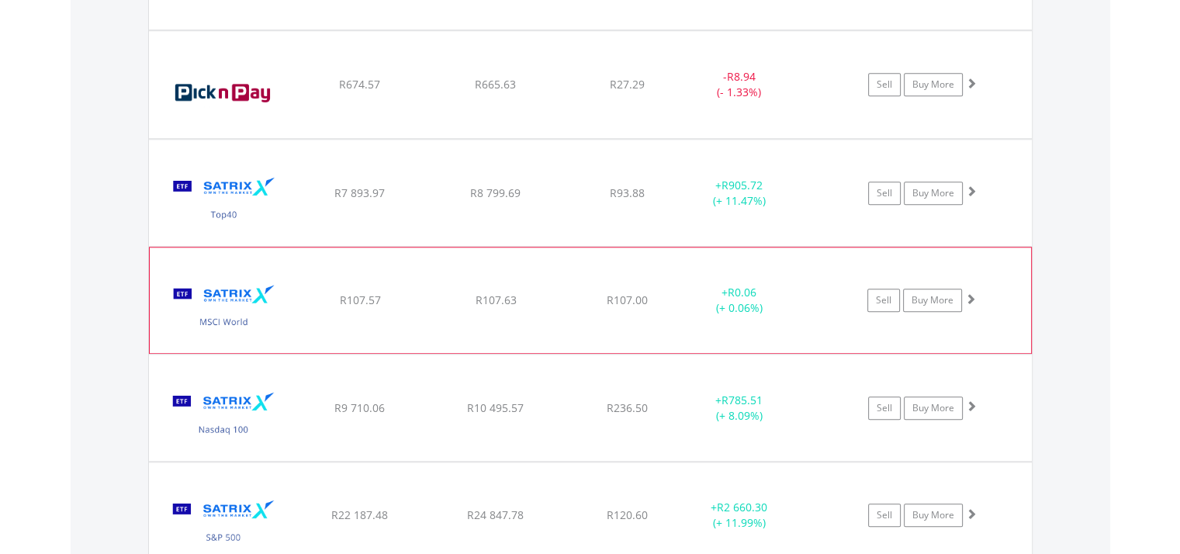
click at [234, 303] on img at bounding box center [224, 308] width 133 height 82
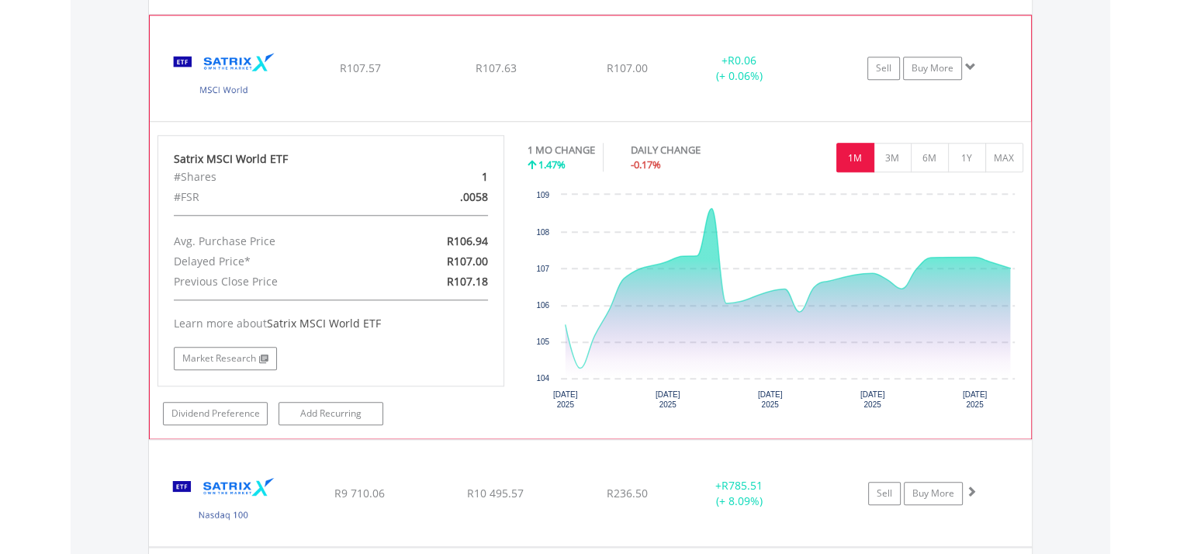
scroll to position [1569, 0]
click at [202, 77] on img at bounding box center [224, 75] width 133 height 82
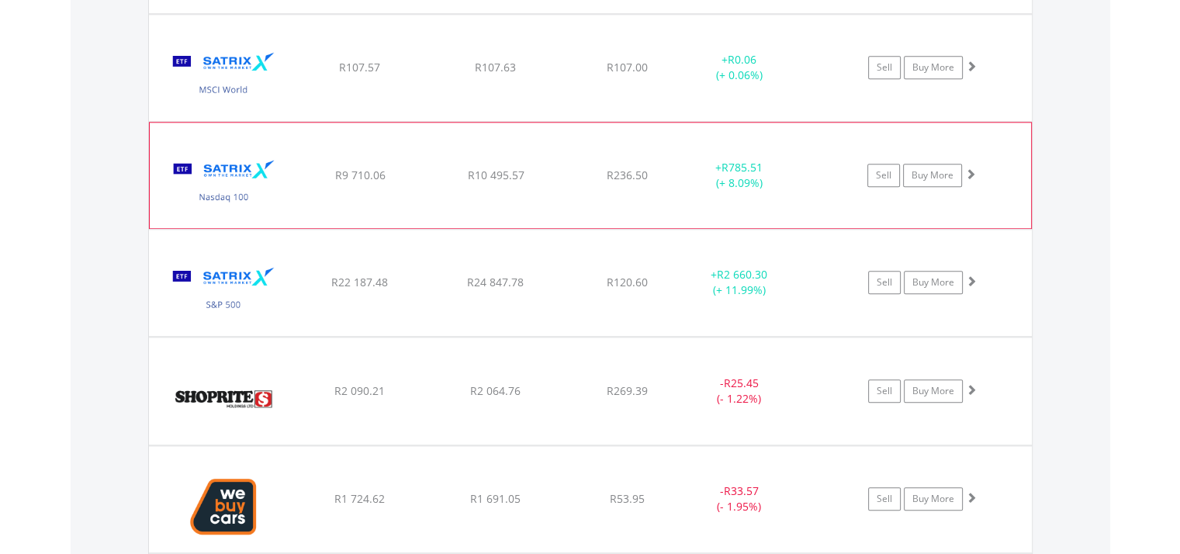
click at [220, 198] on img at bounding box center [224, 183] width 133 height 82
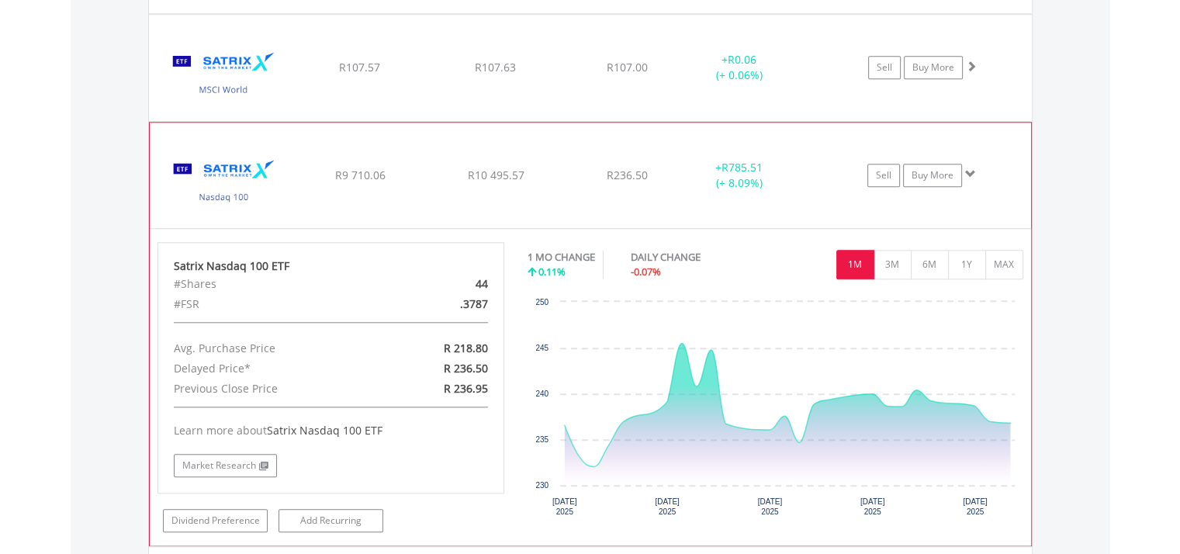
click at [220, 198] on img at bounding box center [224, 183] width 133 height 82
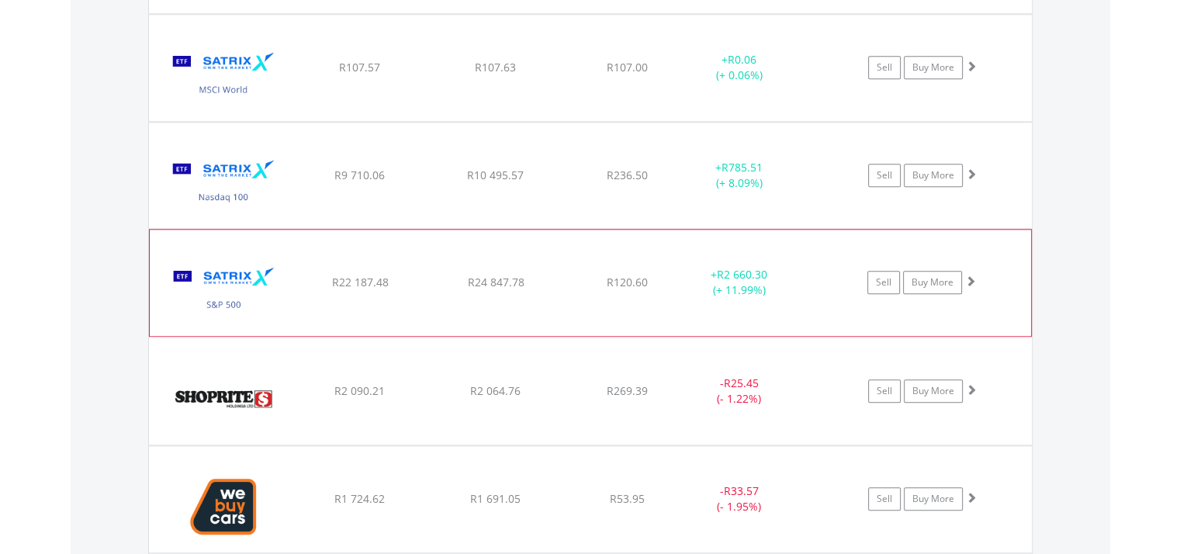
click at [230, 279] on img at bounding box center [224, 290] width 133 height 82
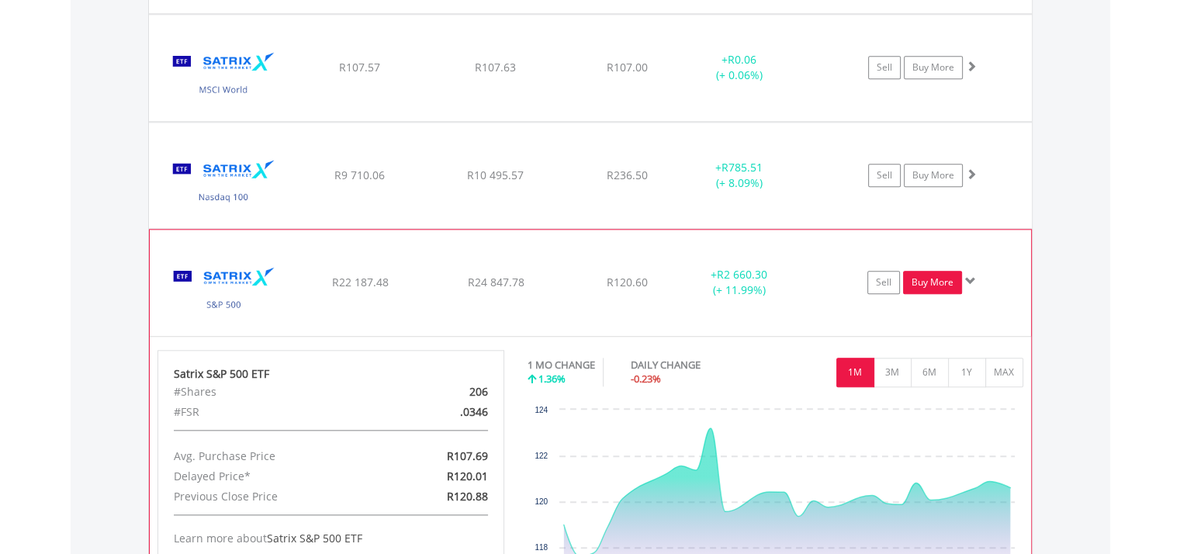
click at [941, 279] on link "Buy More" at bounding box center [932, 282] width 59 height 23
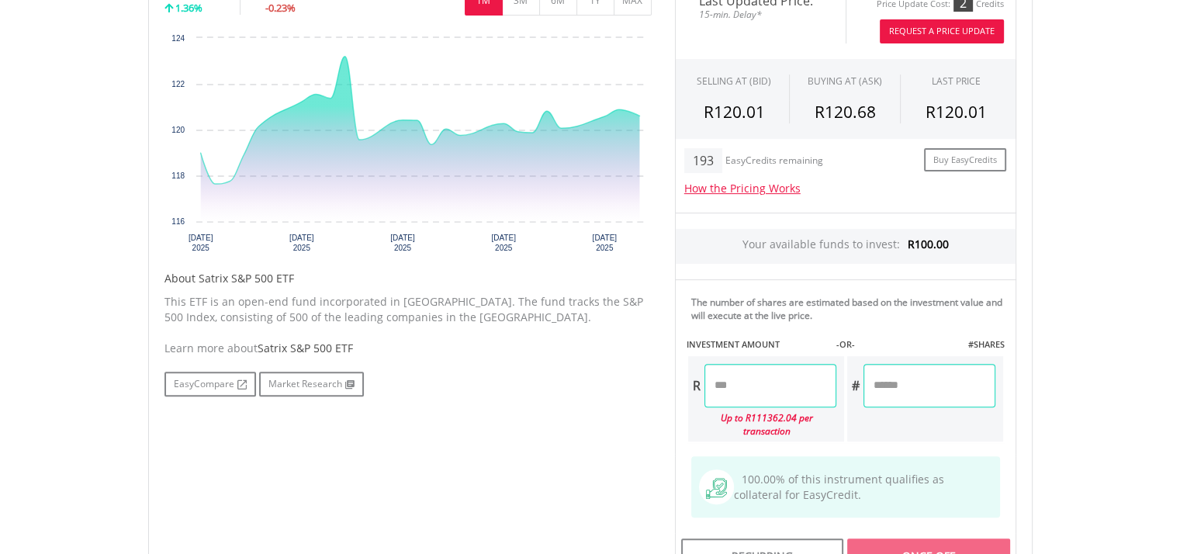
scroll to position [543, 0]
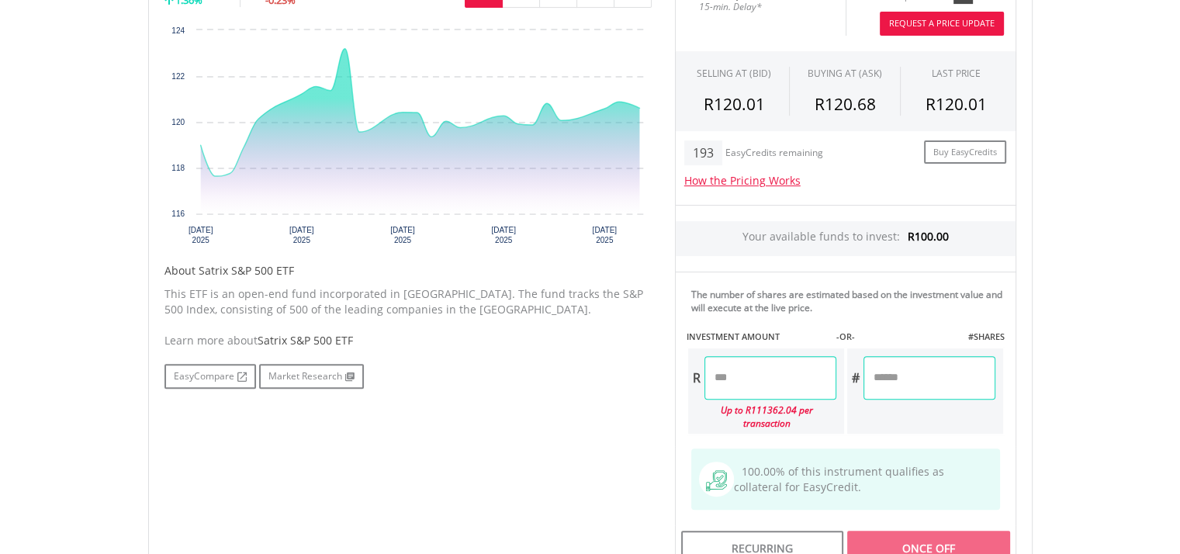
click at [941, 18] on button "Request A Price Update" at bounding box center [942, 24] width 124 height 24
click at [768, 369] on input "number" at bounding box center [771, 377] width 132 height 43
type input "******"
click at [958, 362] on div "Last Updated Price: Updated: [DATE] 12:19 (SAST) Price Update Cost: 2 Credits R…" at bounding box center [846, 272] width 365 height 603
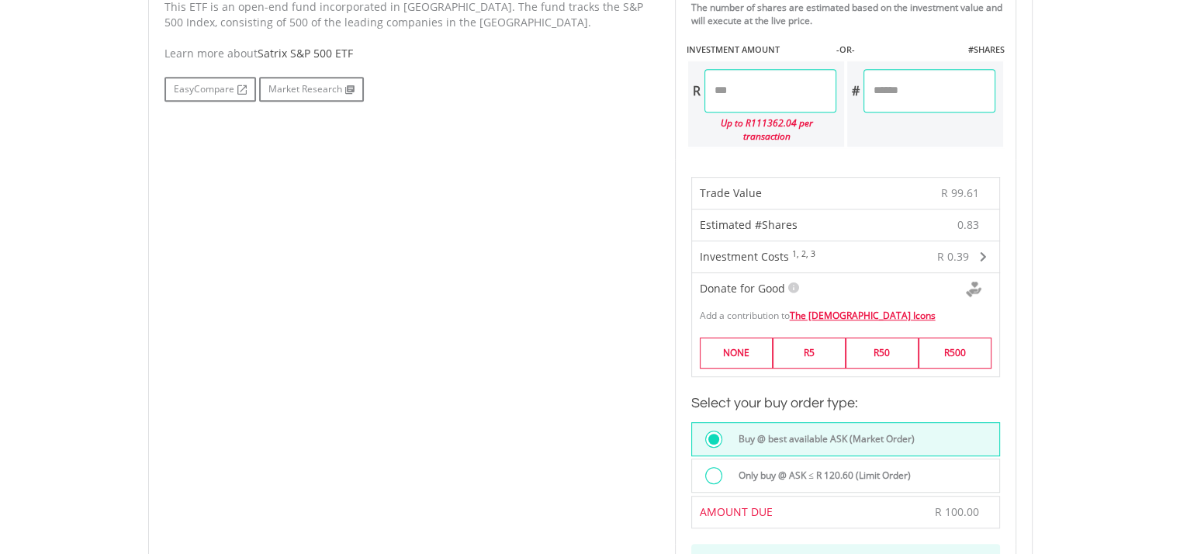
scroll to position [854, 0]
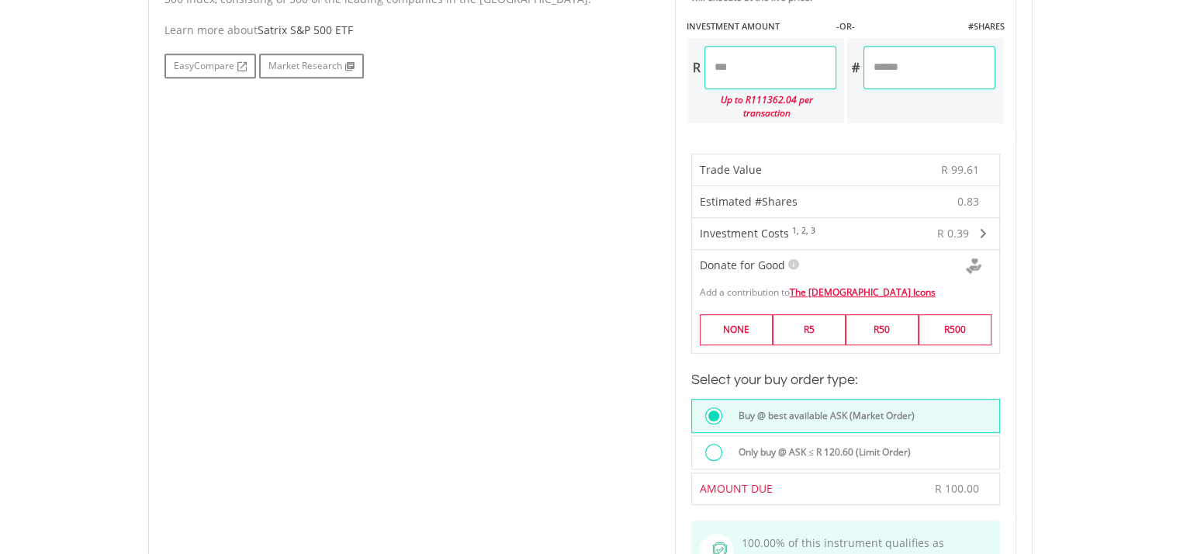
click at [705, 435] on div "Only buy @ ASK ≤ R 120.60 (Limit Order)" at bounding box center [845, 452] width 309 height 34
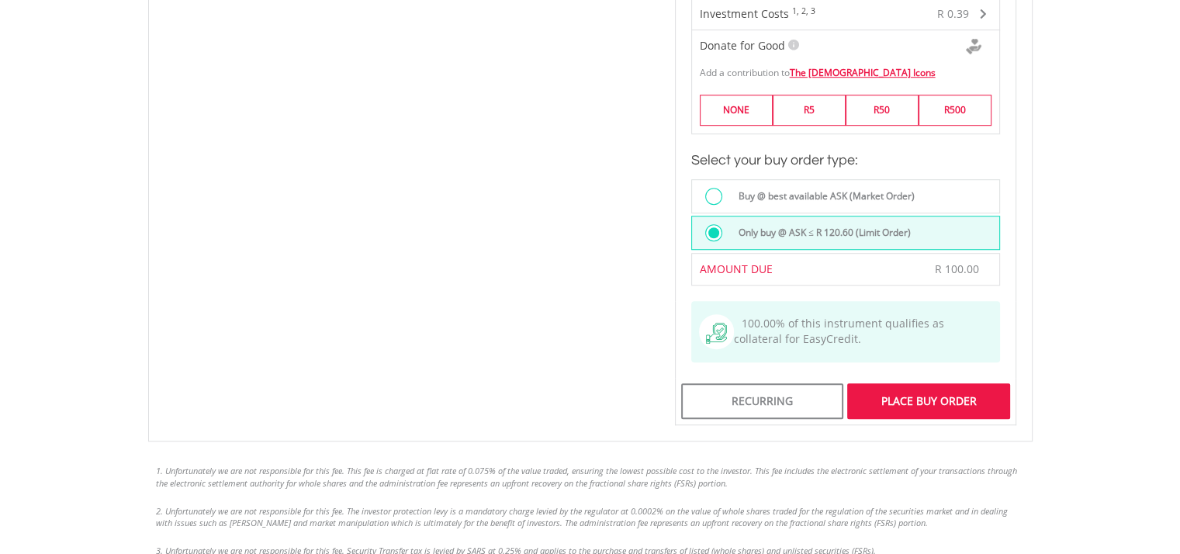
scroll to position [1086, 0]
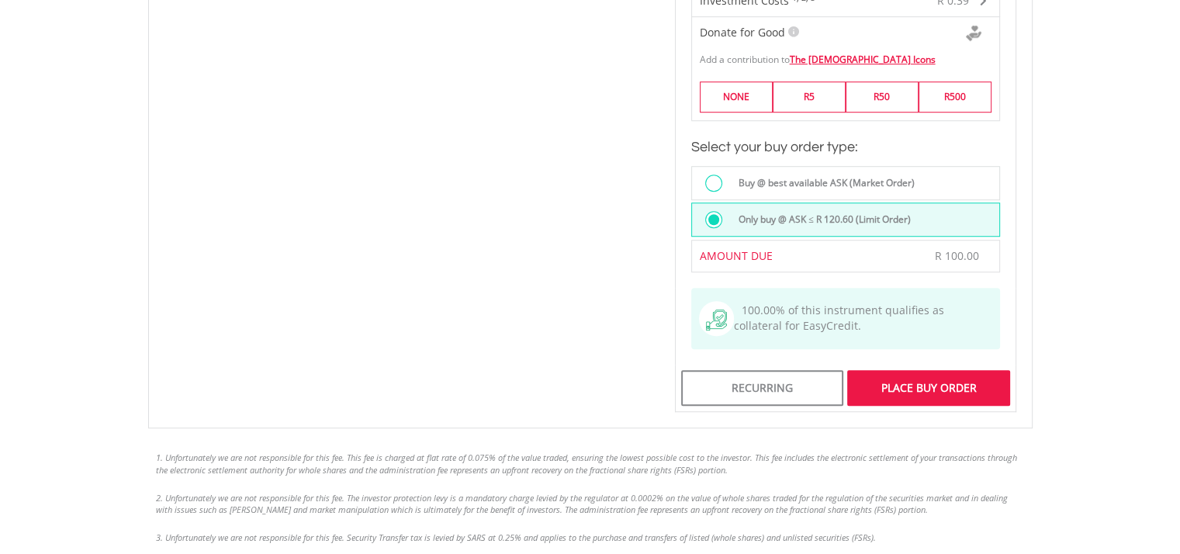
click at [943, 370] on div "Place Buy Order" at bounding box center [928, 388] width 162 height 36
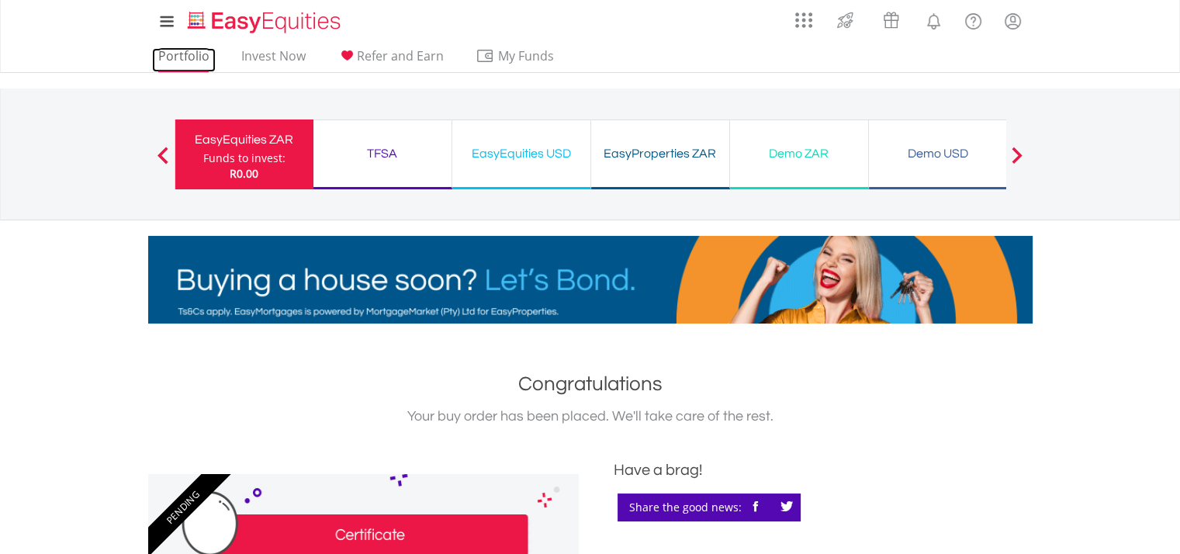
click at [165, 57] on link "Portfolio" at bounding box center [184, 60] width 64 height 24
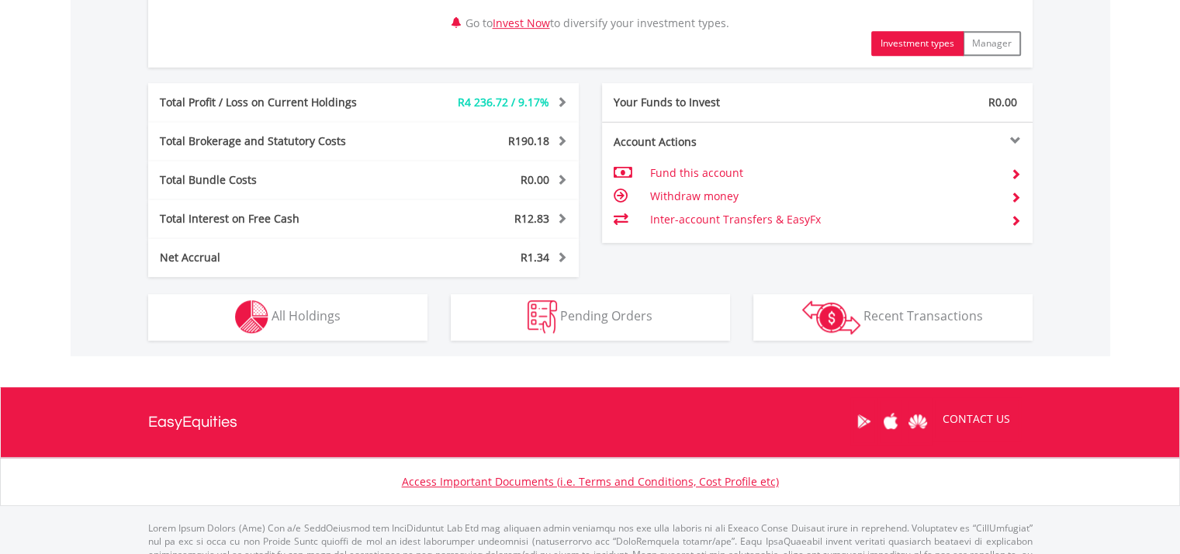
scroll to position [838, 0]
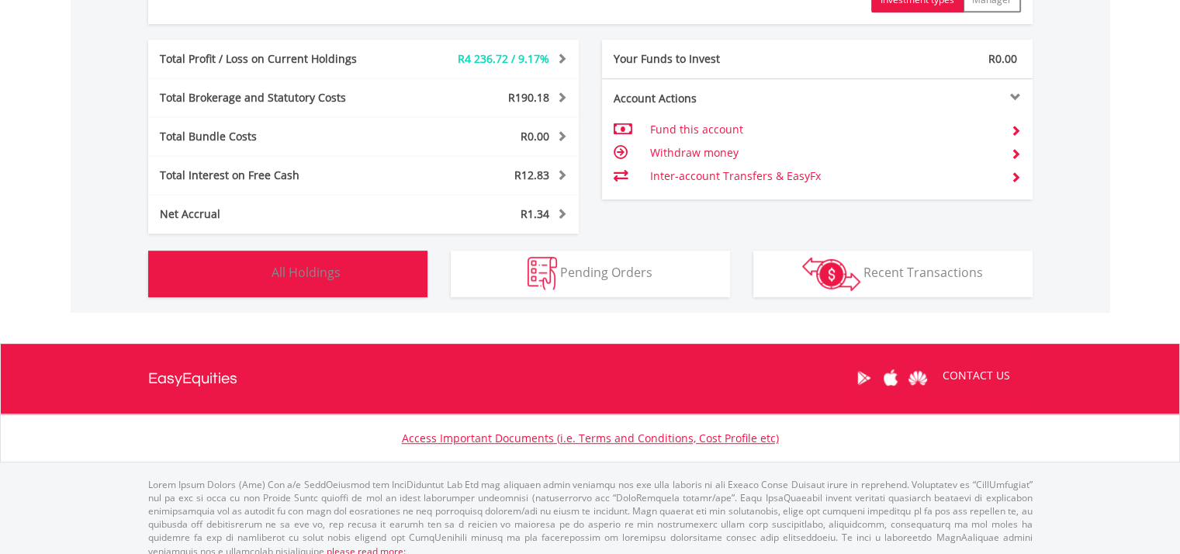
click at [404, 282] on button "Holdings All Holdings" at bounding box center [287, 274] width 279 height 47
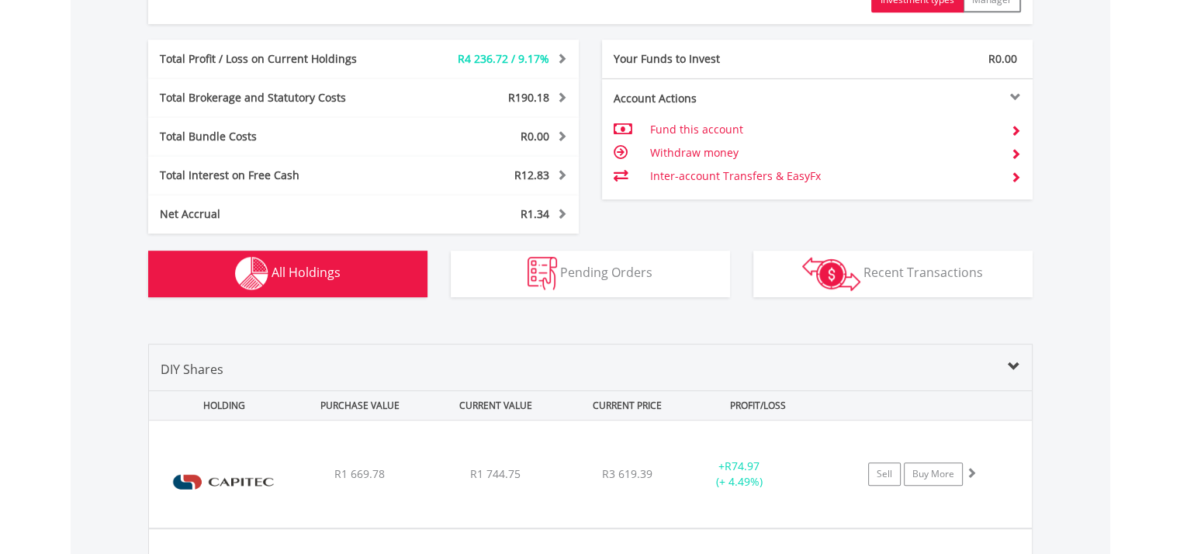
scroll to position [1180, 0]
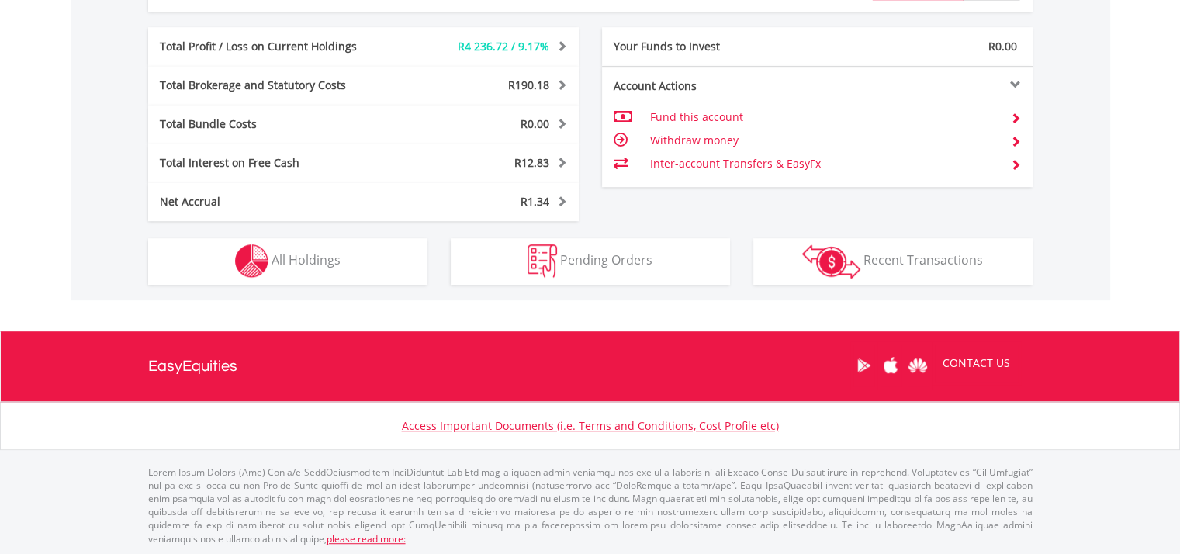
scroll to position [149, 295]
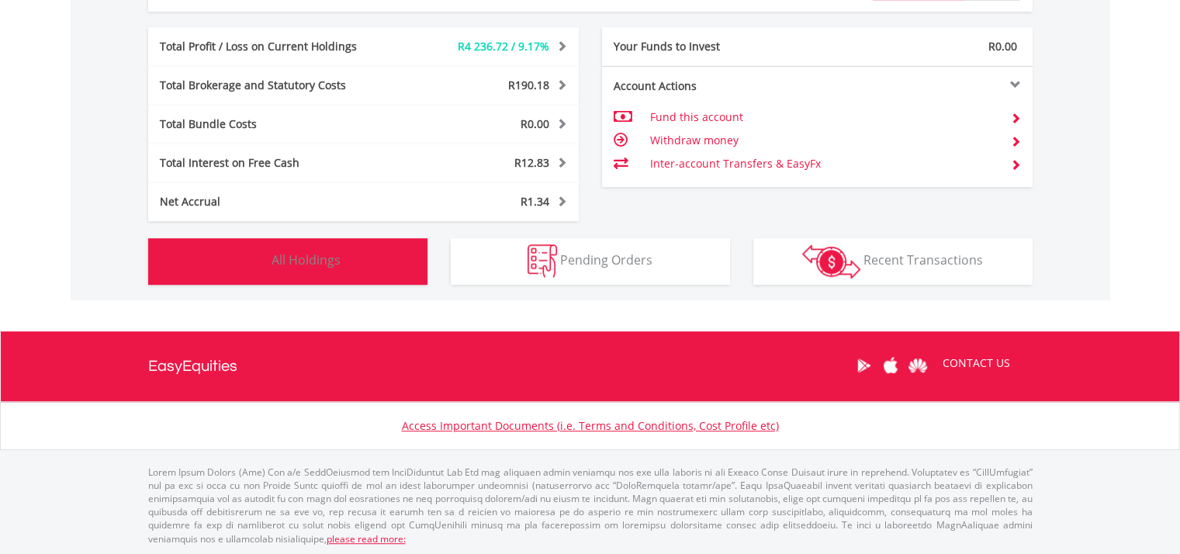
click at [376, 265] on button "Holdings All Holdings" at bounding box center [287, 261] width 279 height 47
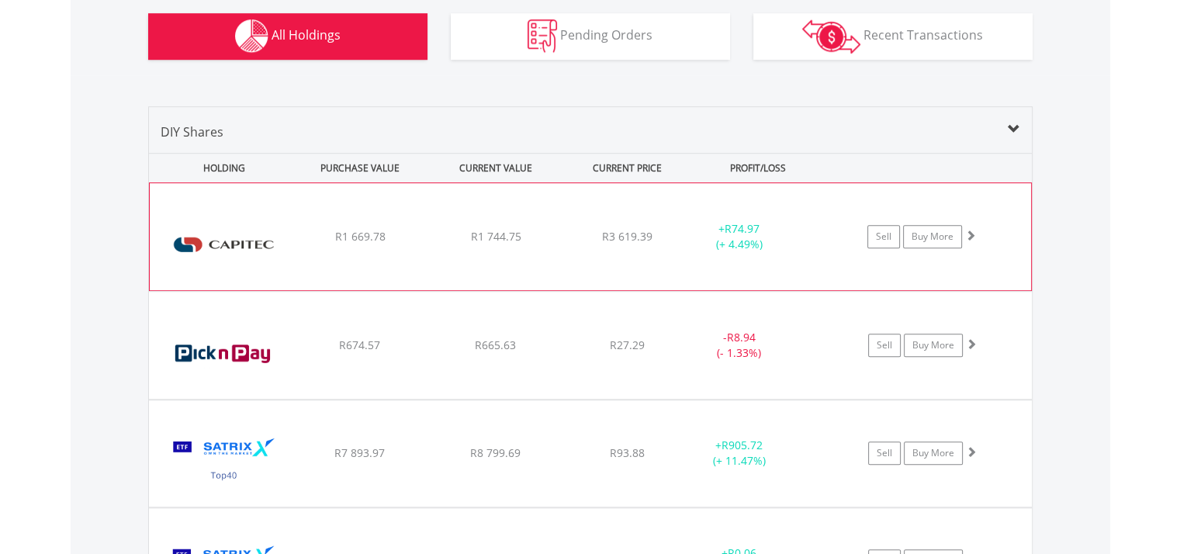
scroll to position [1103, 0]
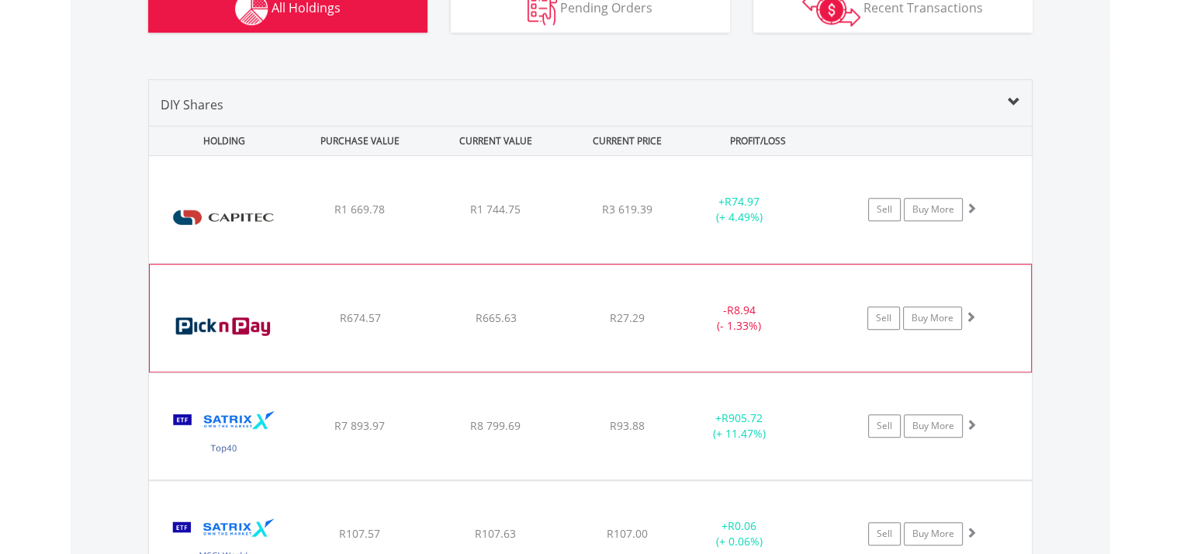
click at [352, 263] on div "﻿ Pick n Pay Stores Limited R674.57 R665.63 R27.29 - R8.94 (- 1.33%) Sell Buy M…" at bounding box center [590, 209] width 883 height 107
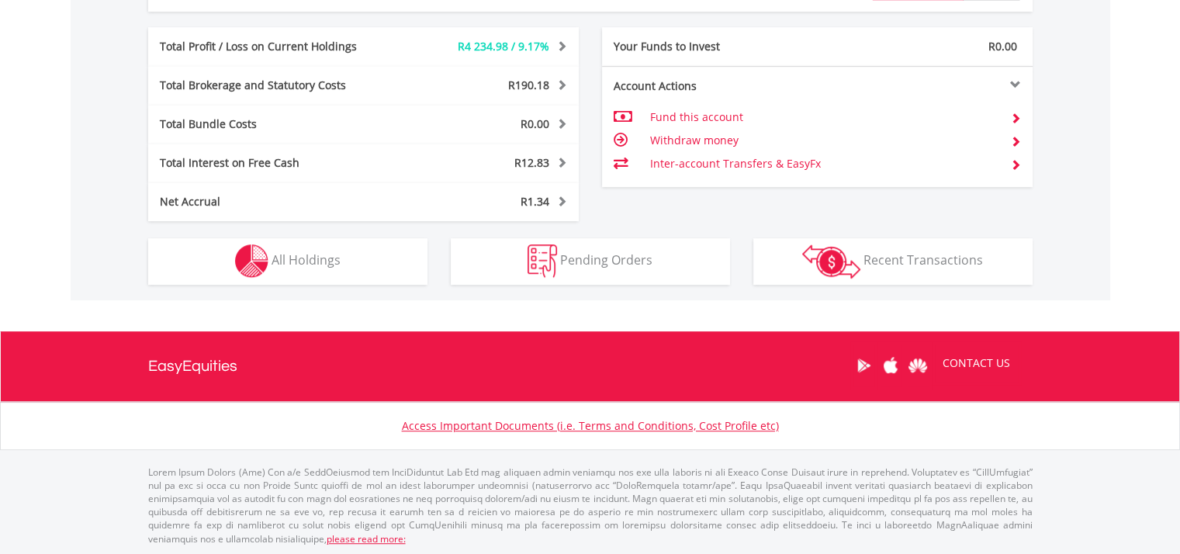
scroll to position [149, 295]
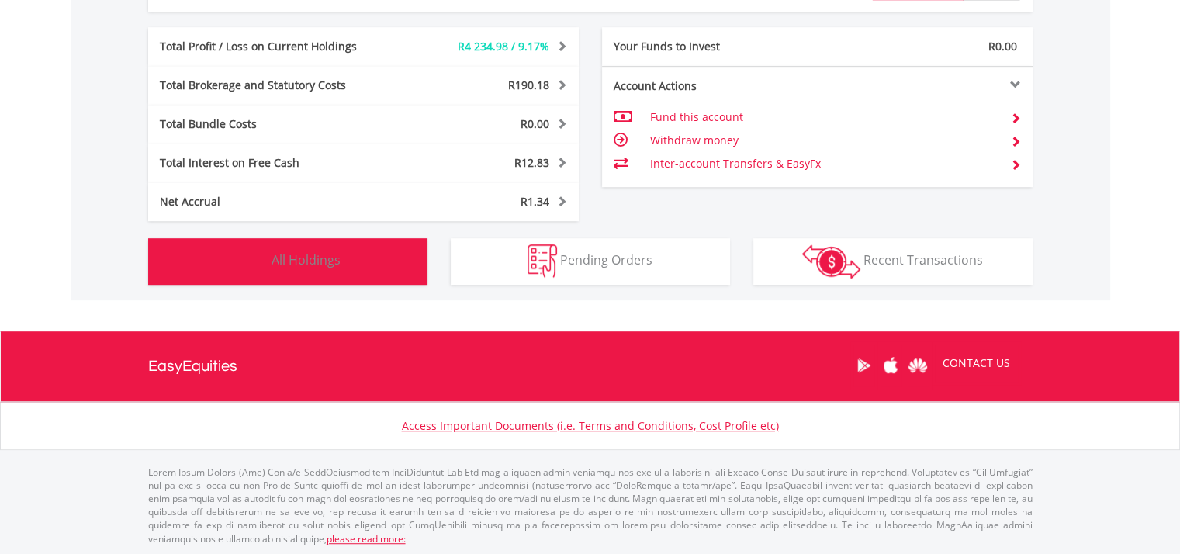
click at [303, 257] on span "All Holdings" at bounding box center [306, 259] width 69 height 17
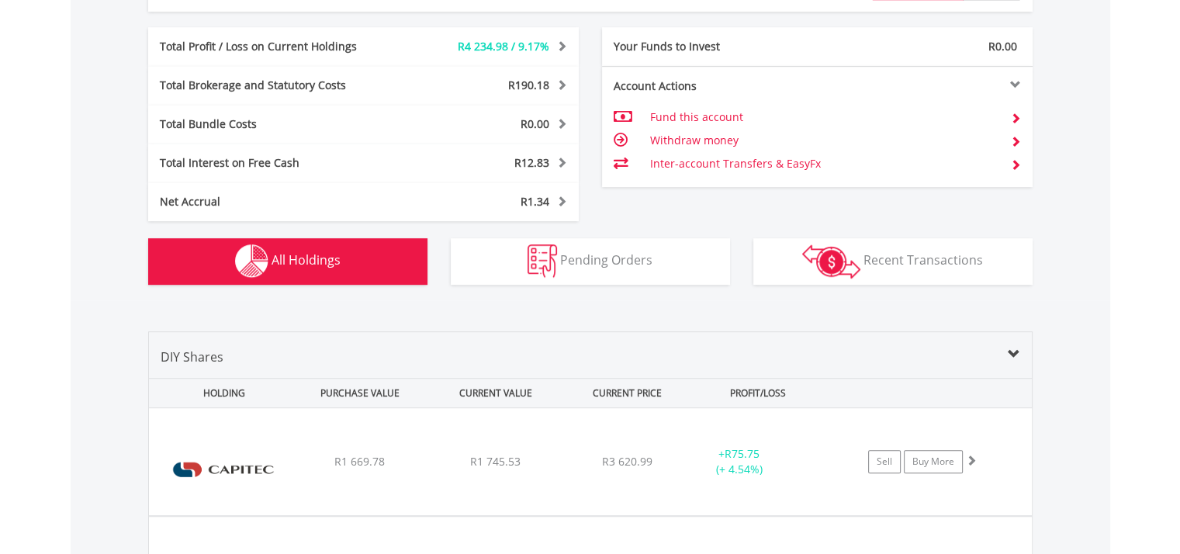
scroll to position [1180, 0]
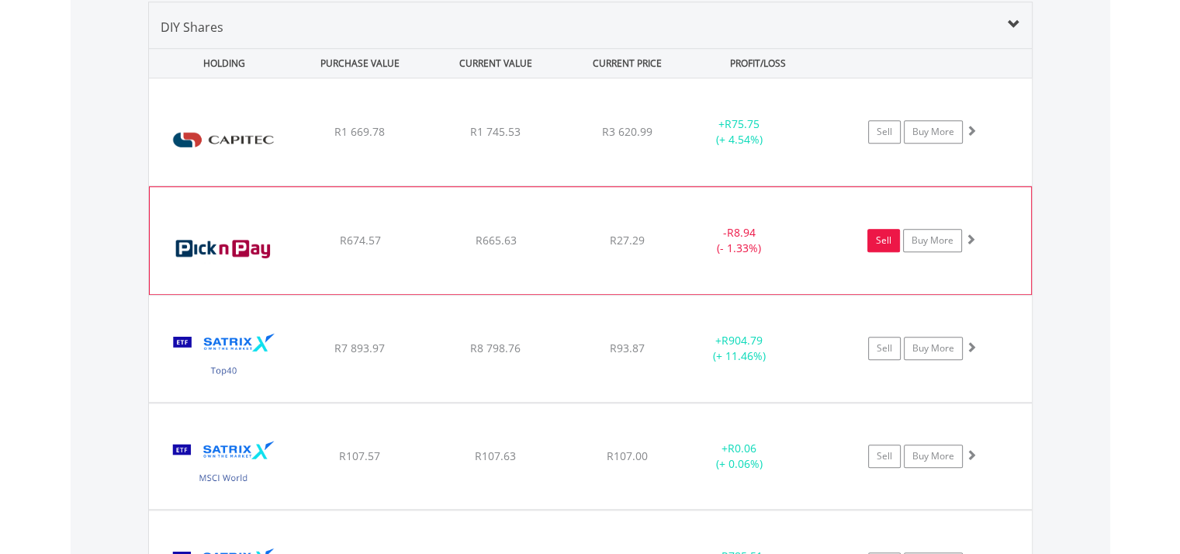
click at [879, 237] on link "Sell" at bounding box center [884, 240] width 33 height 23
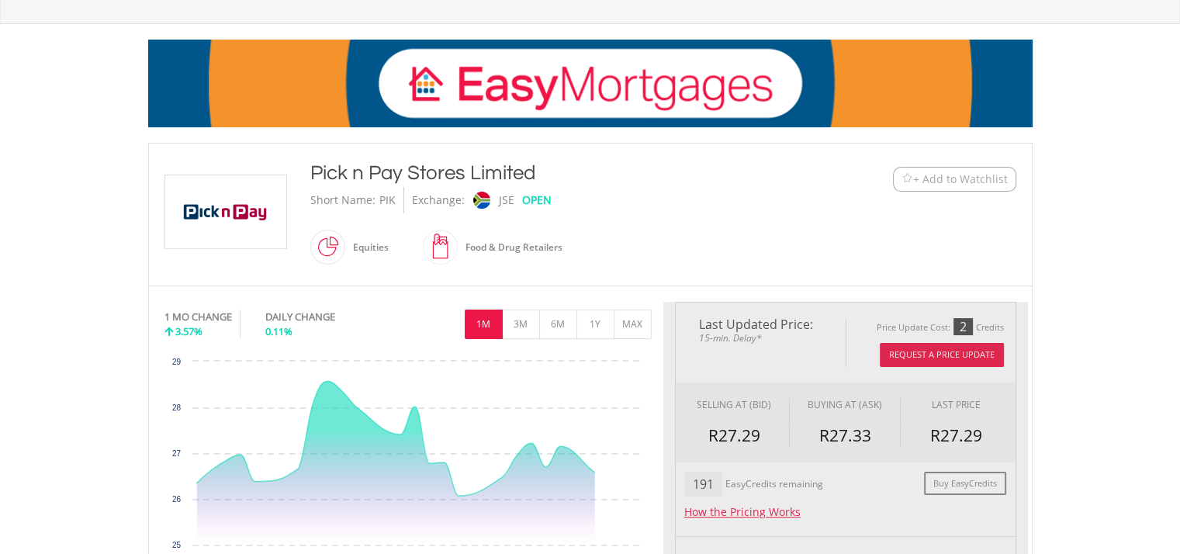
scroll to position [310, 0]
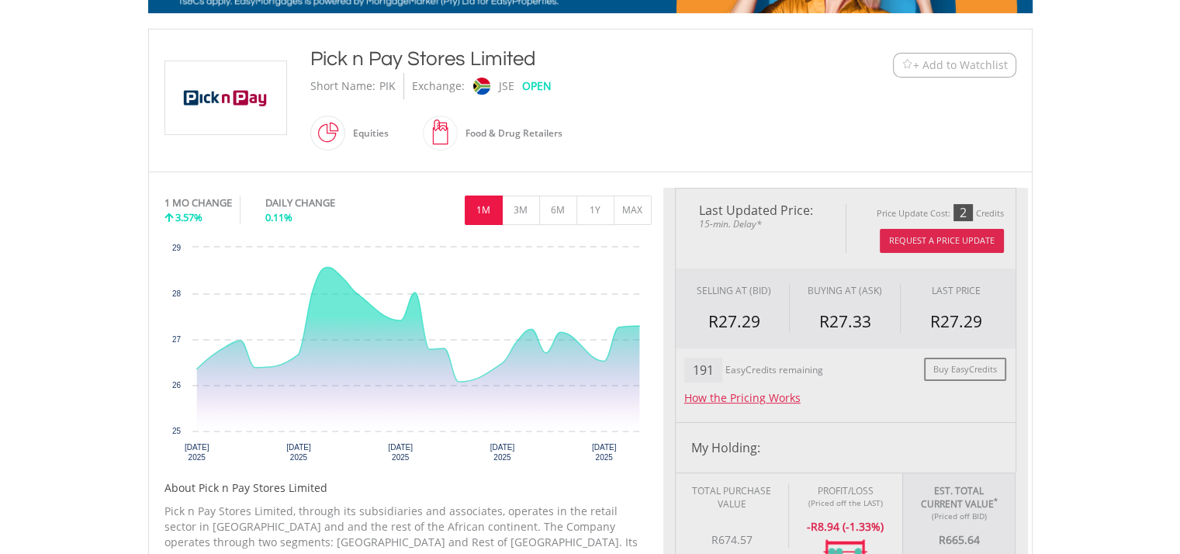
type input "******"
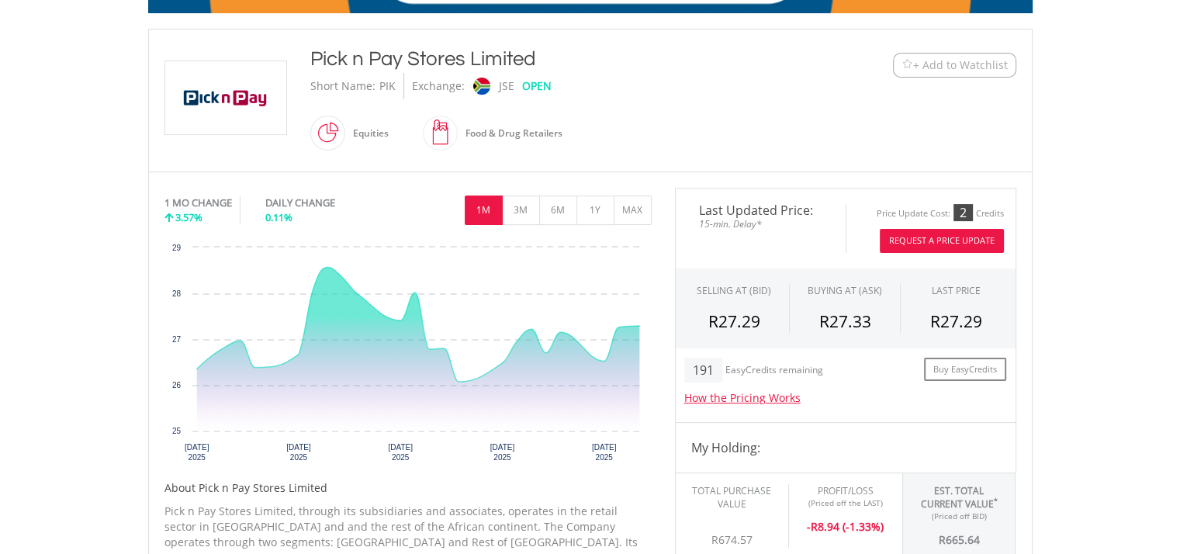
click at [942, 230] on button "Request A Price Update" at bounding box center [942, 241] width 124 height 24
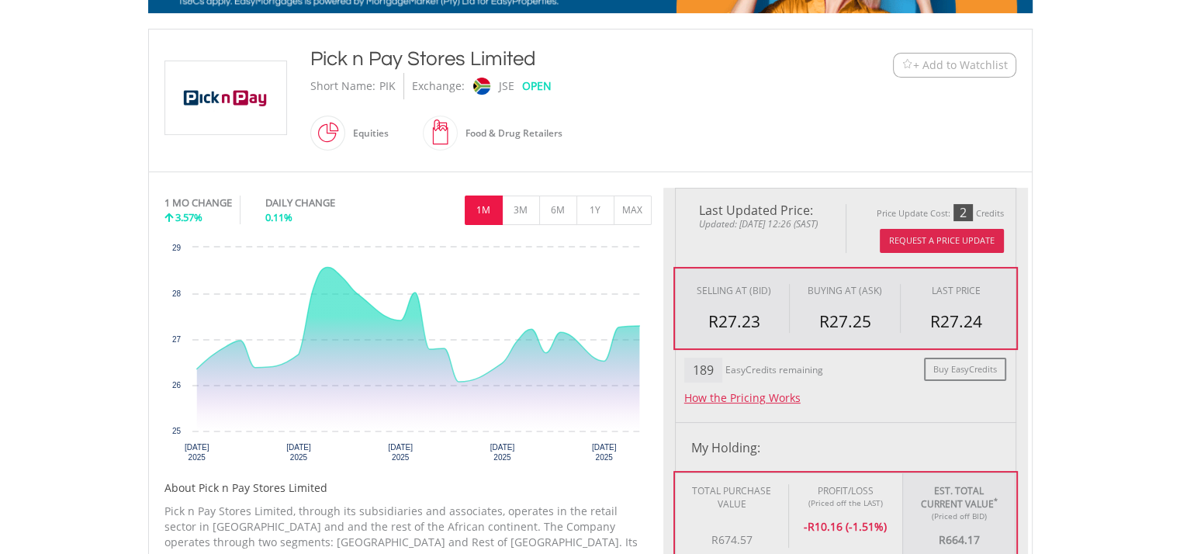
type input "******"
